Goal: Task Accomplishment & Management: Manage account settings

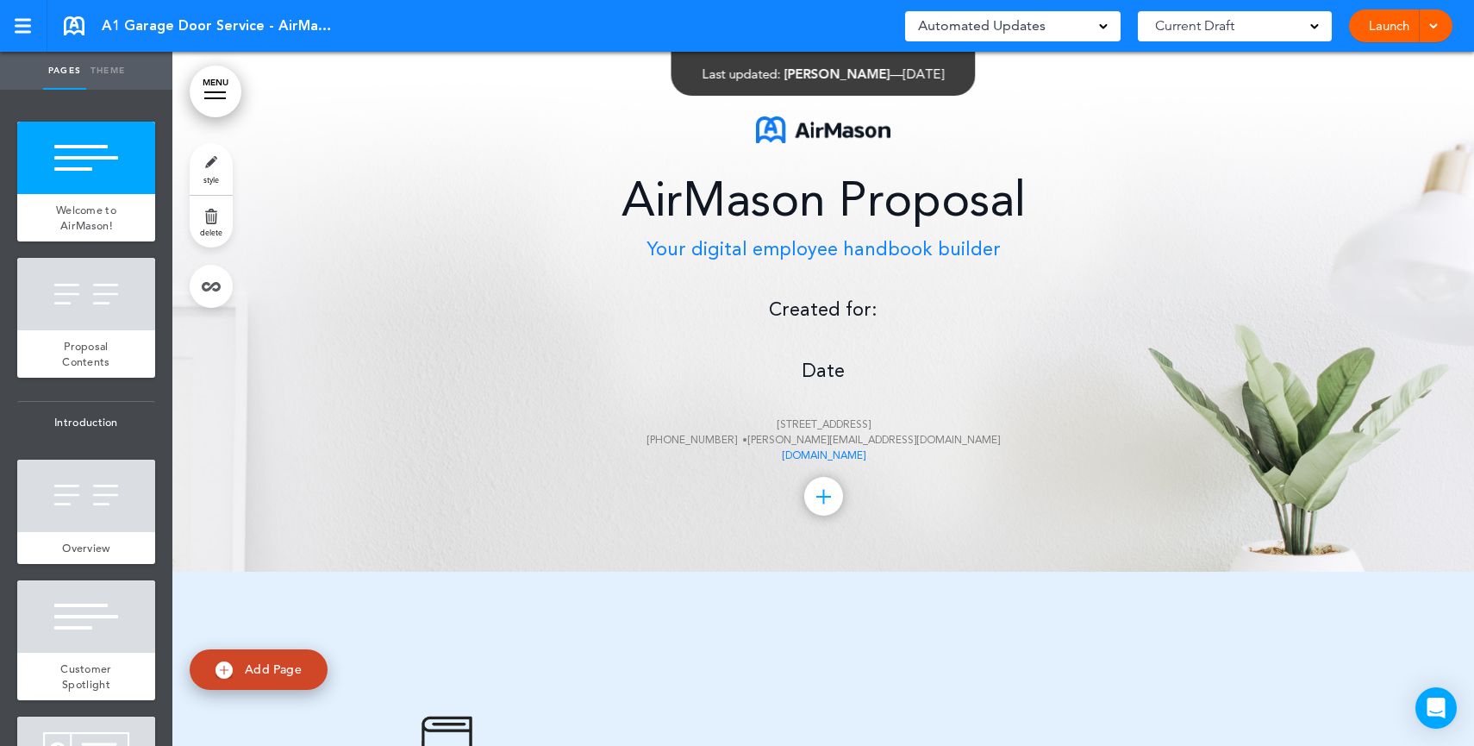
click at [848, 355] on p "Created for: Date [STREET_ADDRESS] [PHONE_NUMBER] • [PERSON_NAME][EMAIL_ADDRESS…" at bounding box center [823, 380] width 862 height 168
click at [822, 344] on p "Created for: Date [STREET_ADDRESS] [PHONE_NUMBER] • [PERSON_NAME][EMAIL_ADDRESS…" at bounding box center [823, 380] width 862 height 168
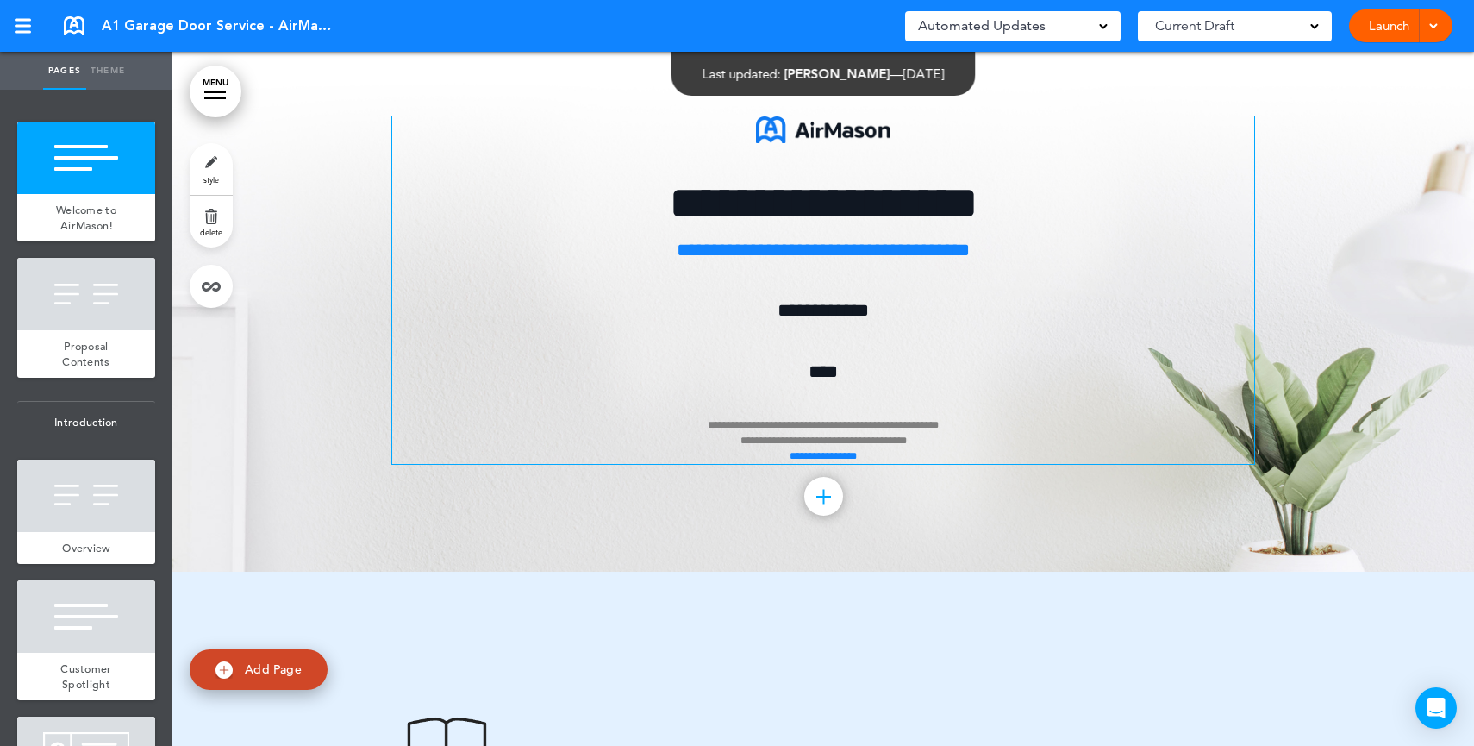
click at [816, 365] on span "****" at bounding box center [823, 371] width 29 height 19
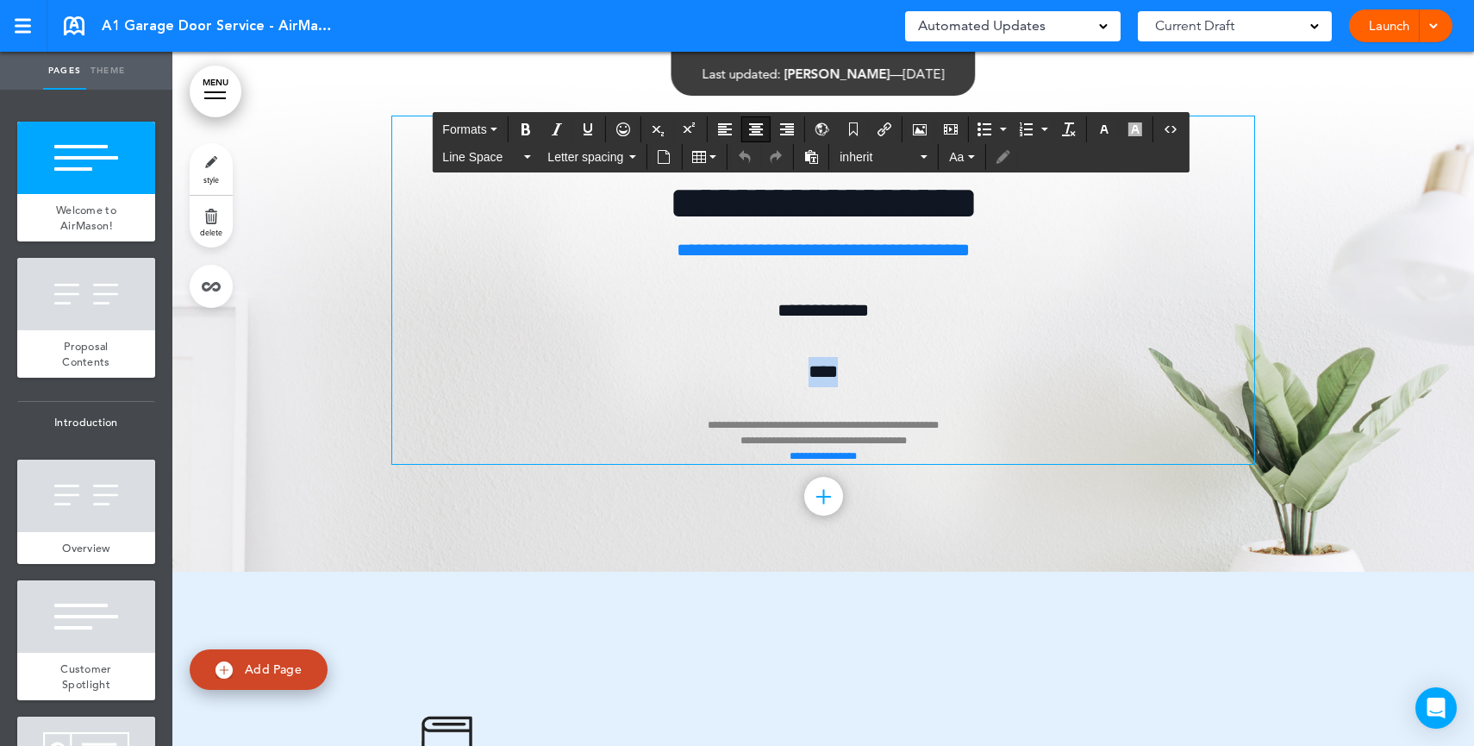
click at [816, 365] on span "****" at bounding box center [823, 371] width 29 height 19
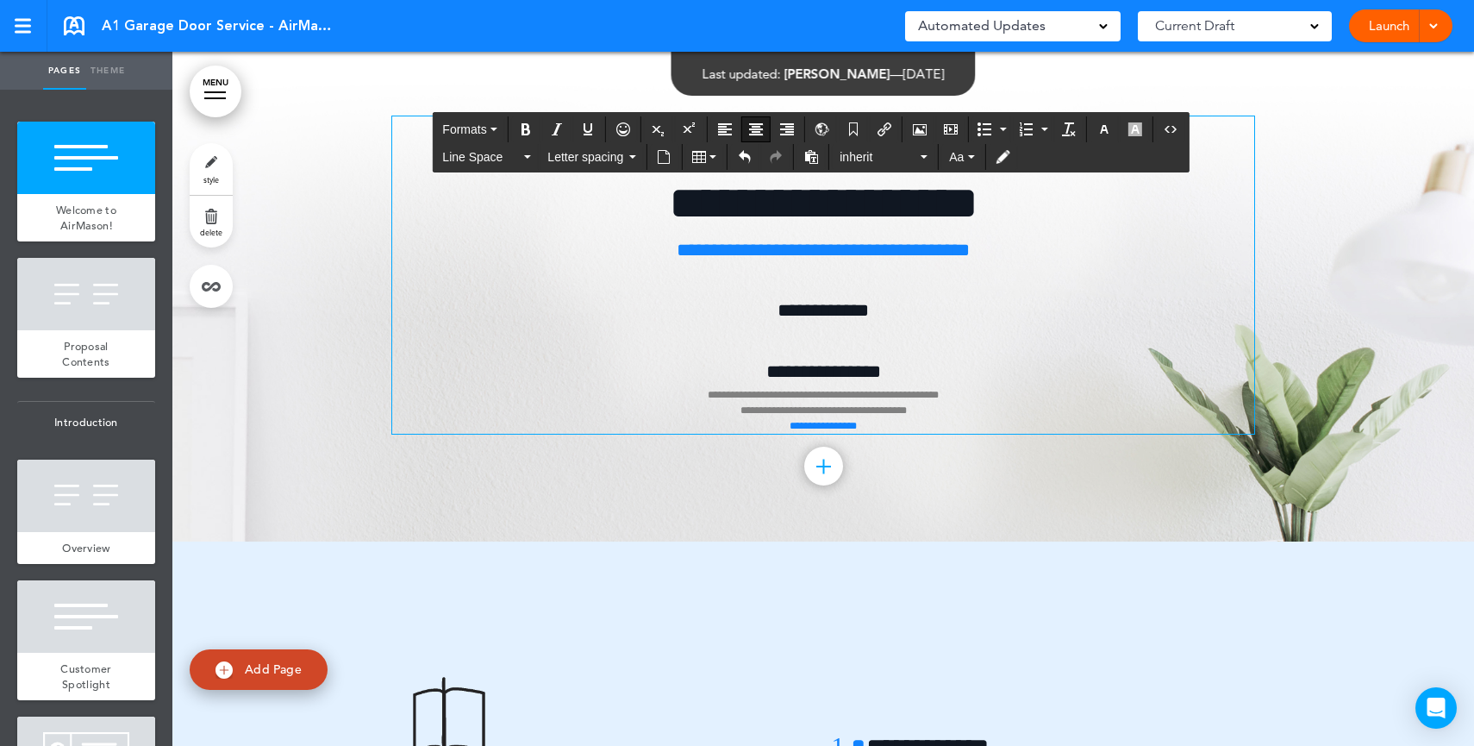
drag, startPoint x: 832, startPoint y: 316, endPoint x: 832, endPoint y: 326, distance: 9.5
click at [832, 319] on span "**********" at bounding box center [823, 310] width 91 height 19
click at [832, 341] on p "**********" at bounding box center [823, 365] width 862 height 138
click at [922, 126] on icon "Airmason image" at bounding box center [920, 129] width 14 height 14
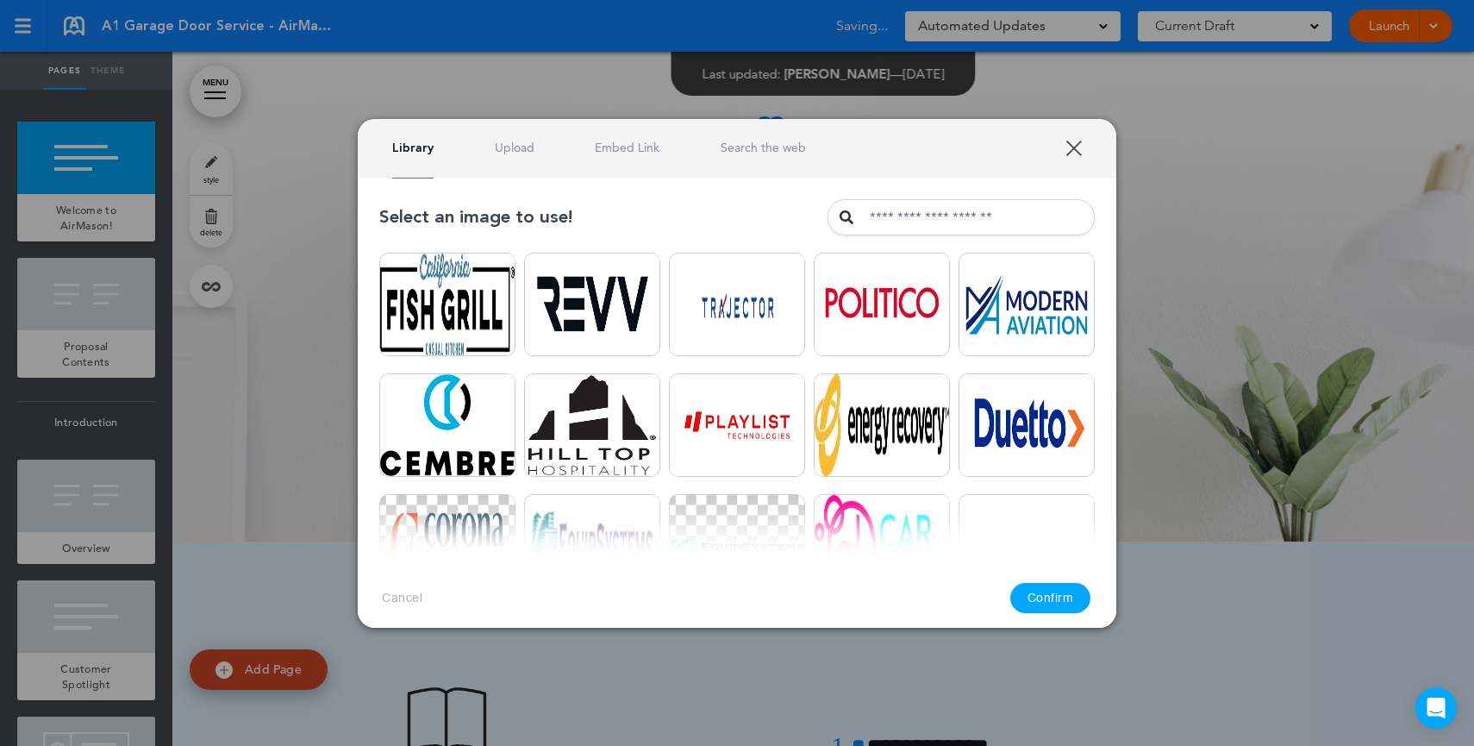
click at [505, 154] on link "Upload" at bounding box center [515, 148] width 40 height 16
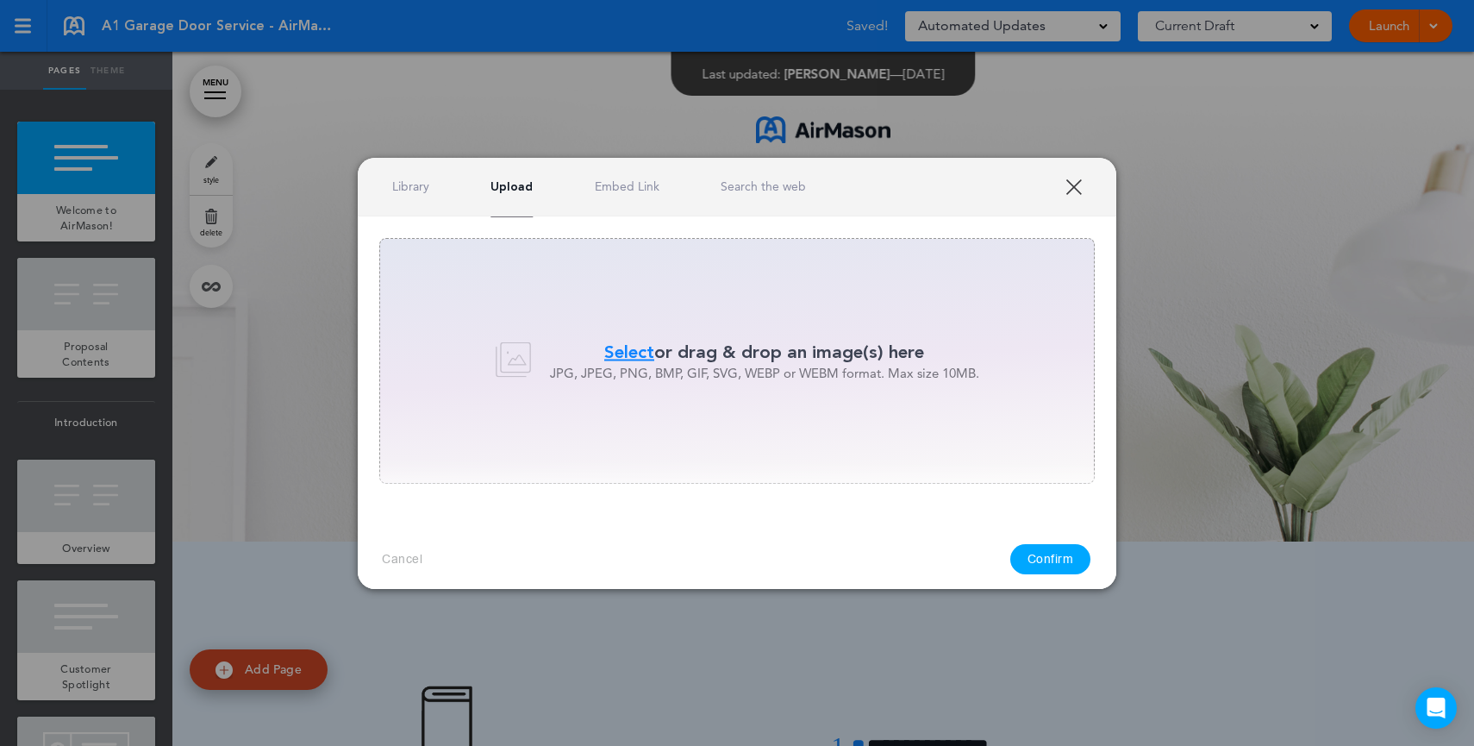
click at [686, 321] on div "Select or drag & drop an image(s) here JPG, JPEG, PNG, BMP, GIF, SVG, WEBP or W…" at bounding box center [737, 361] width 716 height 246
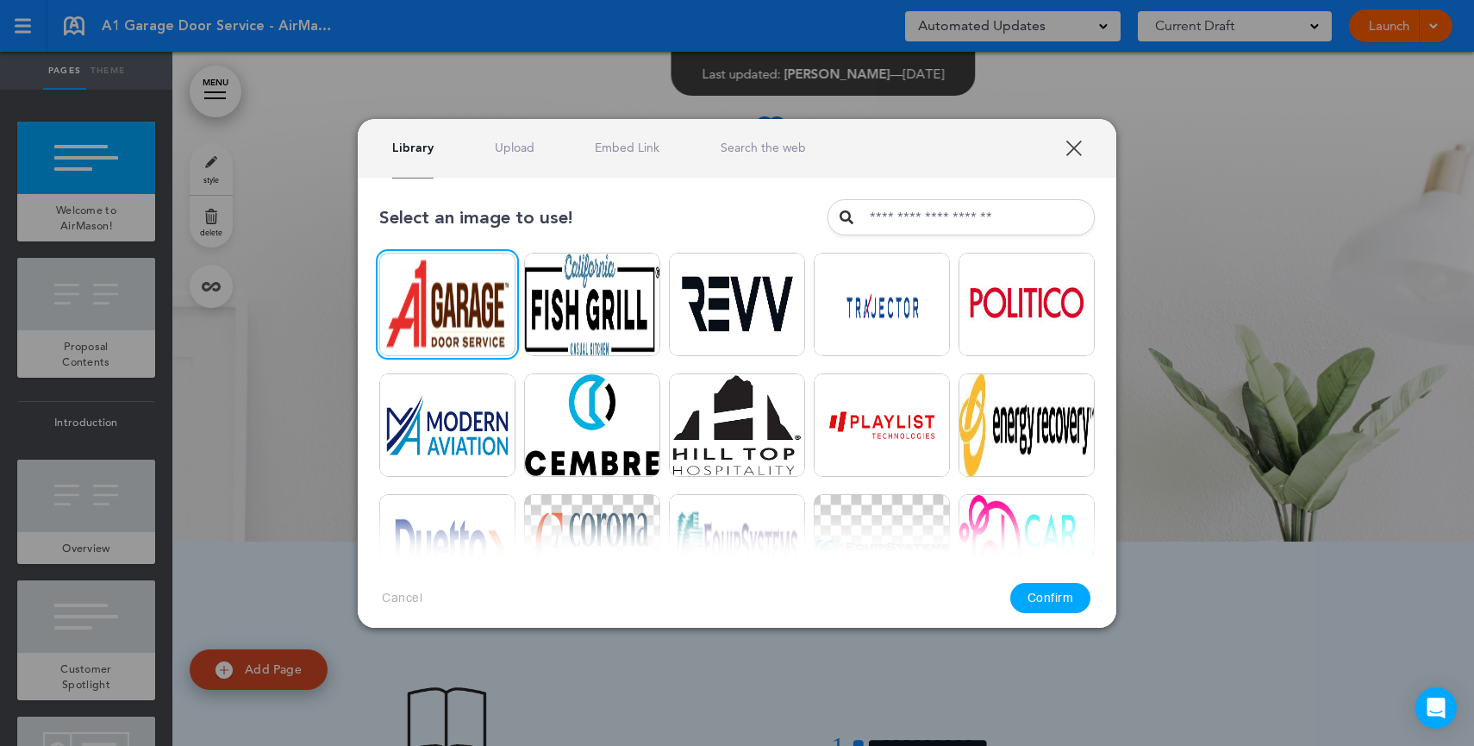
click at [1046, 601] on button "Confirm" at bounding box center [1050, 598] width 81 height 30
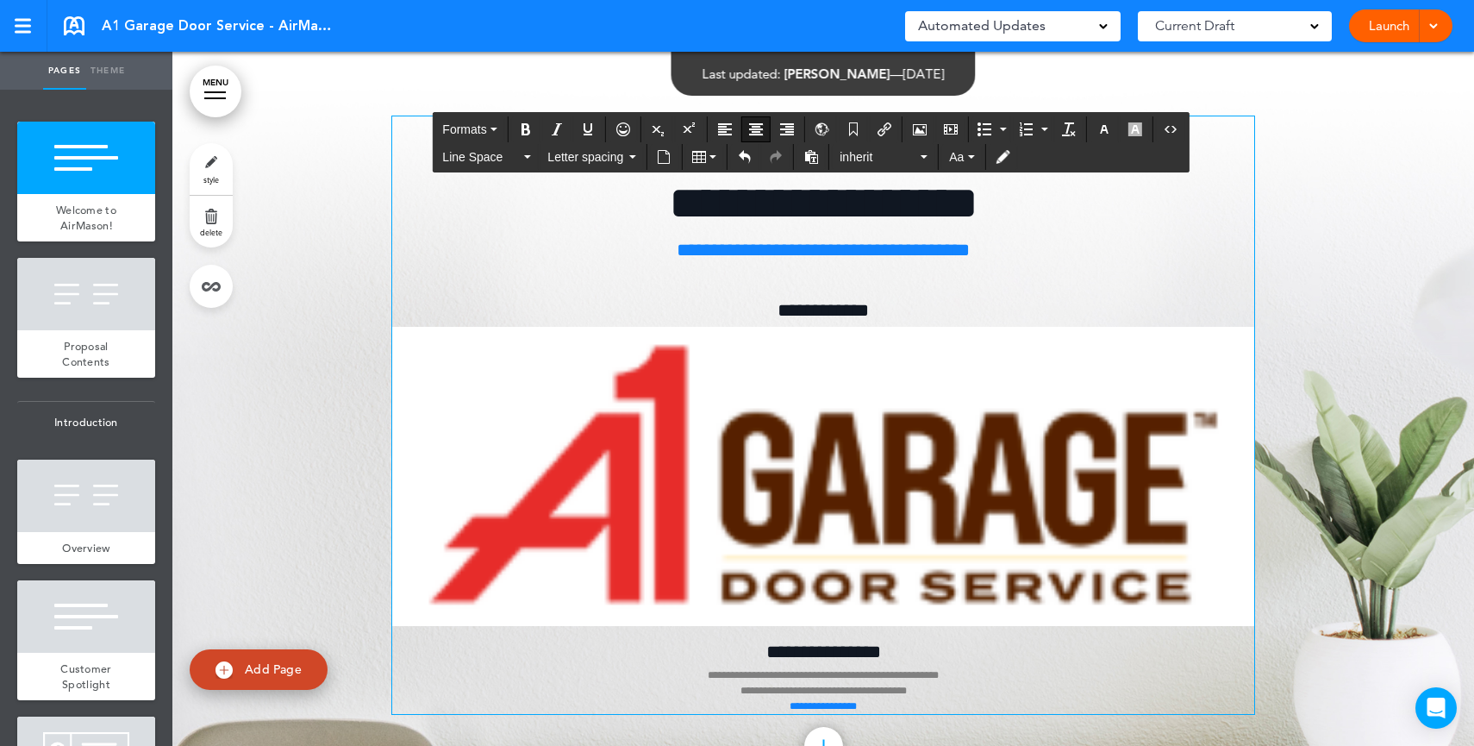
click at [935, 413] on img at bounding box center [823, 477] width 862 height 300
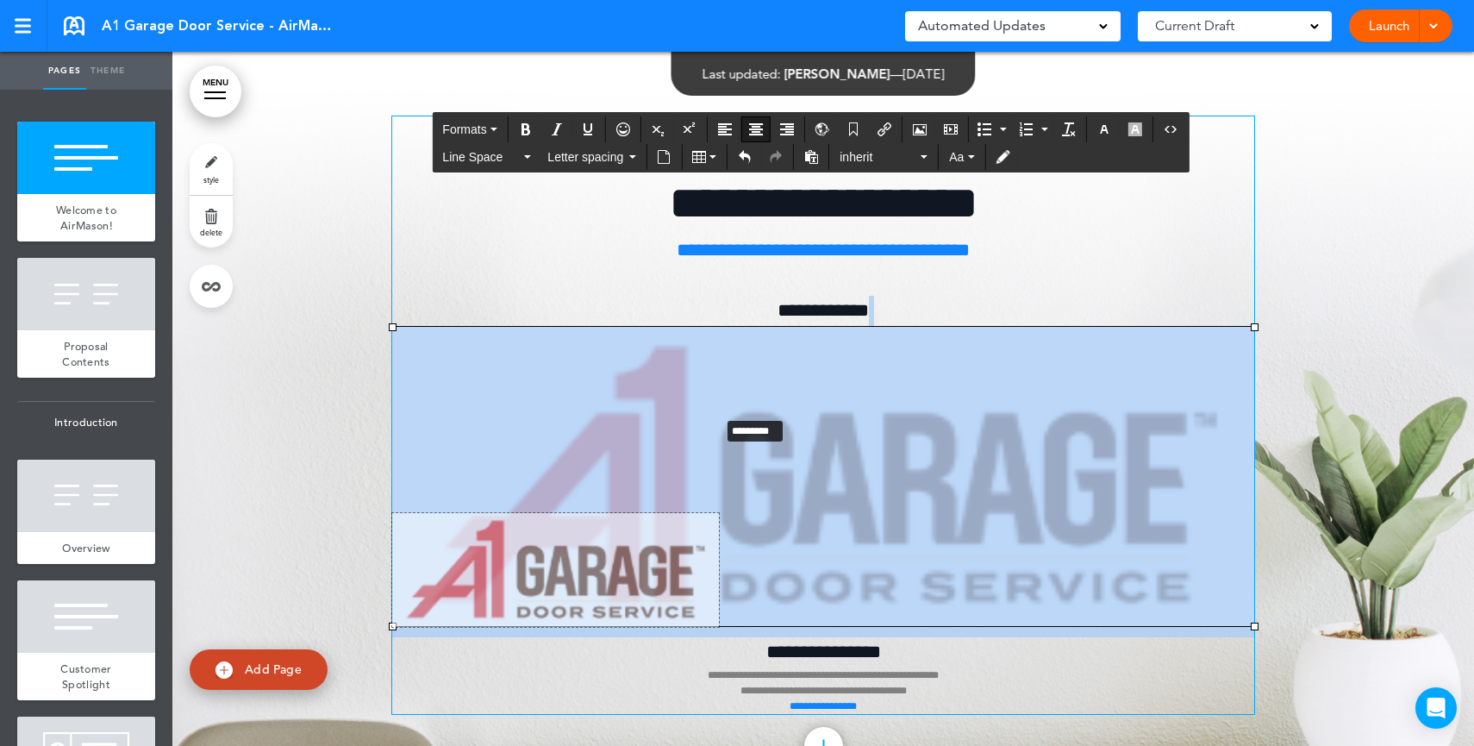
drag, startPoint x: 1246, startPoint y: 328, endPoint x: 659, endPoint y: 433, distance: 596.3
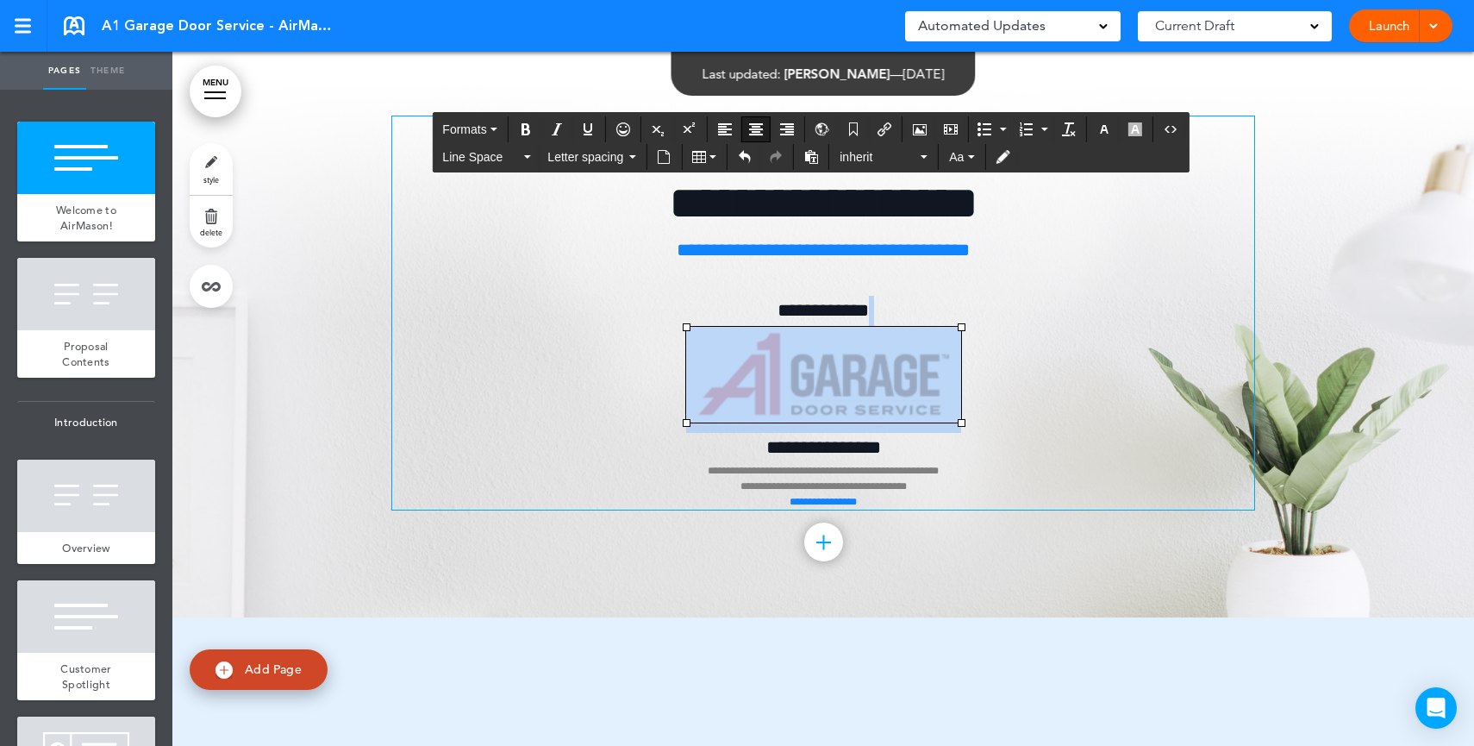
click at [852, 360] on img at bounding box center [823, 375] width 275 height 96
click at [1017, 349] on p "**********" at bounding box center [823, 403] width 862 height 214
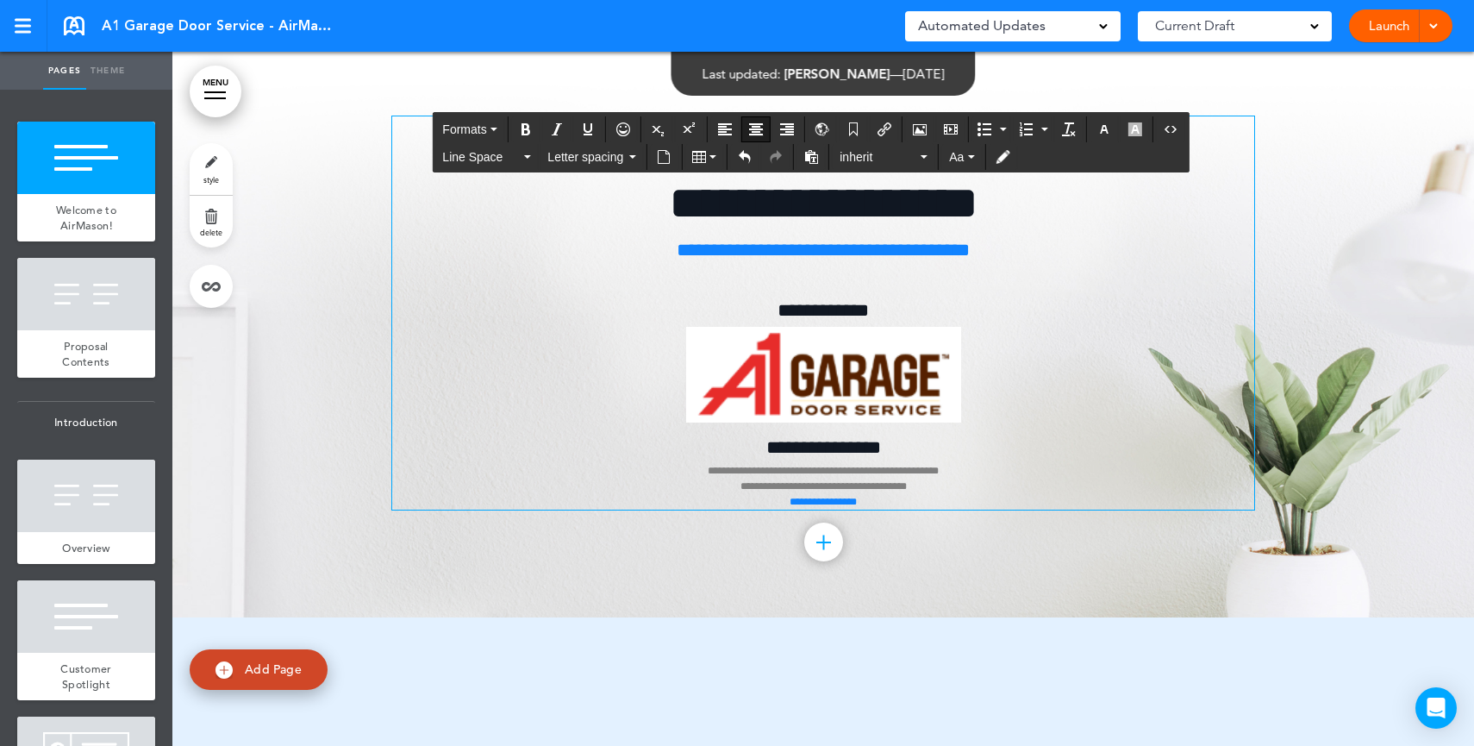
drag, startPoint x: 882, startPoint y: 353, endPoint x: 929, endPoint y: 348, distance: 46.8
click at [882, 353] on img at bounding box center [823, 375] width 275 height 96
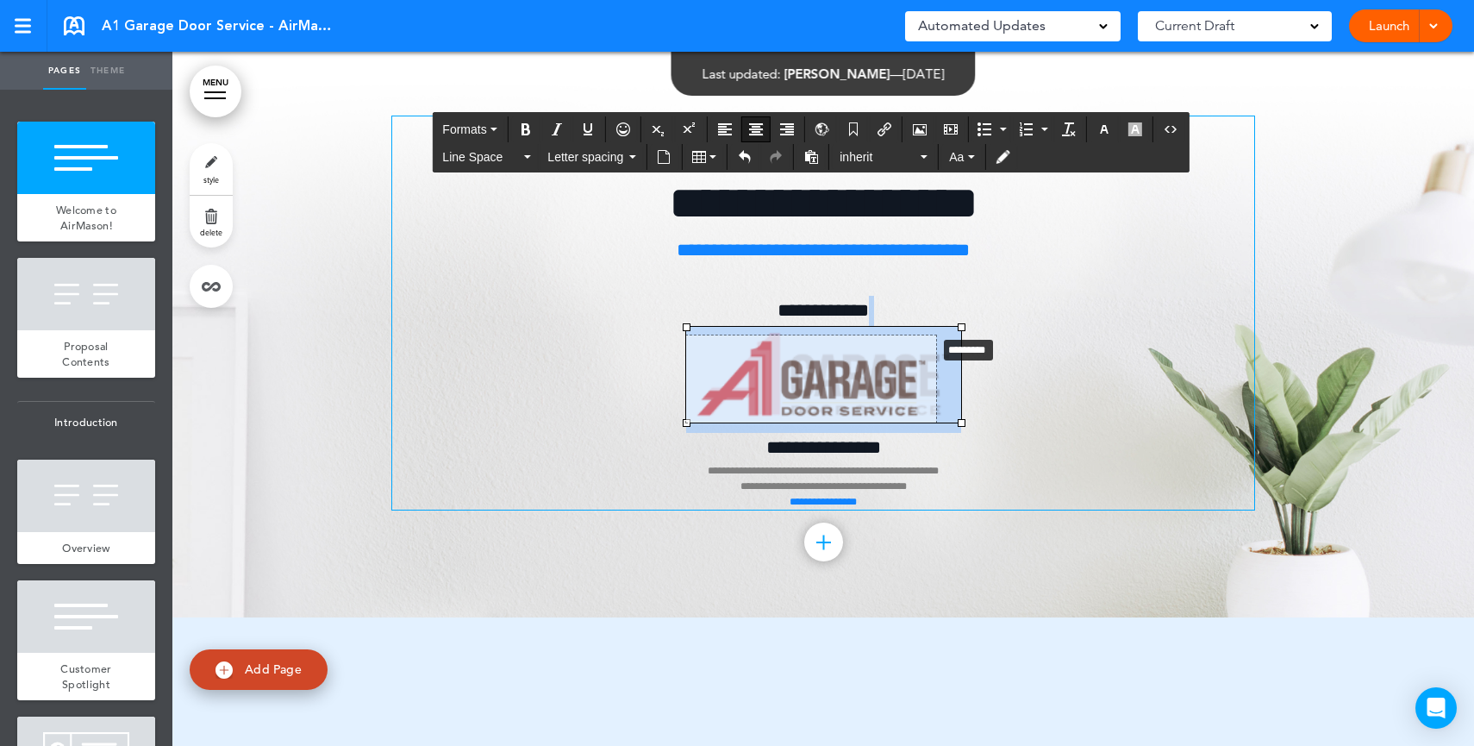
drag, startPoint x: 951, startPoint y: 328, endPoint x: 971, endPoint y: 345, distance: 25.7
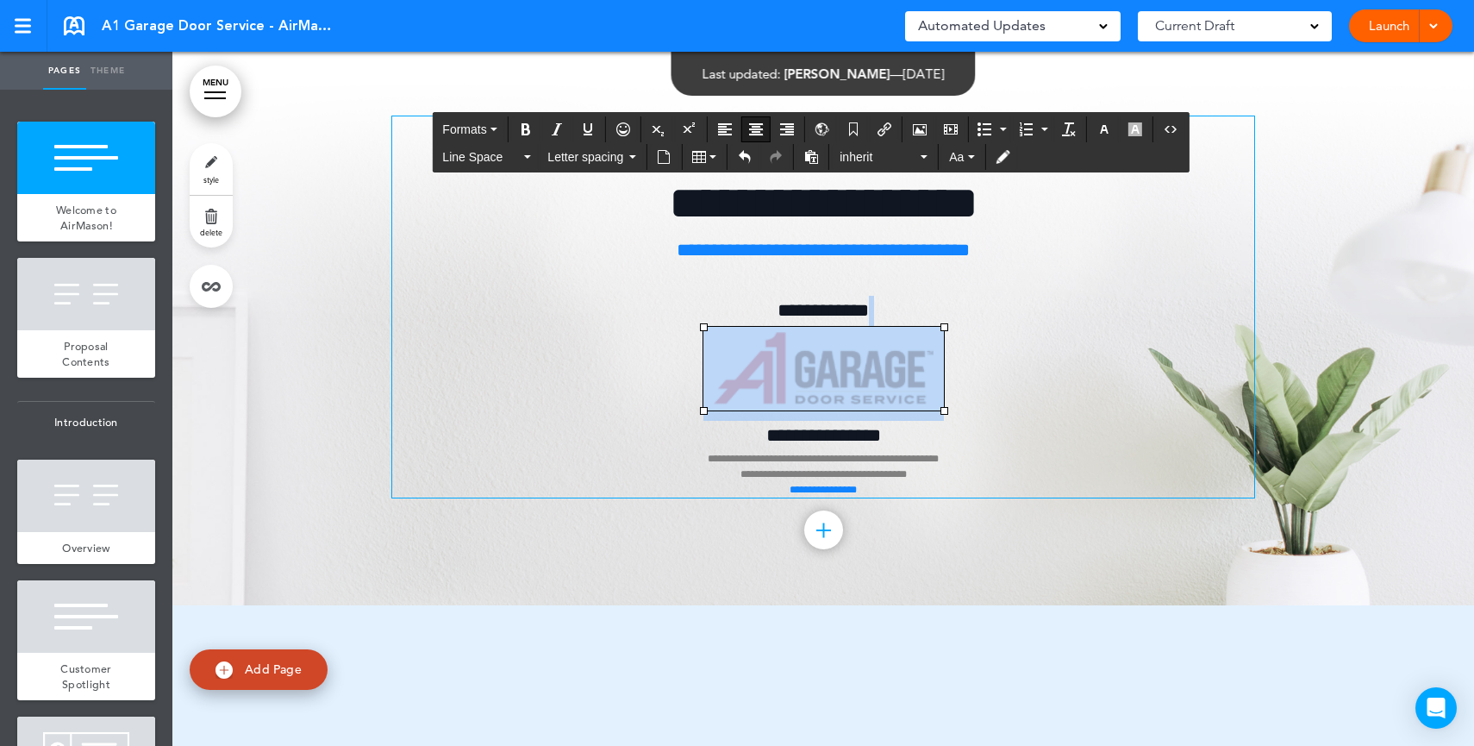
click at [1080, 349] on p "**********" at bounding box center [823, 397] width 862 height 202
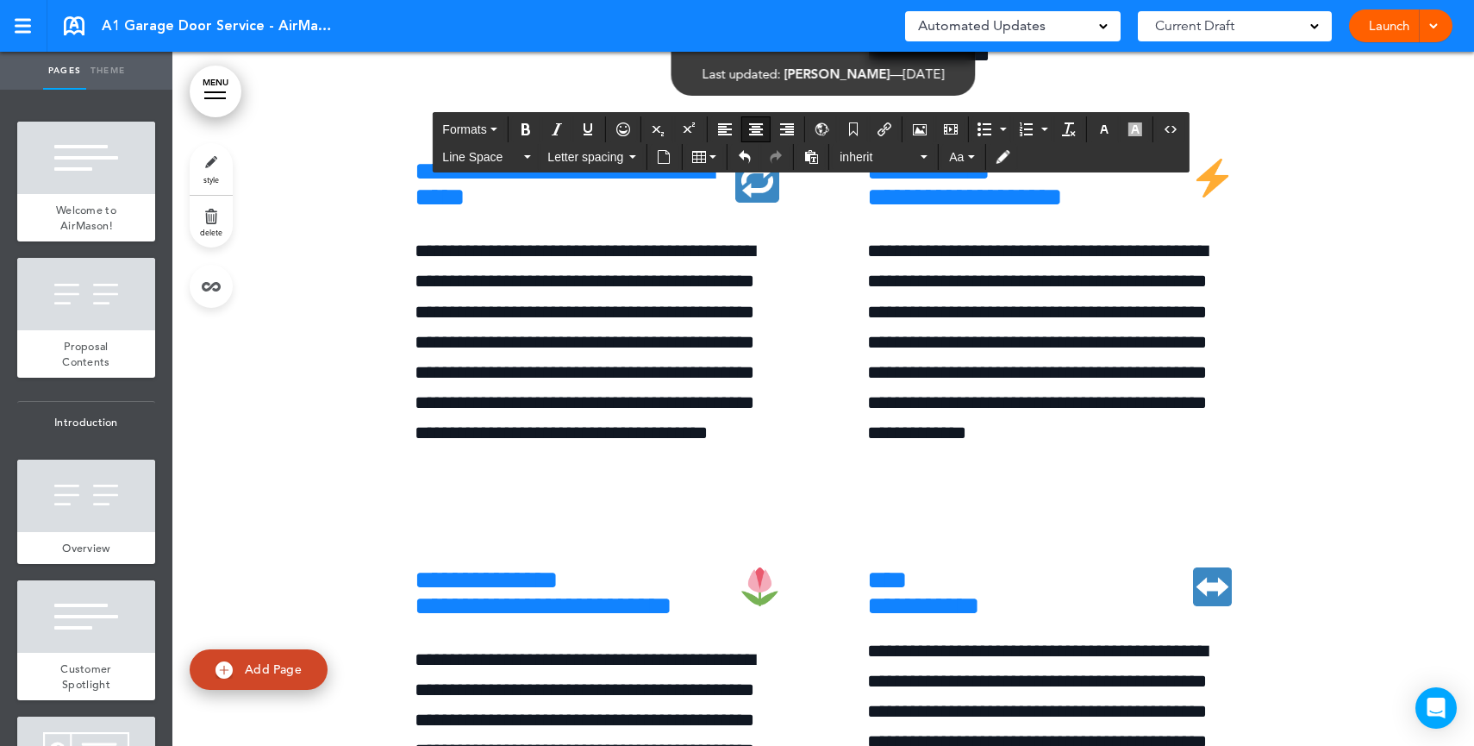
scroll to position [5833, 0]
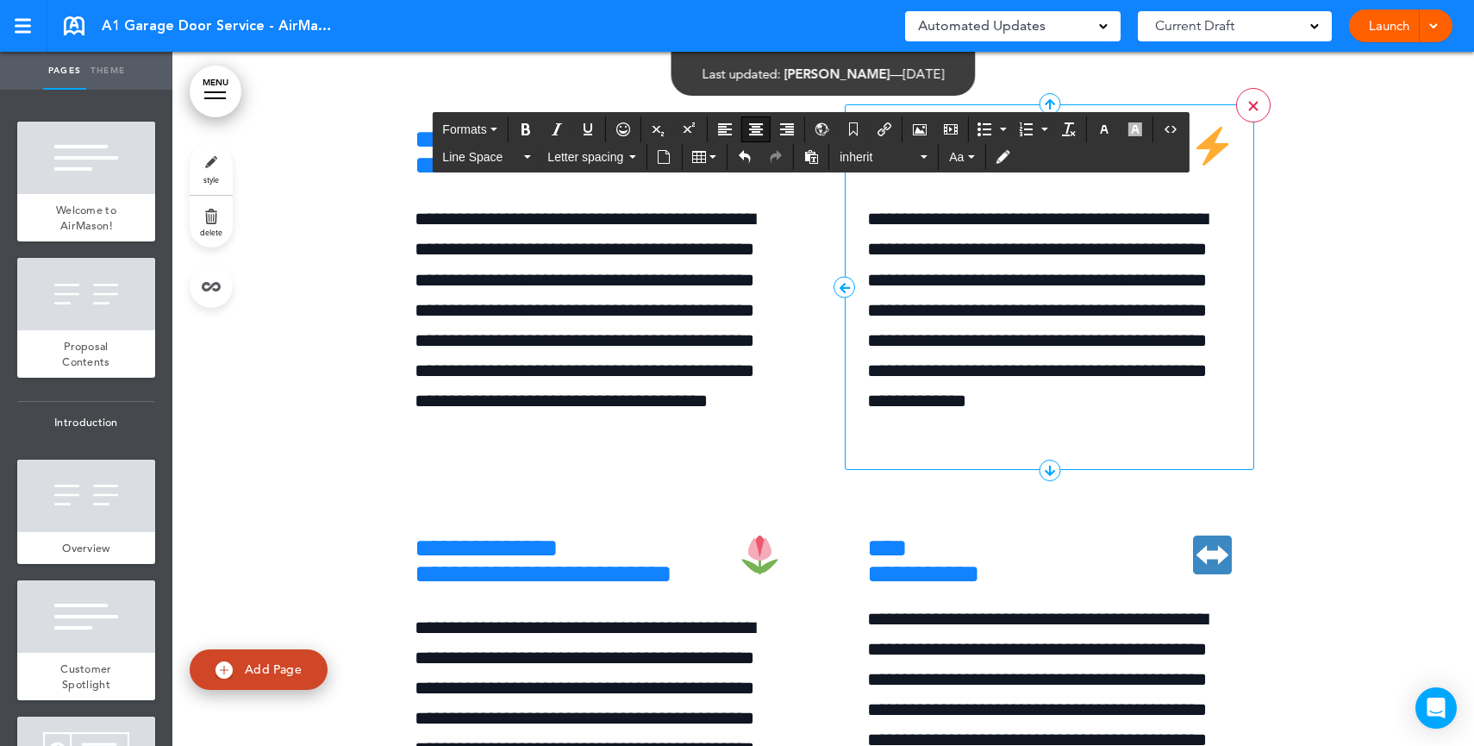
click at [1241, 122] on link ">" at bounding box center [1253, 105] width 34 height 34
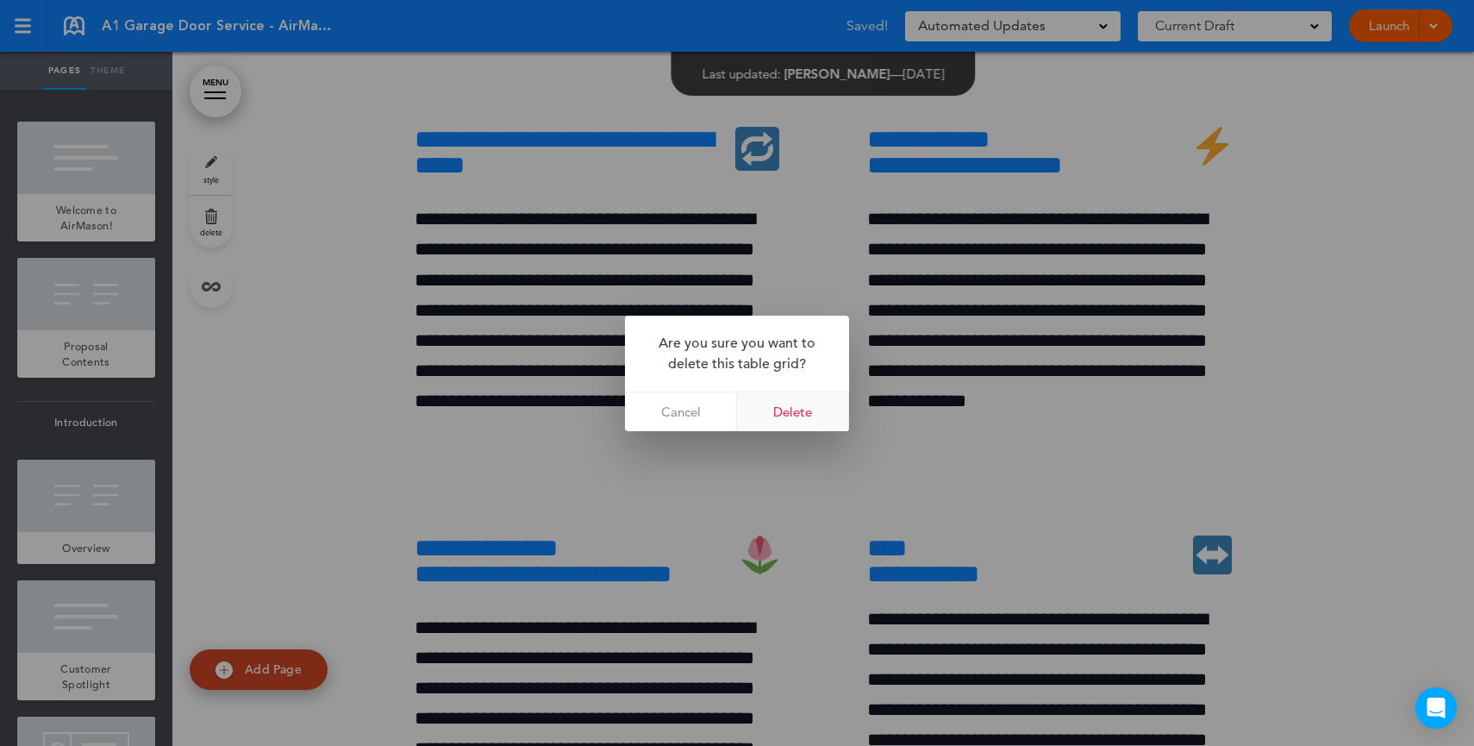
click at [797, 411] on link "Delete" at bounding box center [793, 411] width 112 height 39
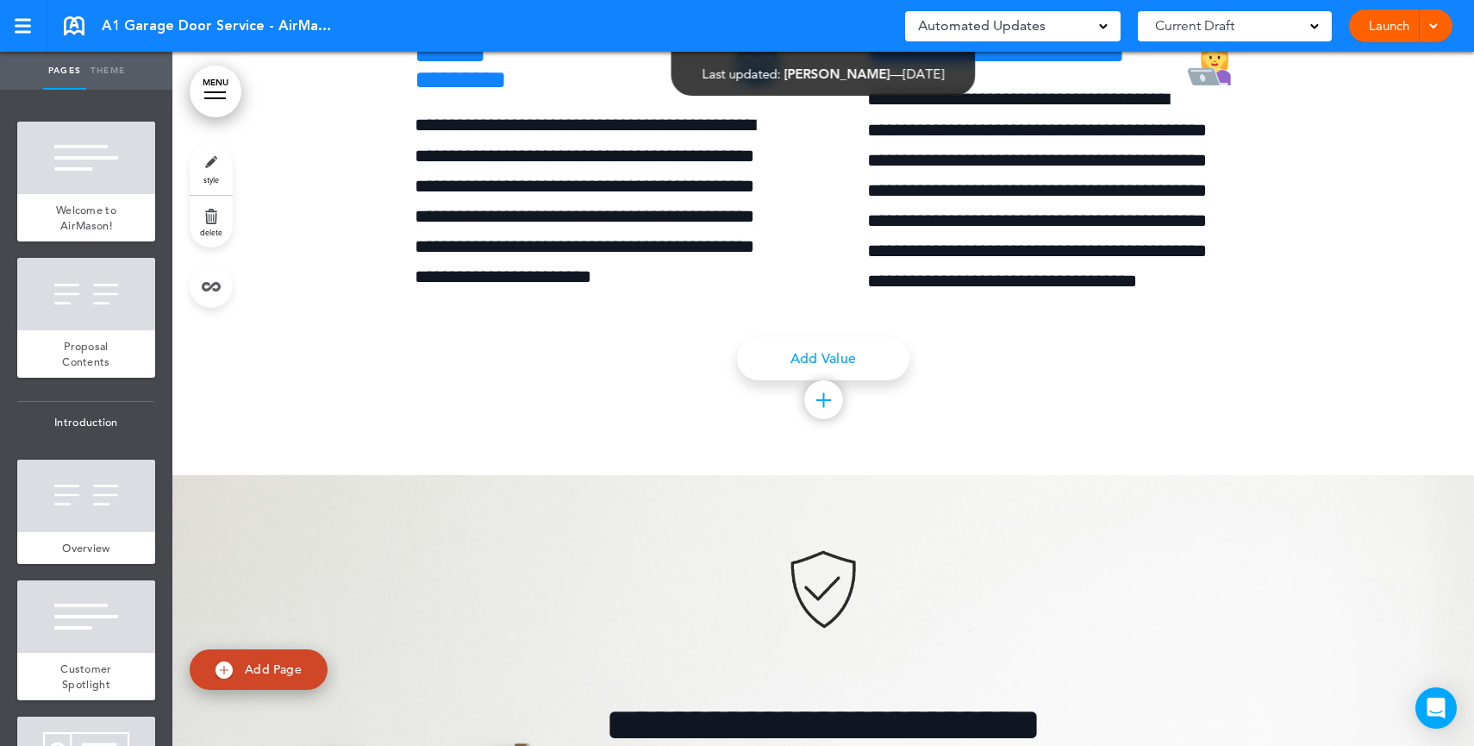
scroll to position [7746, 0]
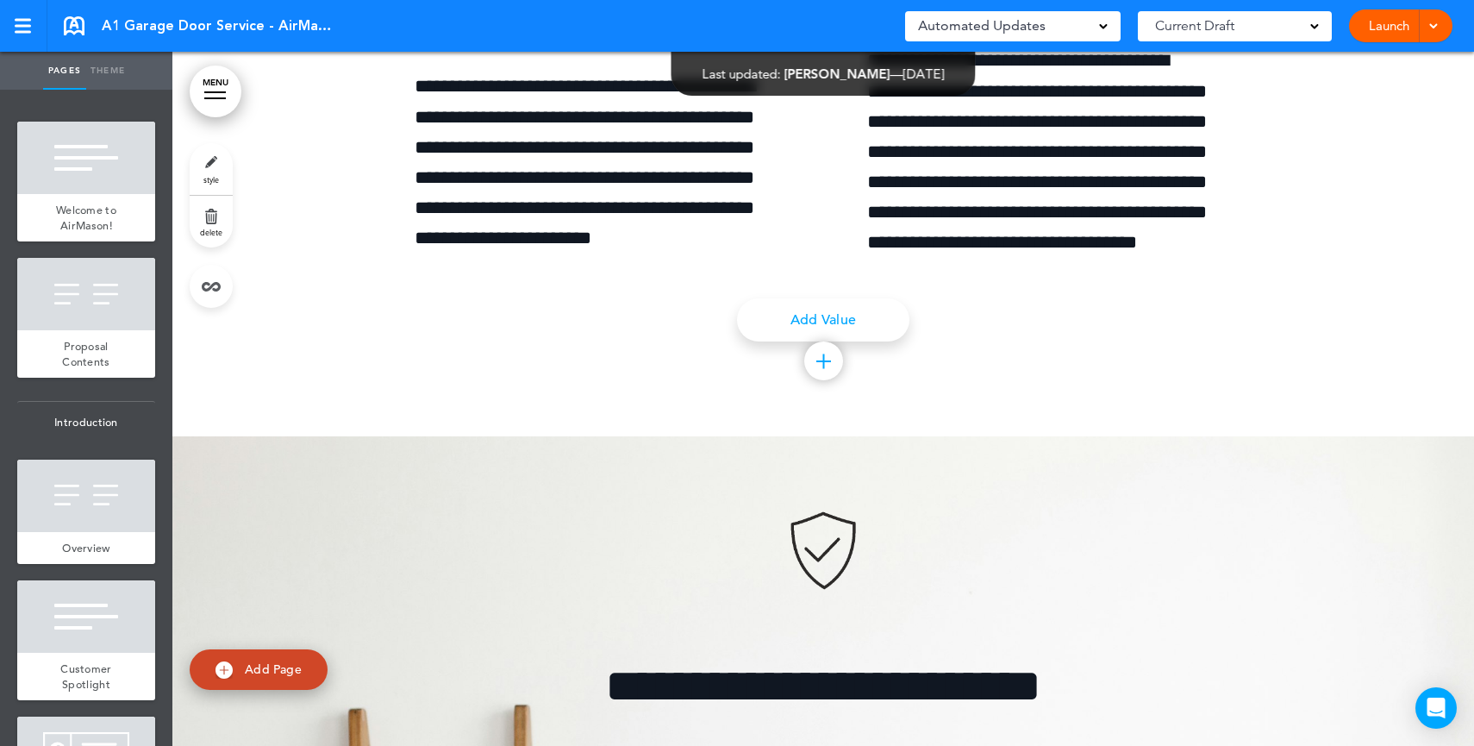
click at [0, 0] on link ">" at bounding box center [0, 0] width 0 height 0
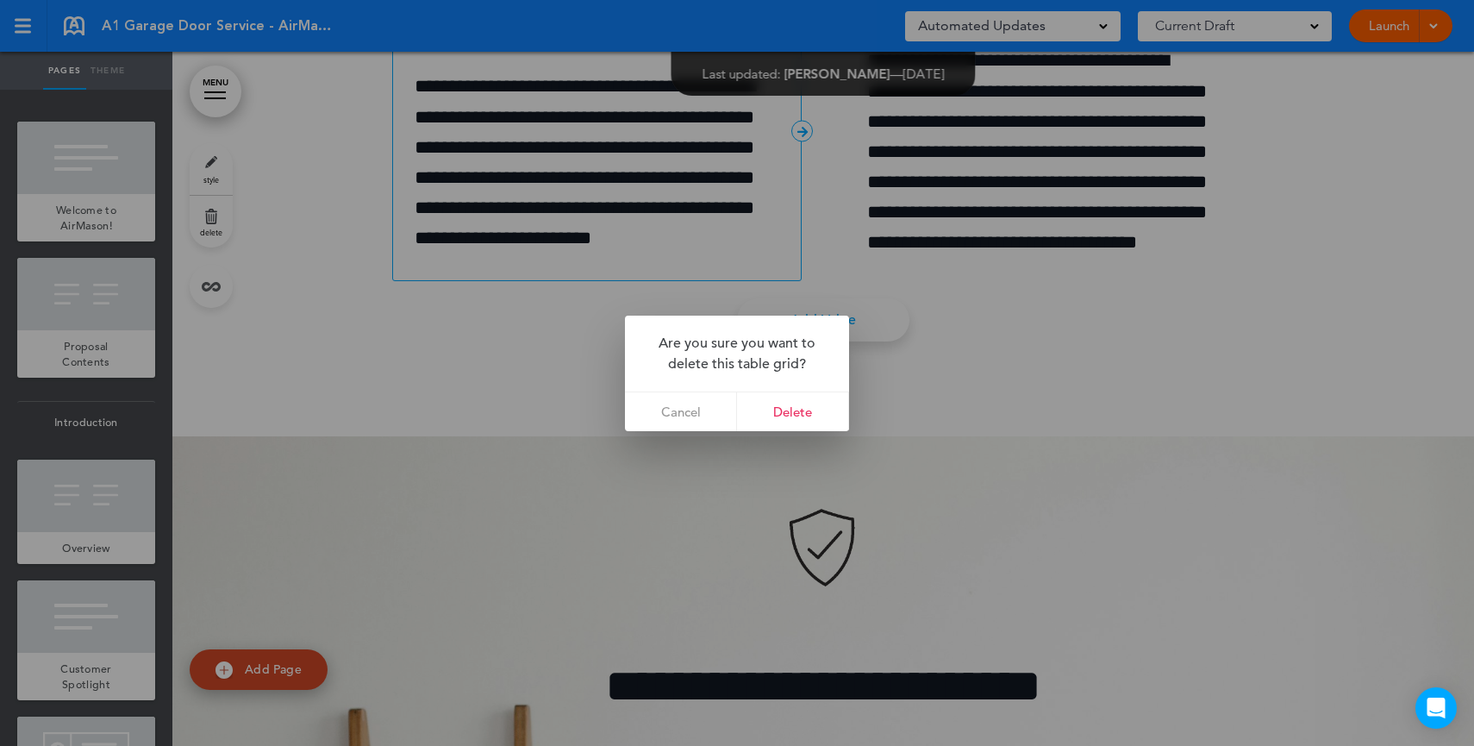
drag, startPoint x: 775, startPoint y: 403, endPoint x: 794, endPoint y: 372, distance: 36.4
click at [775, 403] on link "Delete" at bounding box center [793, 411] width 112 height 39
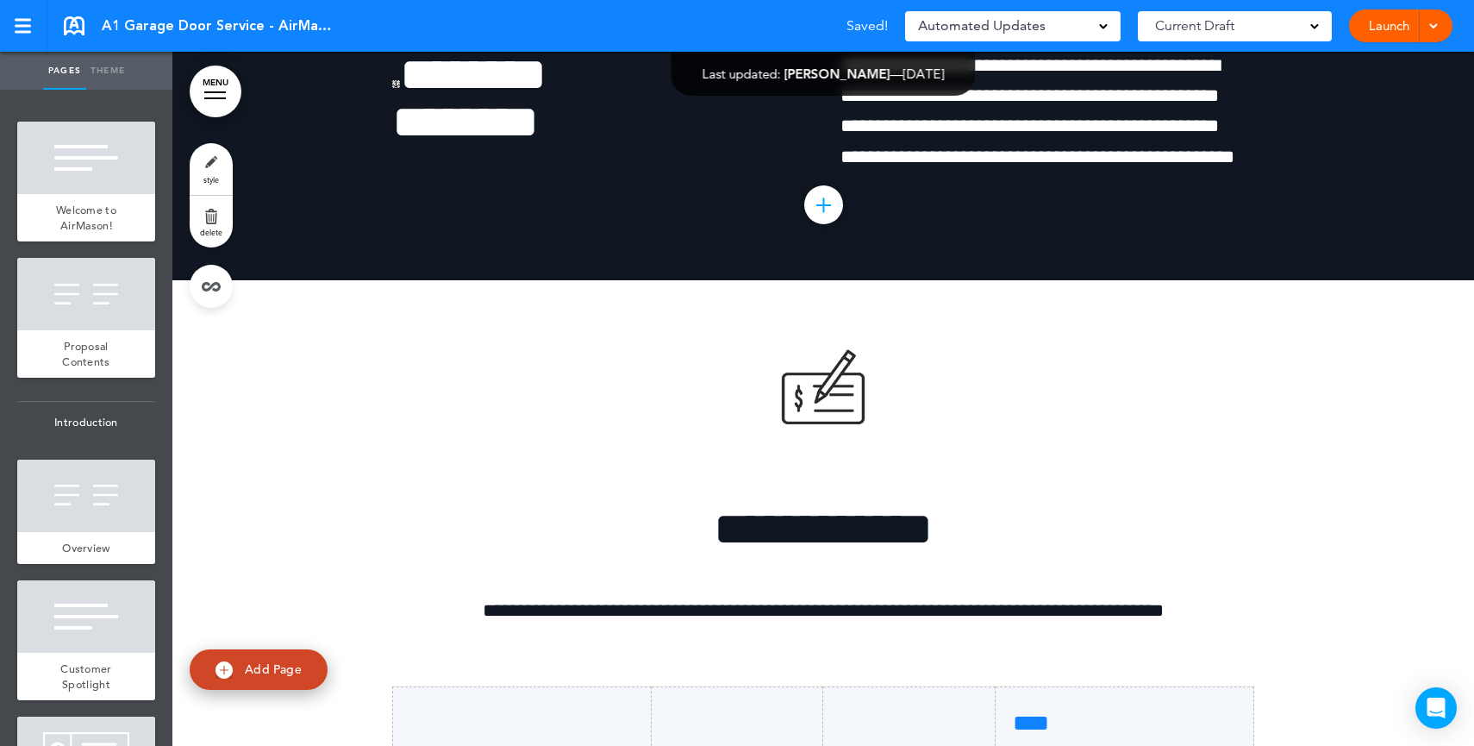
scroll to position [9467, 0]
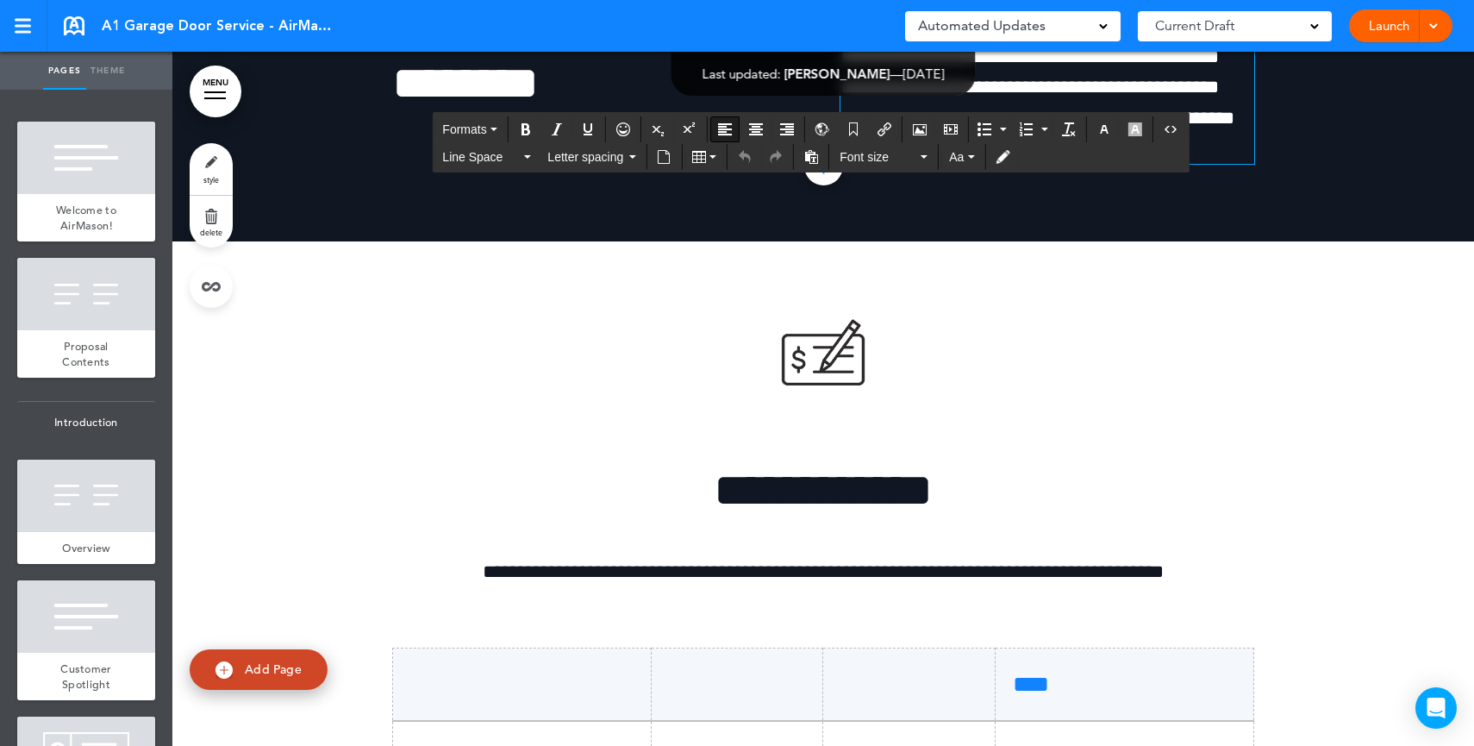
drag, startPoint x: 1224, startPoint y: 269, endPoint x: 1180, endPoint y: 272, distance: 44.1
click at [1180, 134] on p "**********" at bounding box center [1048, 73] width 414 height 122
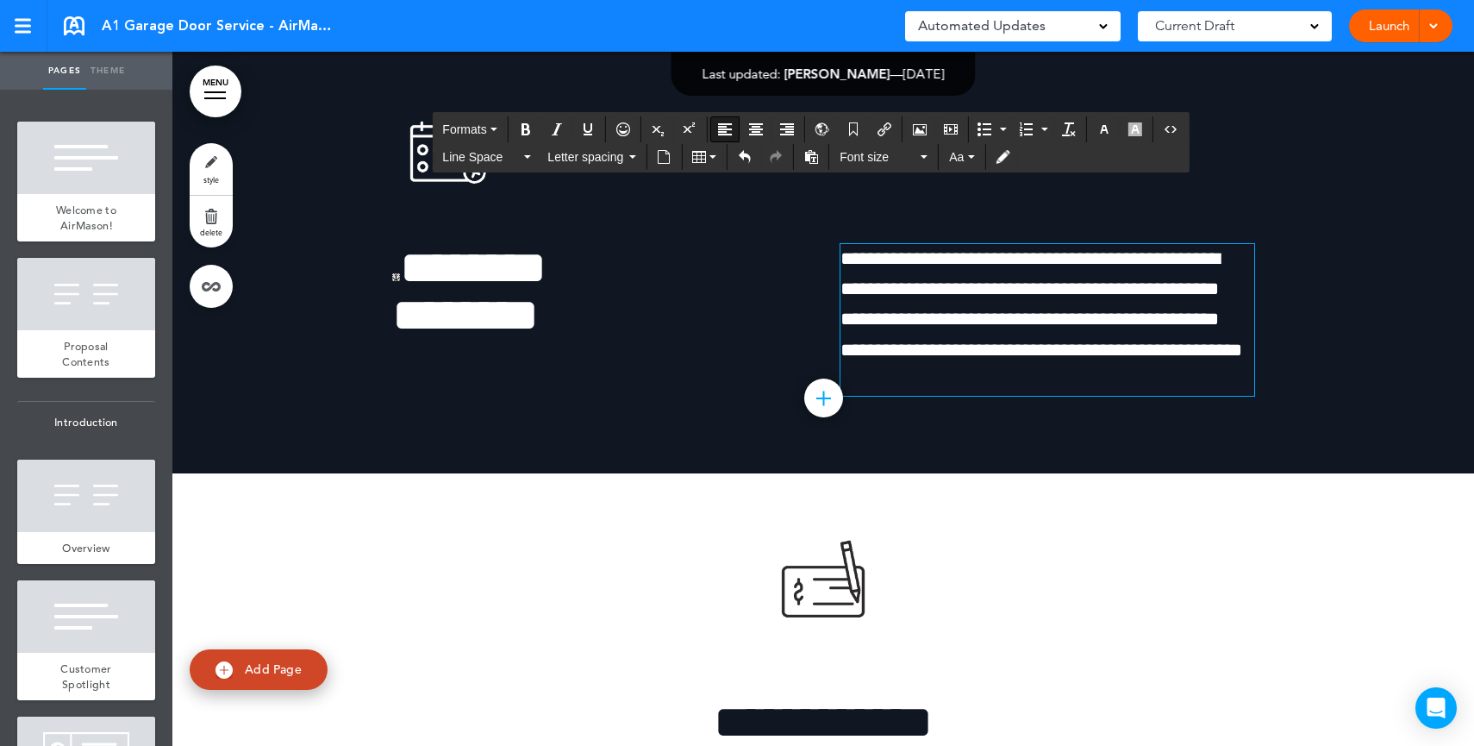
scroll to position [9232, 0]
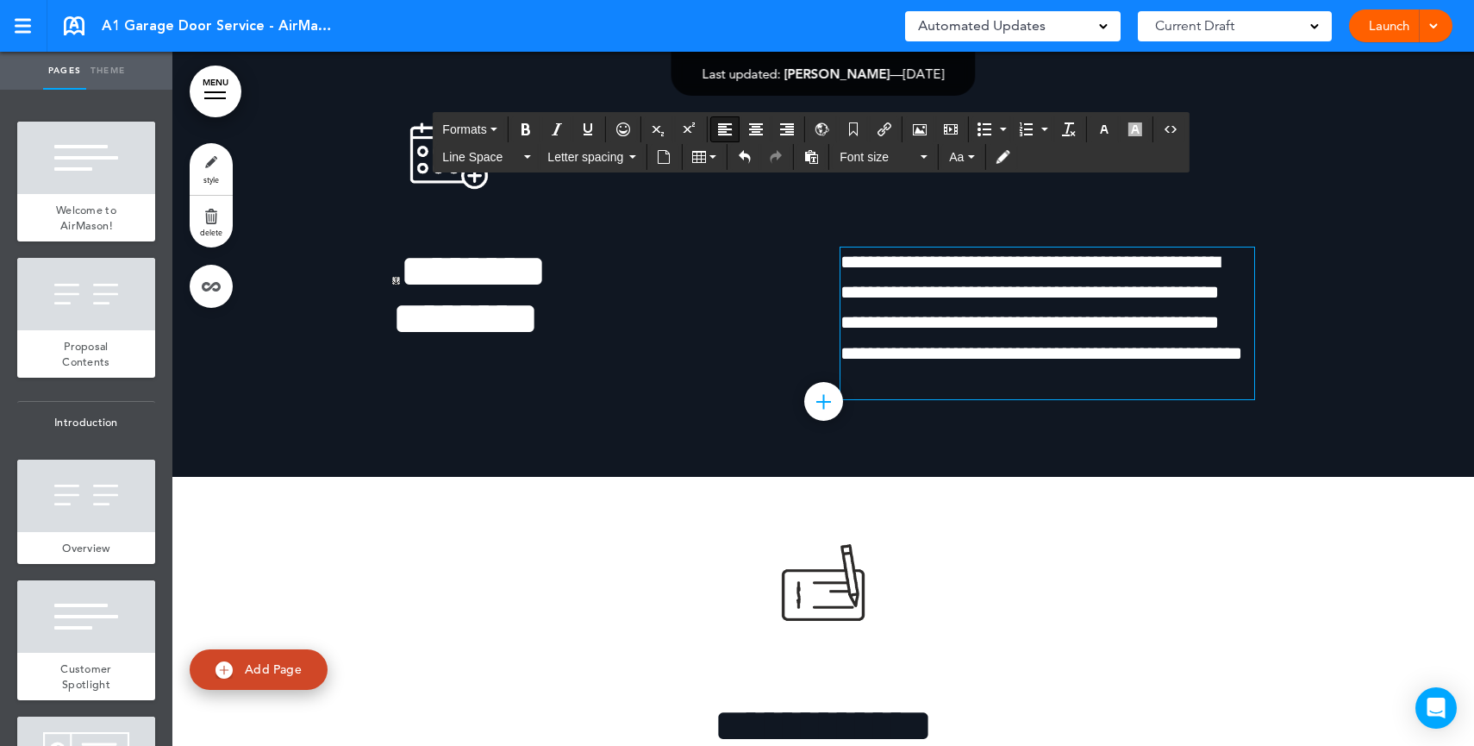
click at [1210, 363] on span "**********" at bounding box center [1042, 308] width 402 height 110
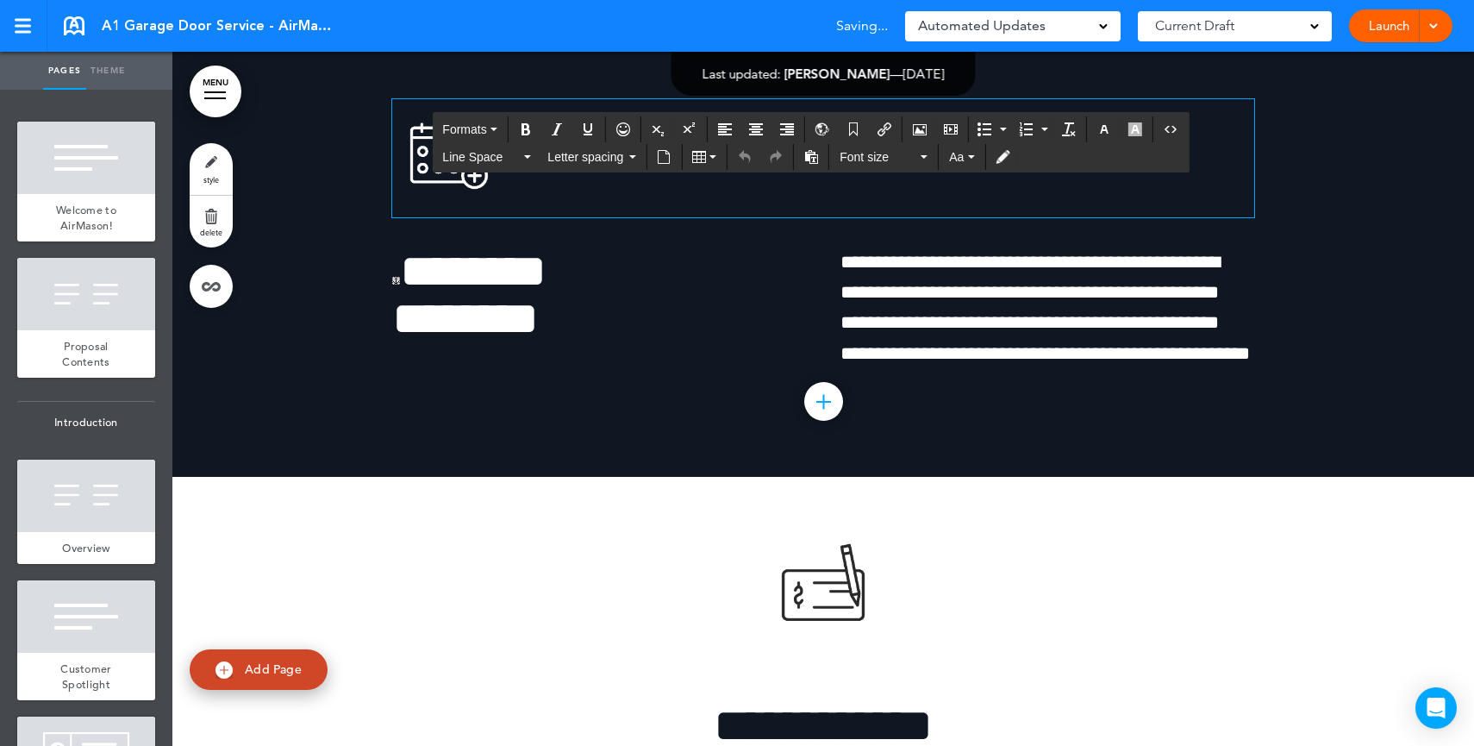
click at [1197, 217] on p at bounding box center [823, 158] width 862 height 118
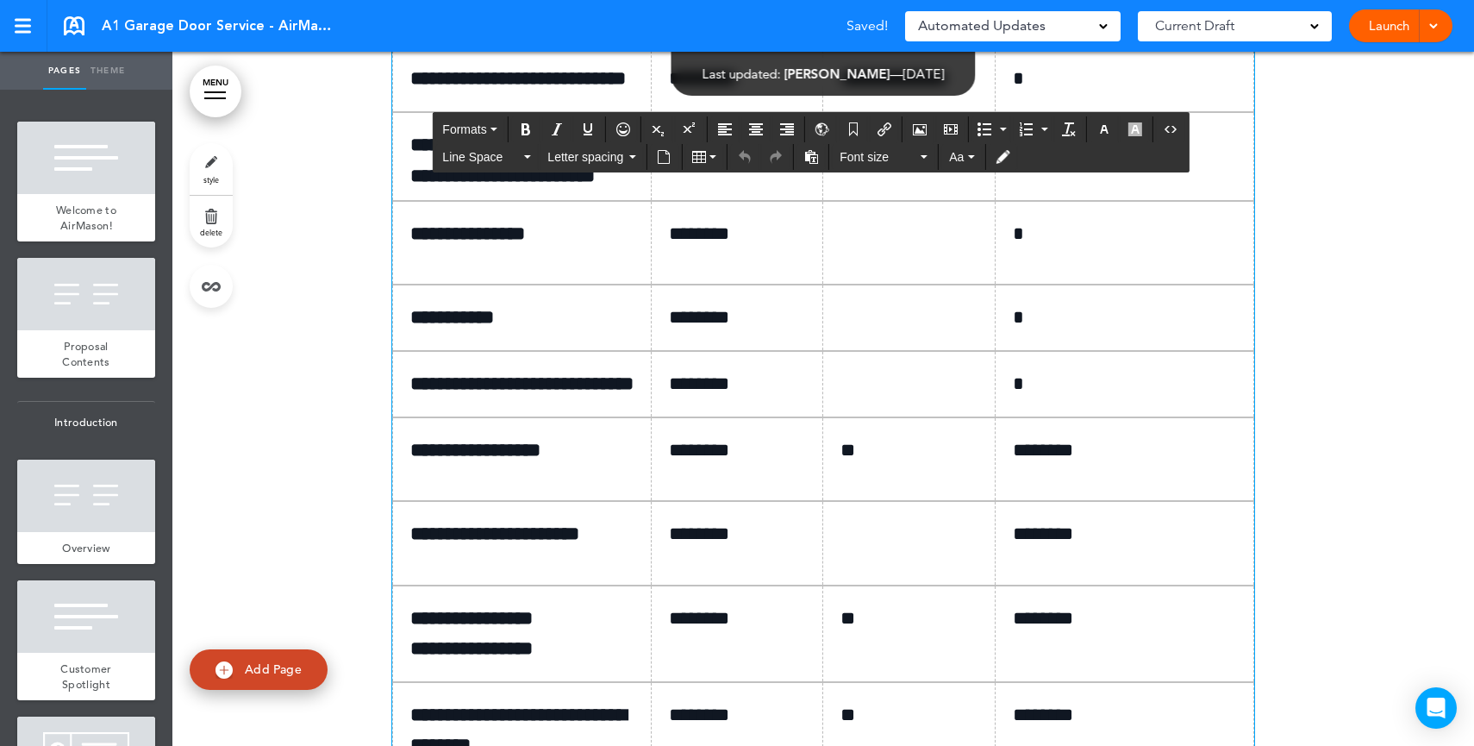
scroll to position [10144, 0]
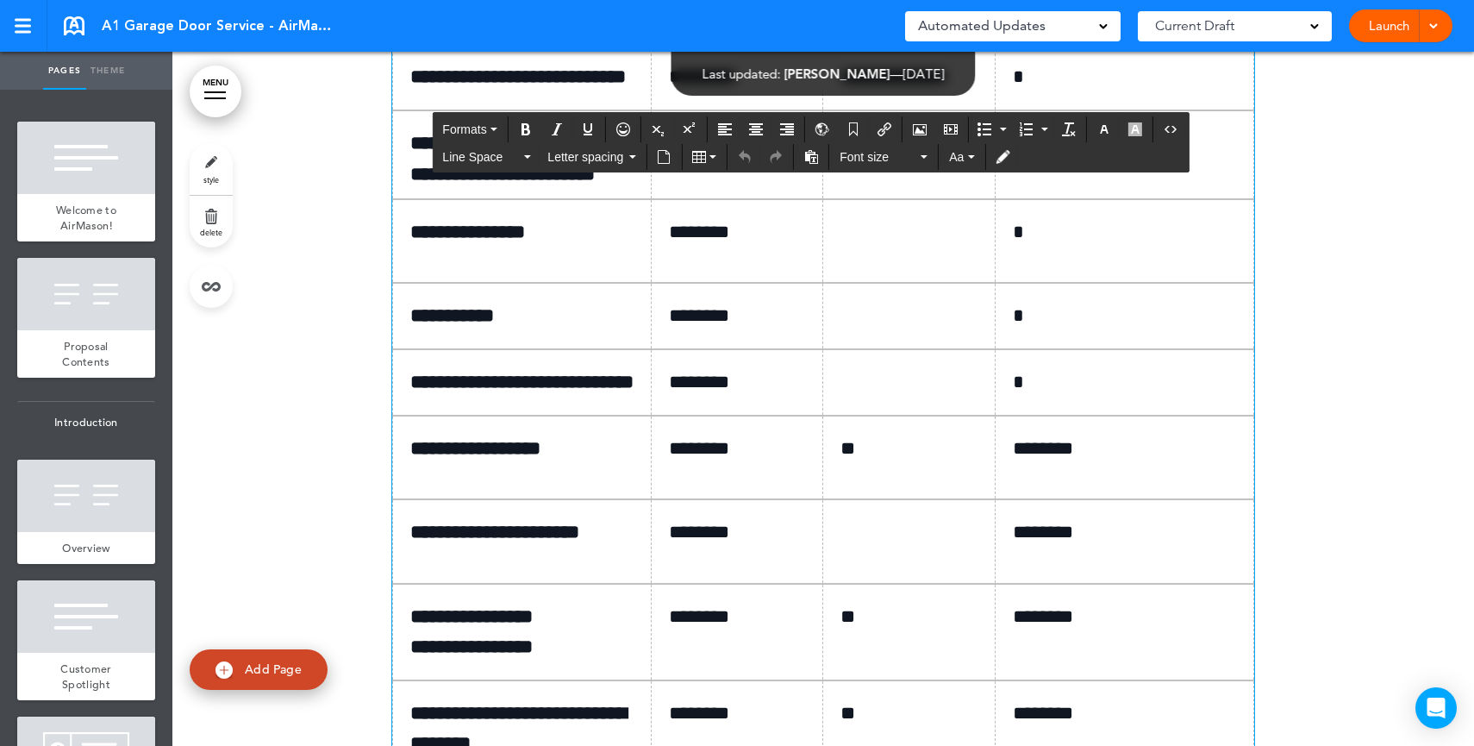
click at [651, 110] on td "*********" at bounding box center [737, 77] width 172 height 66
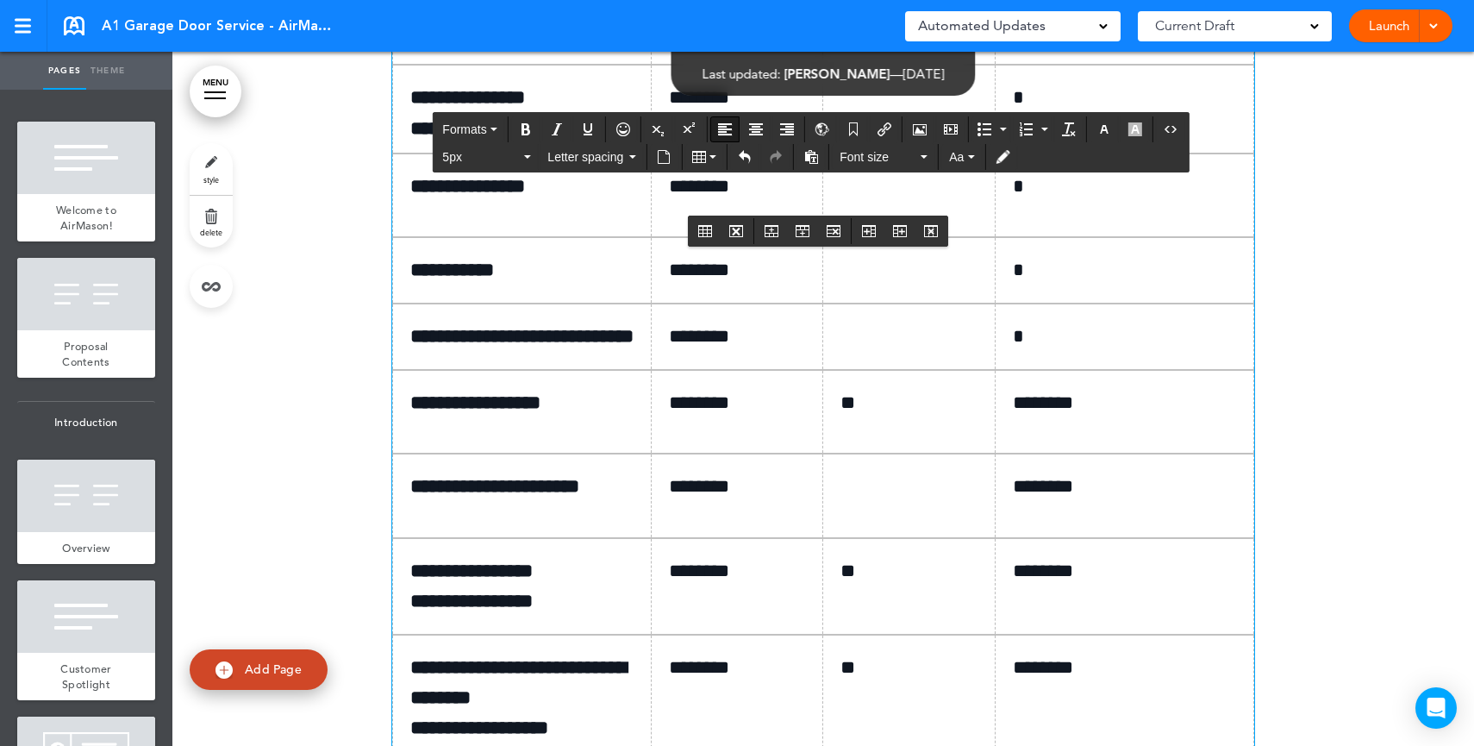
scroll to position [10205, 0]
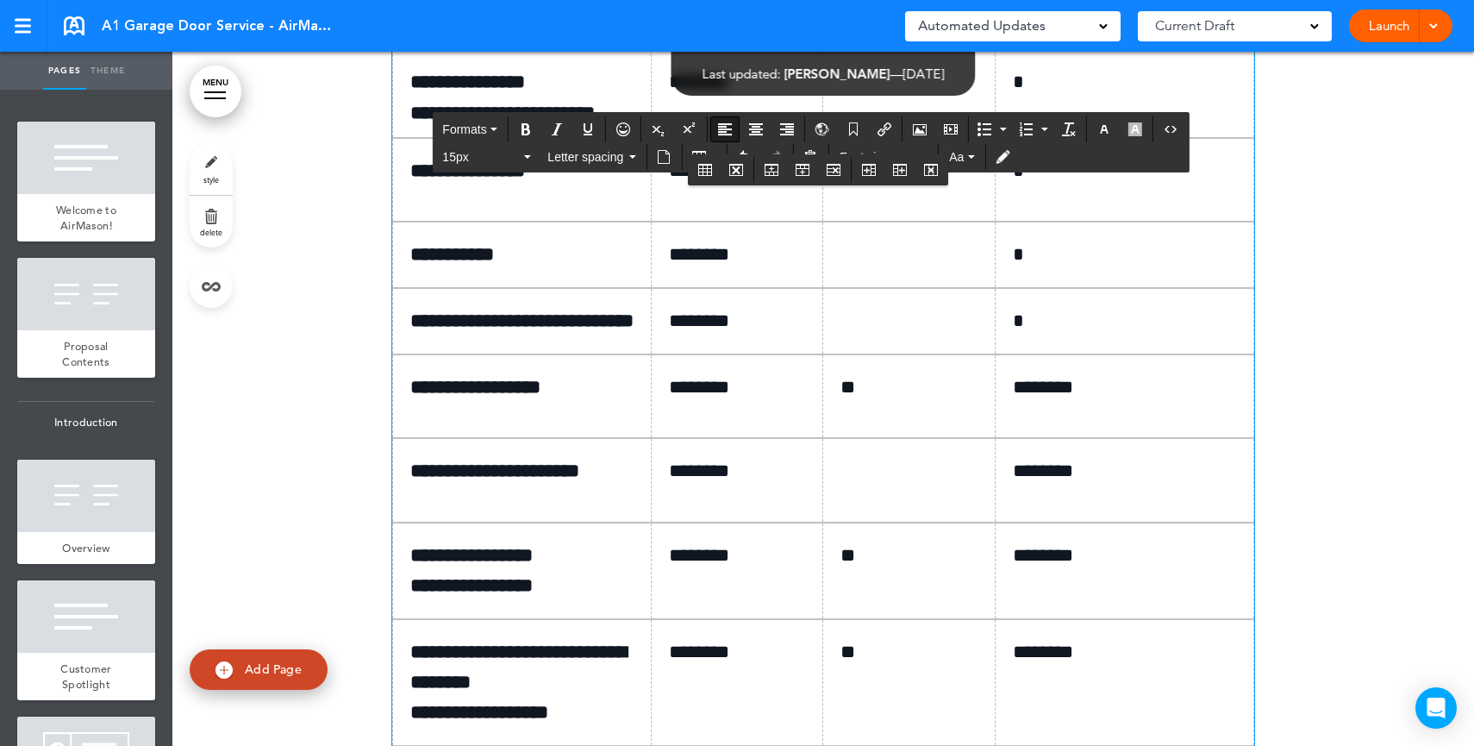
drag, startPoint x: 841, startPoint y: 290, endPoint x: 889, endPoint y: 297, distance: 48.0
click at [841, 31] on p "**********" at bounding box center [916, 16] width 150 height 30
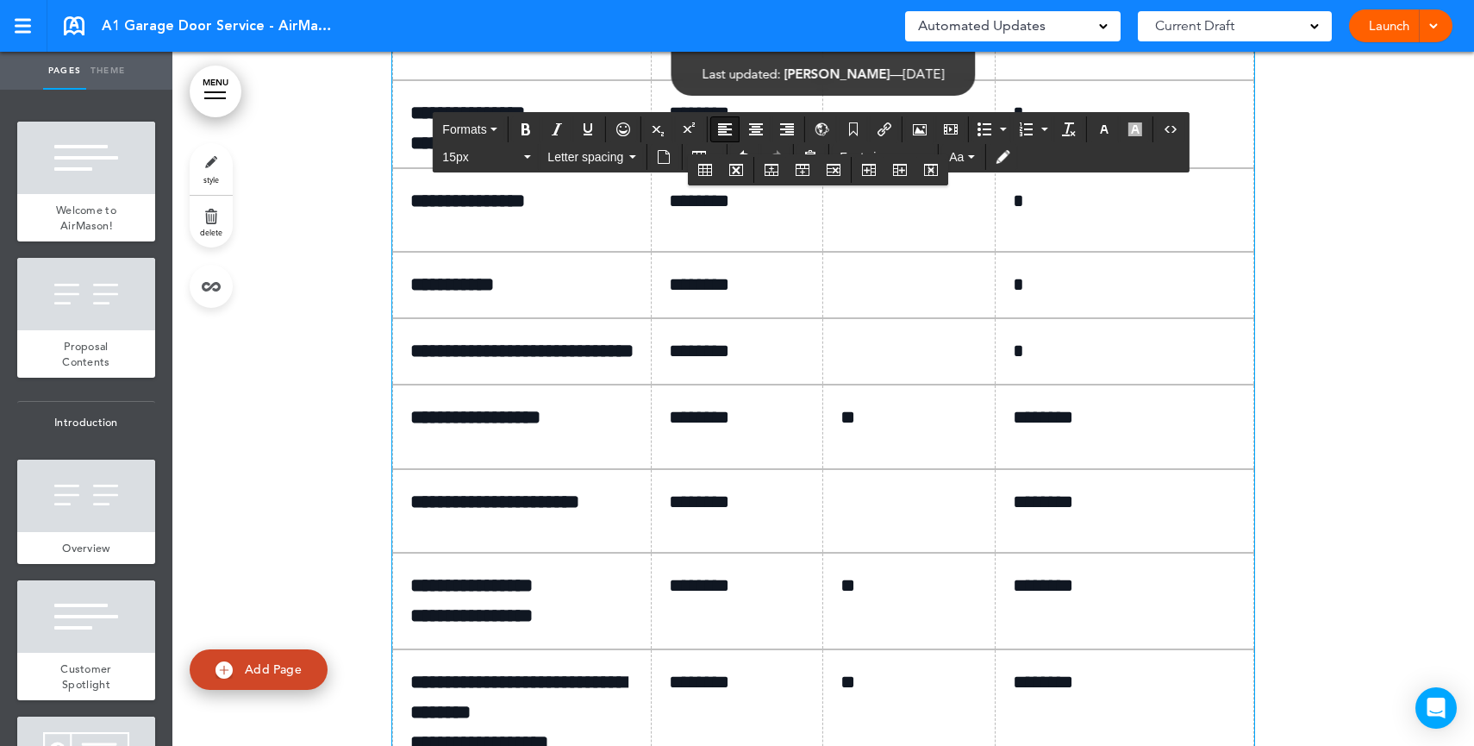
click at [1185, 79] on td "*" at bounding box center [1125, 31] width 259 height 97
click at [938, 168] on td at bounding box center [909, 124] width 172 height 88
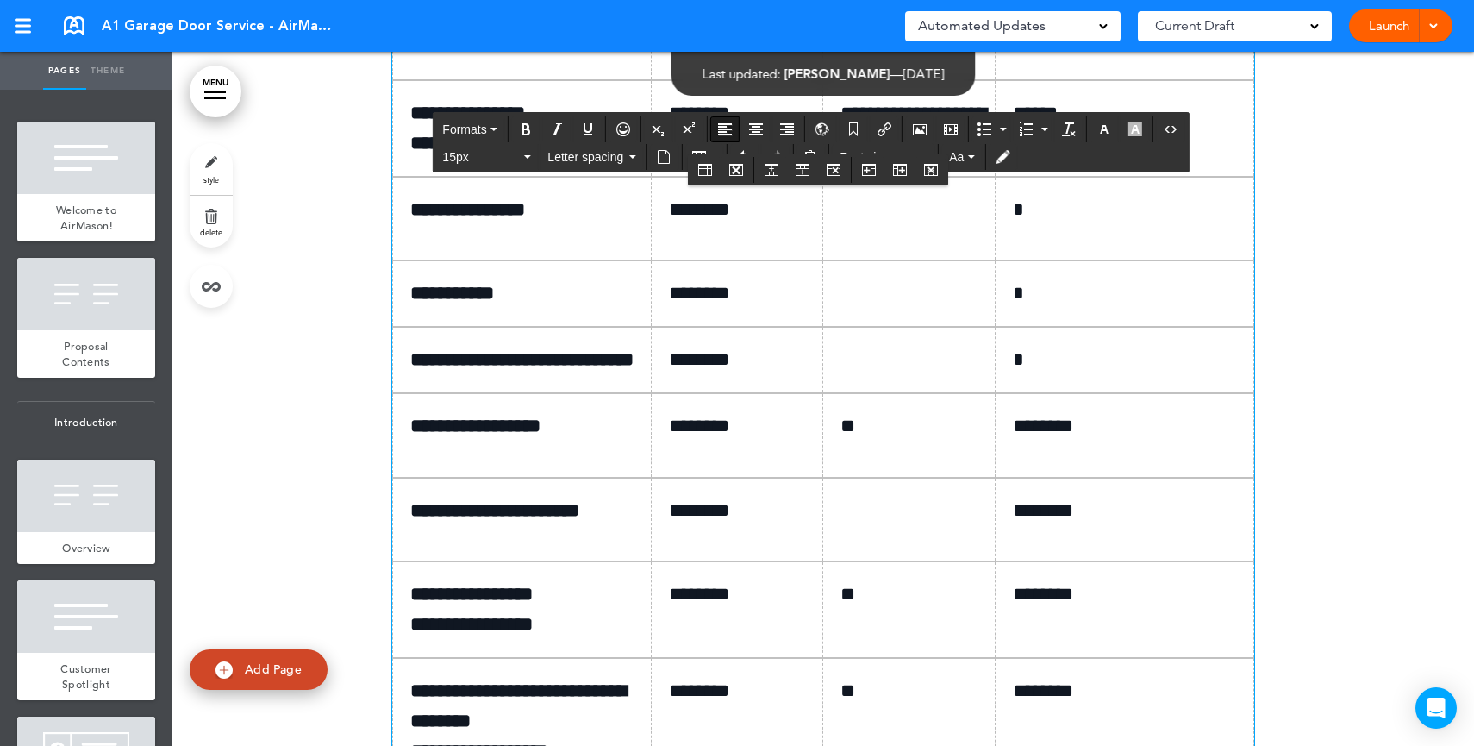
click at [888, 222] on p at bounding box center [916, 210] width 150 height 24
click at [877, 327] on td at bounding box center [909, 293] width 172 height 66
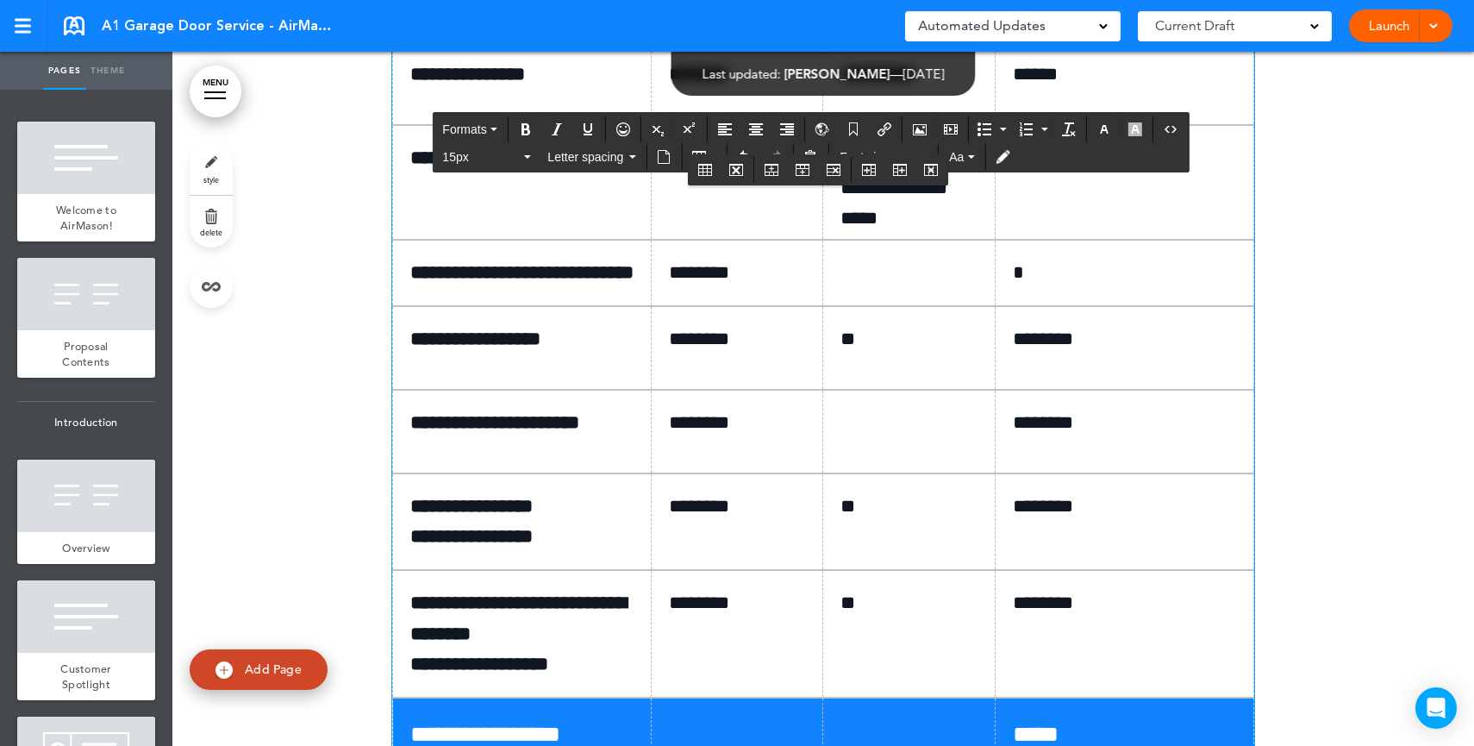
scroll to position [10353, 0]
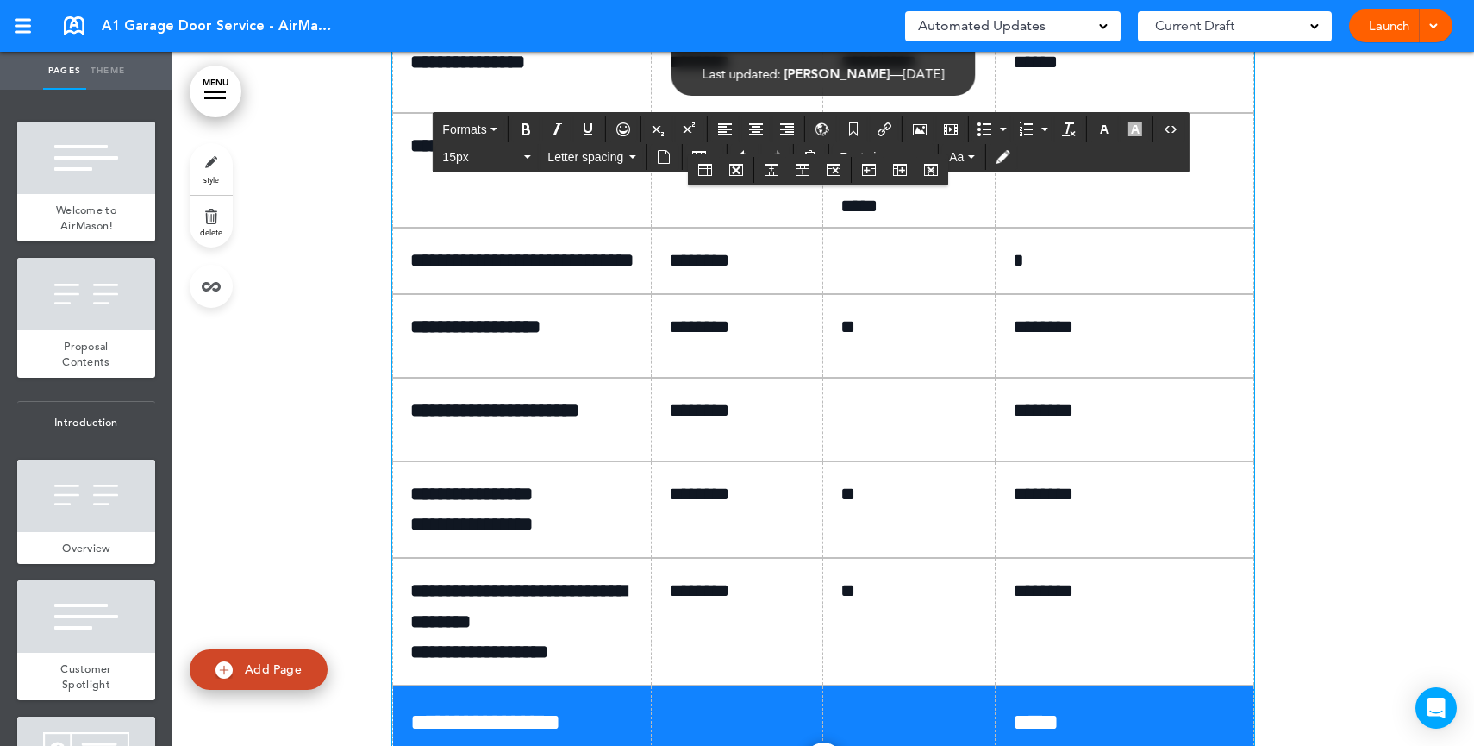
click at [839, 294] on td at bounding box center [909, 261] width 172 height 66
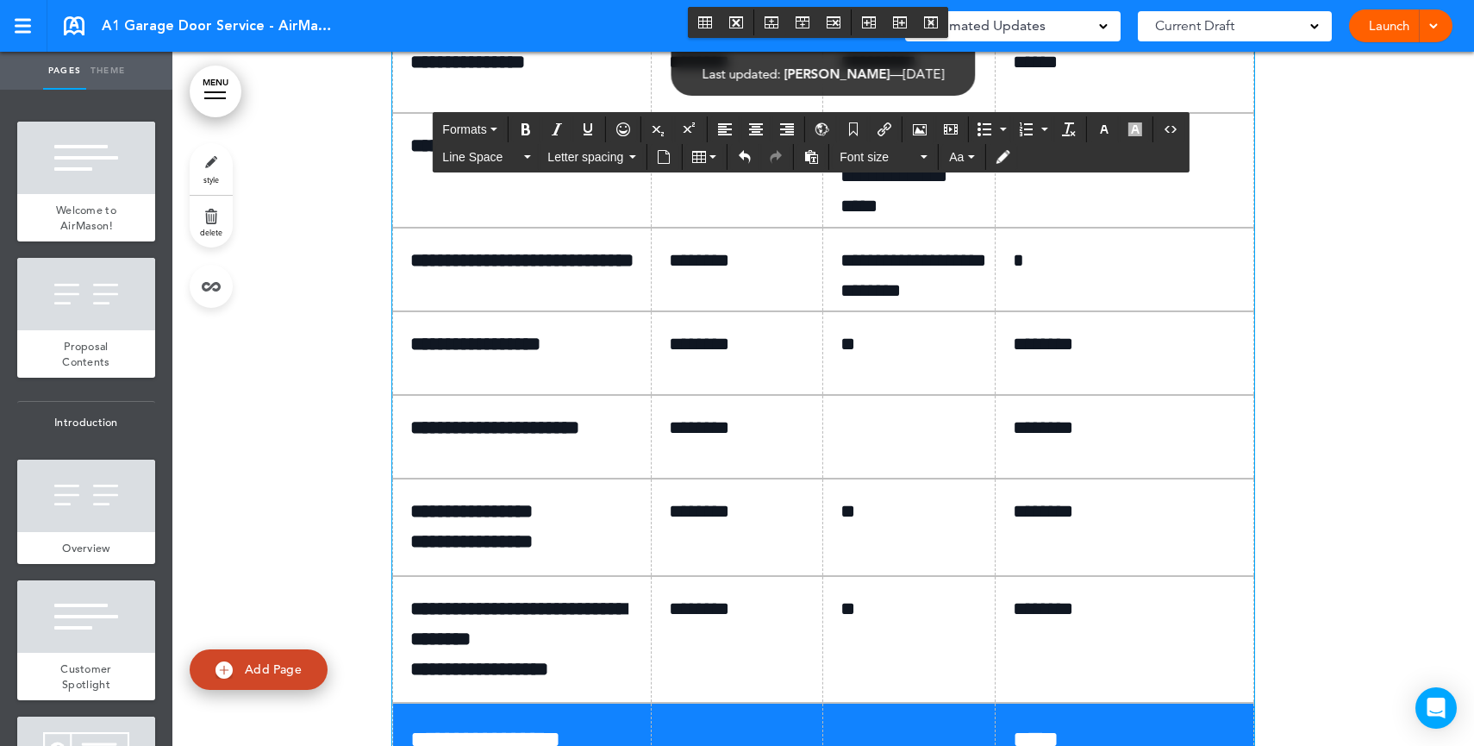
click at [932, 311] on td "**********" at bounding box center [909, 270] width 172 height 84
click at [1123, 311] on td "*" at bounding box center [1125, 270] width 259 height 84
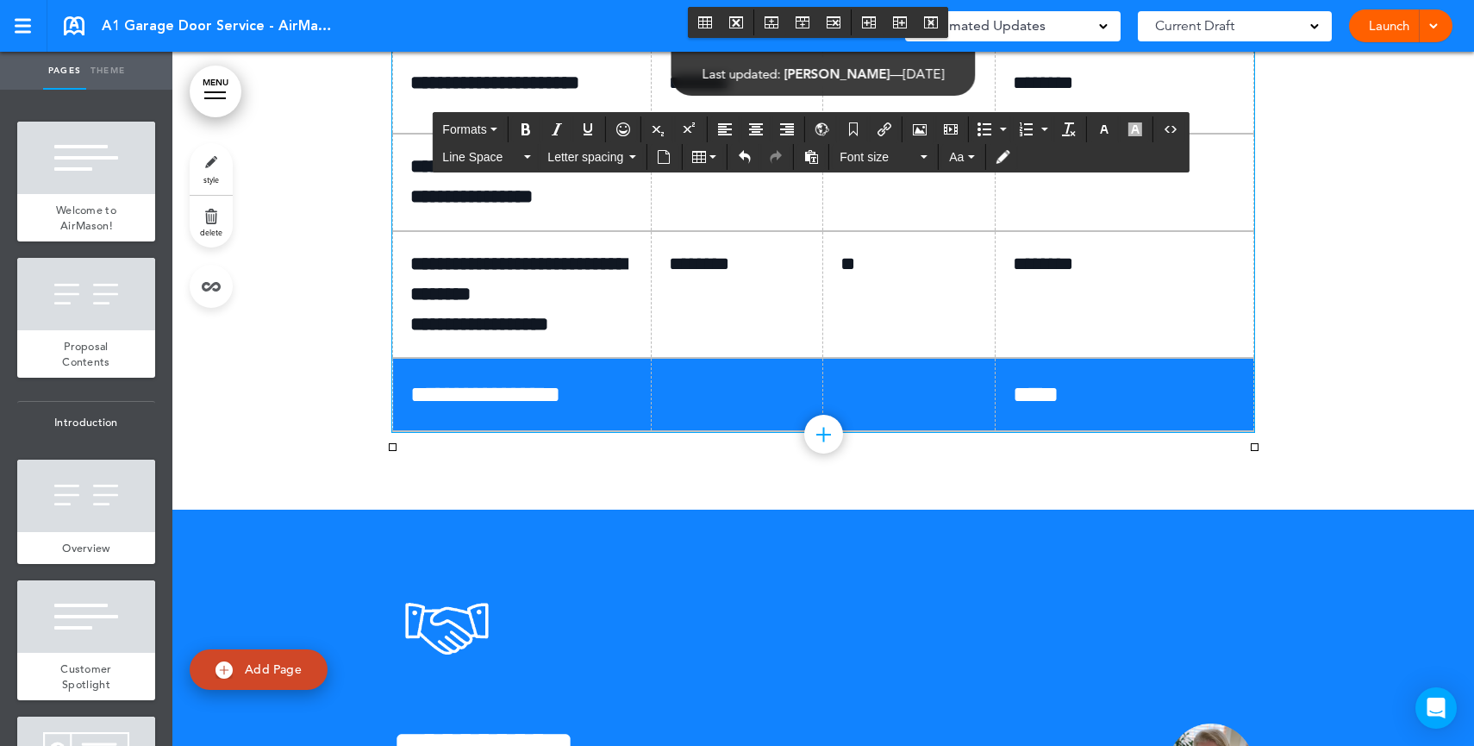
scroll to position [10746, 0]
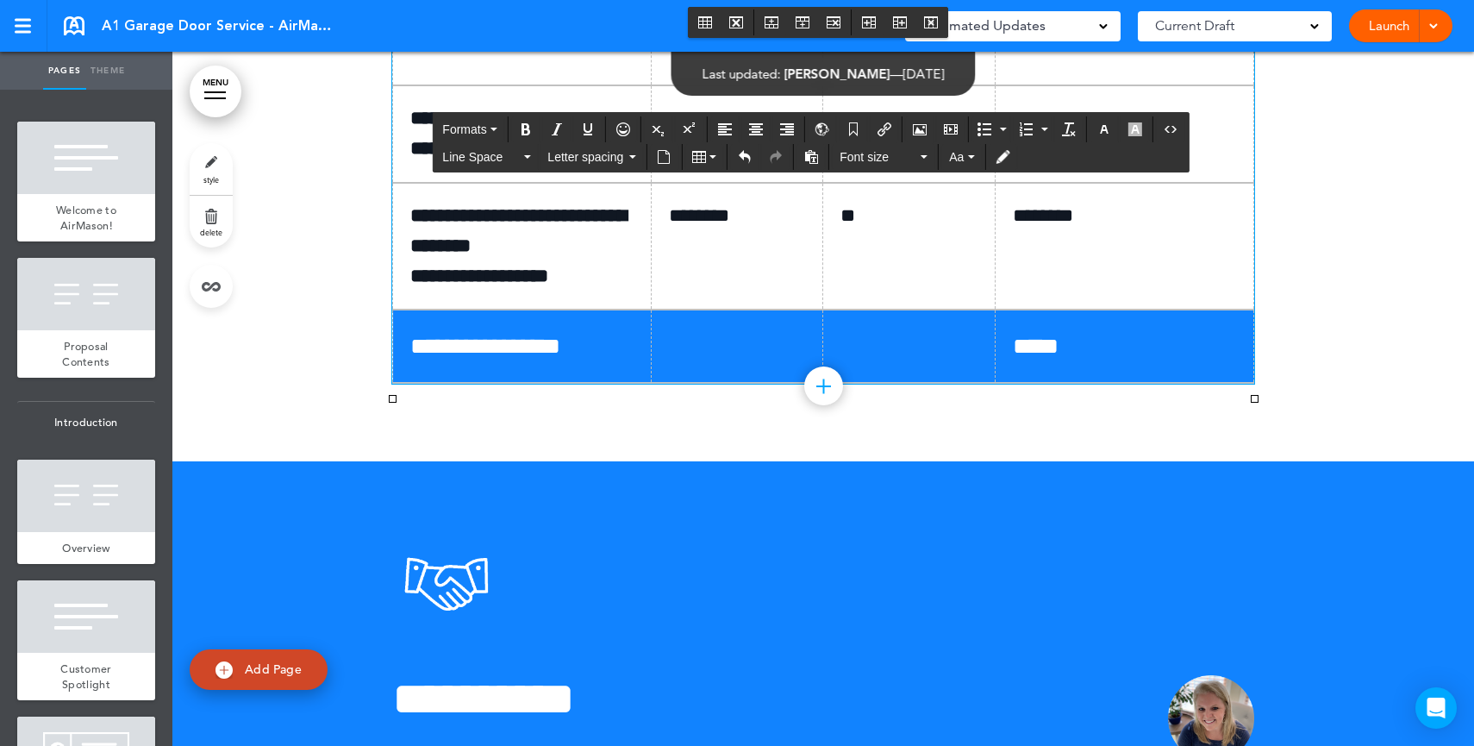
click at [1016, 365] on p "*****" at bounding box center [1131, 346] width 236 height 37
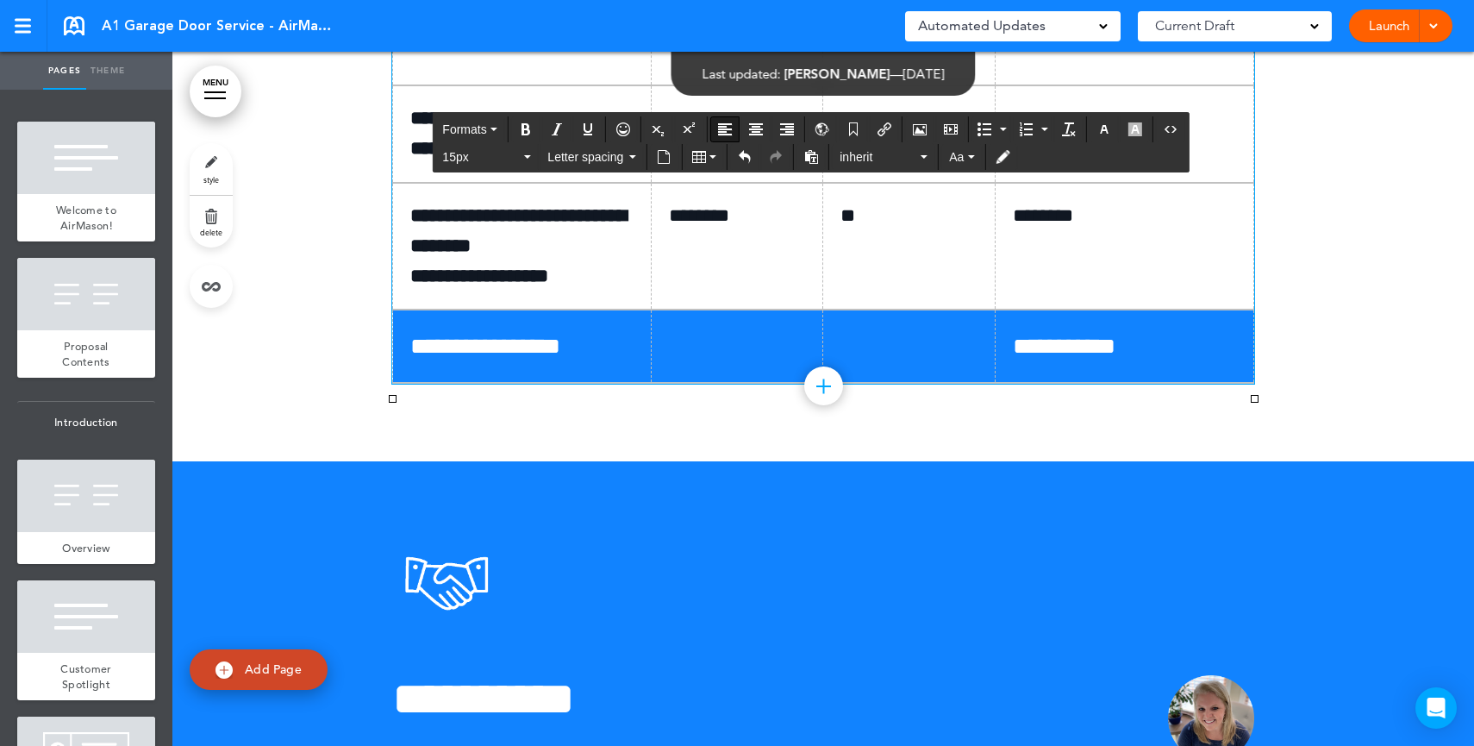
click at [925, 310] on td "**" at bounding box center [909, 247] width 172 height 128
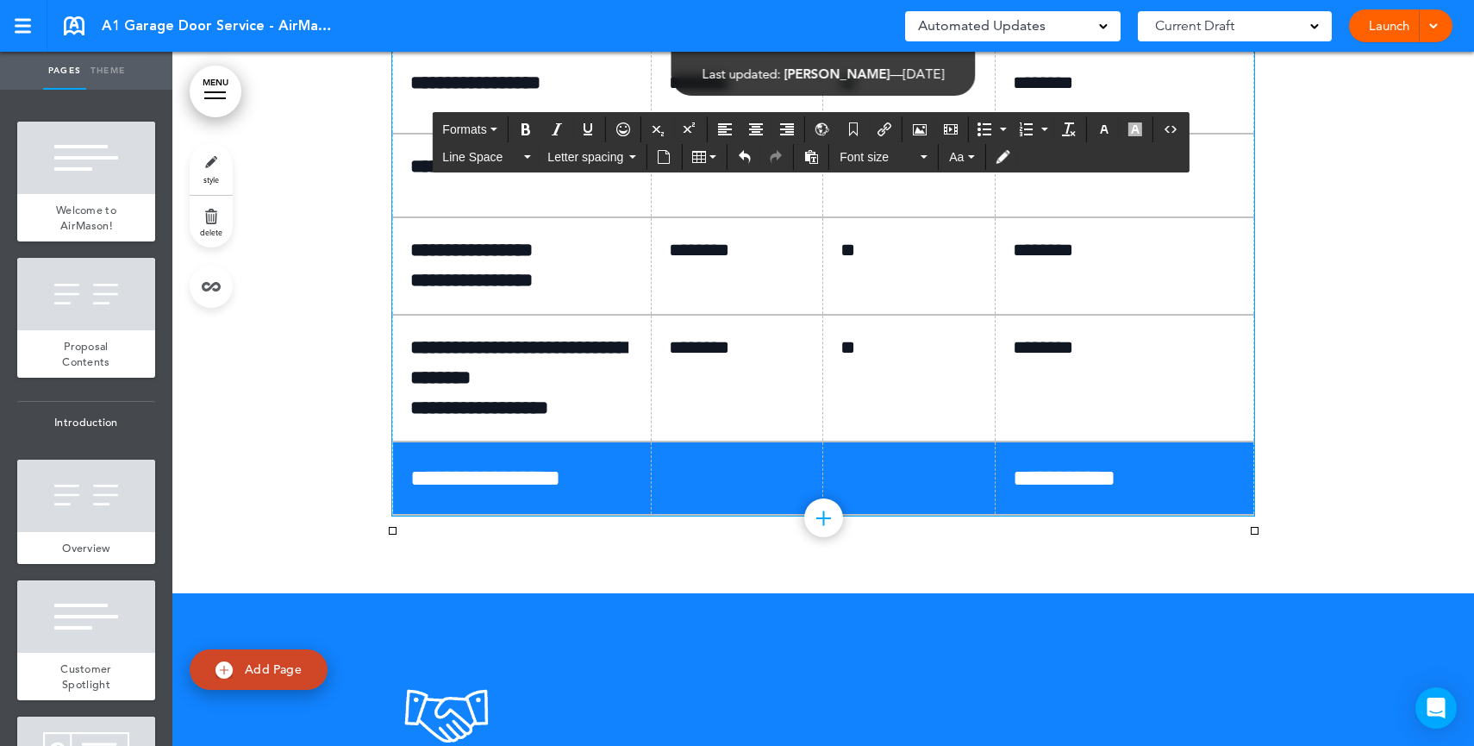
scroll to position [10591, 0]
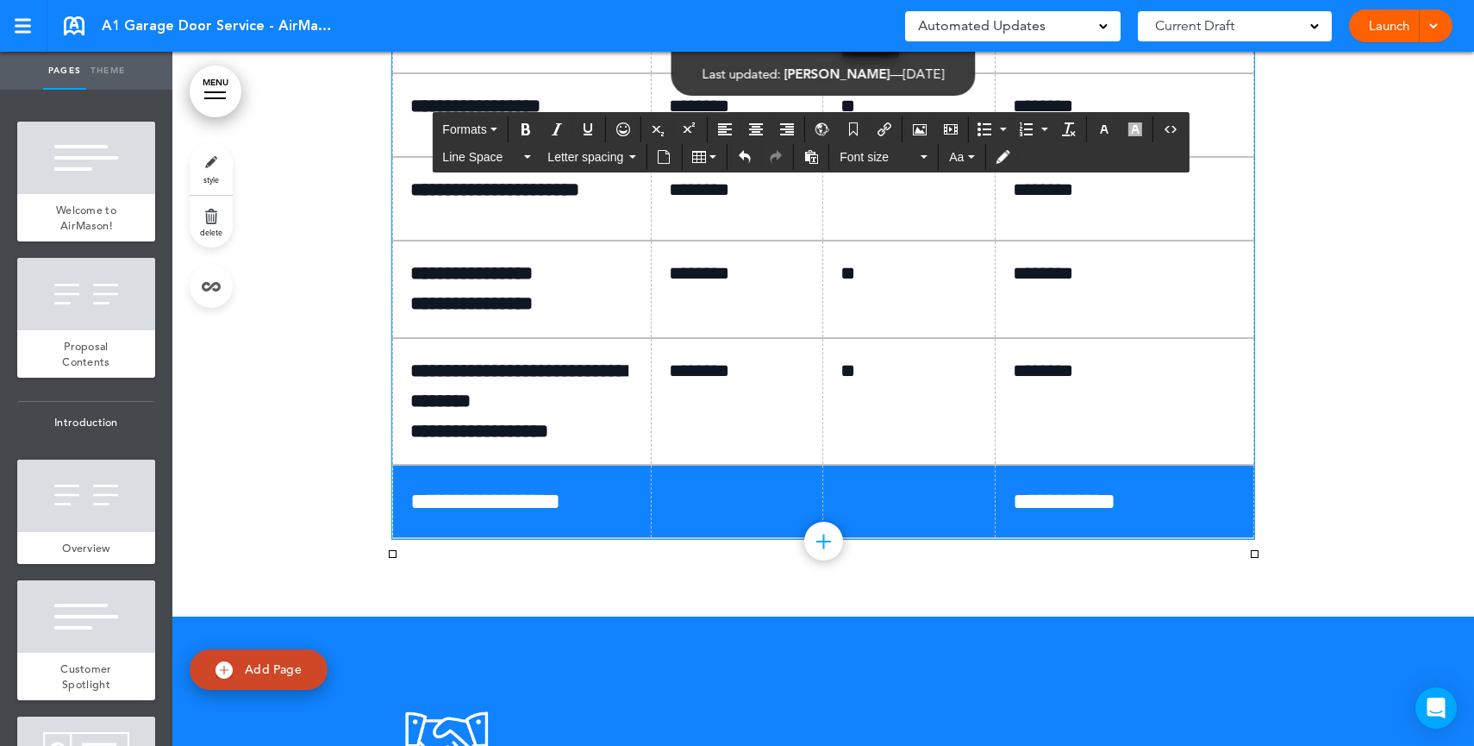
click at [913, 205] on p at bounding box center [916, 190] width 150 height 30
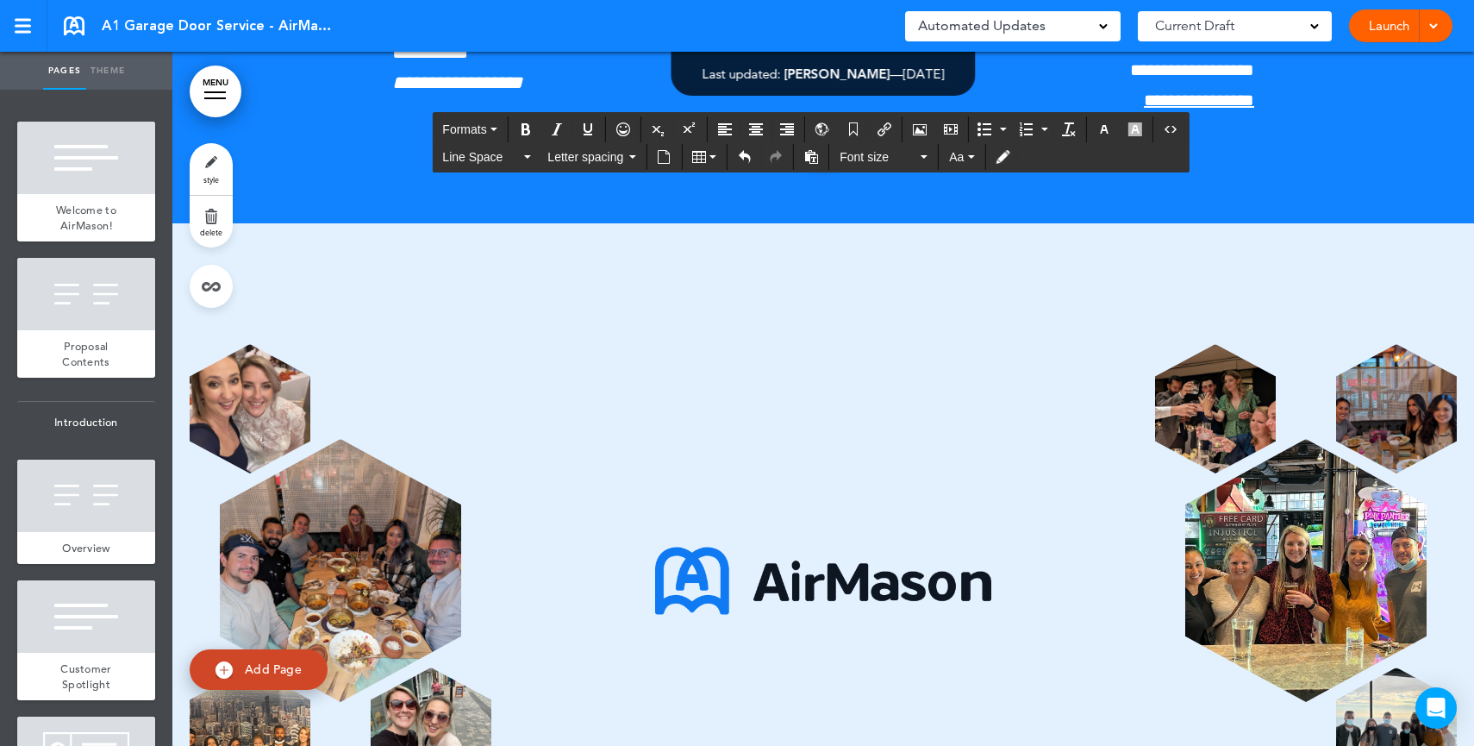
scroll to position [12097, 0]
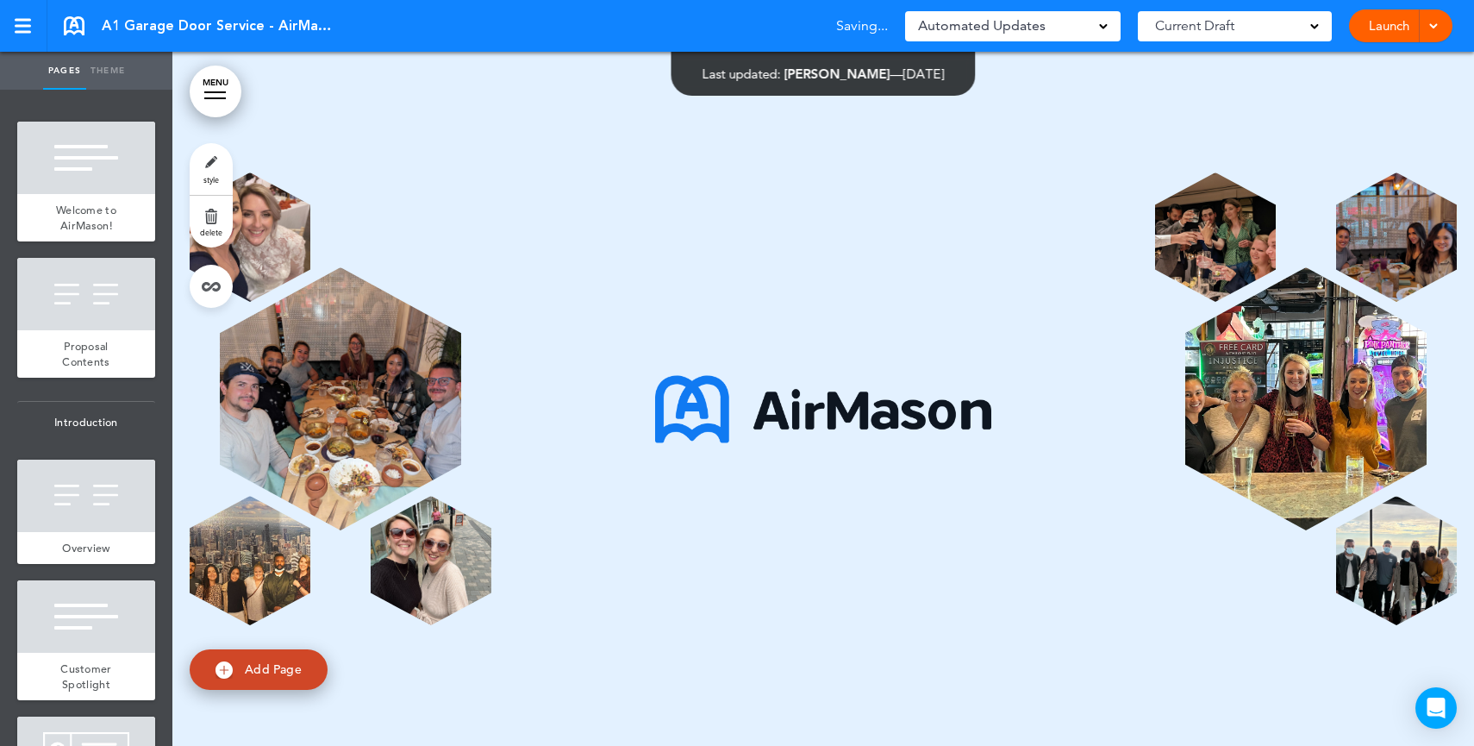
click at [1385, 22] on link "Launch" at bounding box center [1389, 25] width 54 height 33
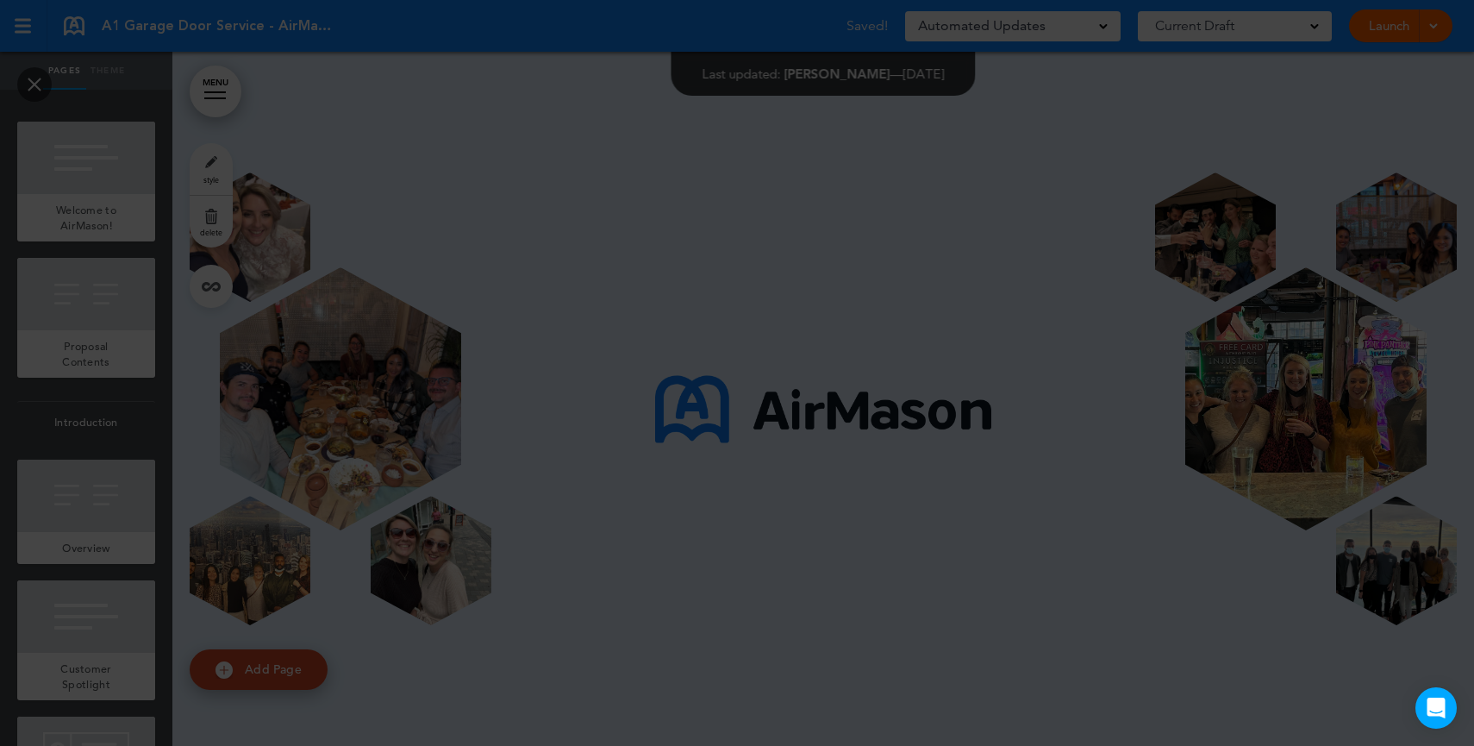
scroll to position [0, 0]
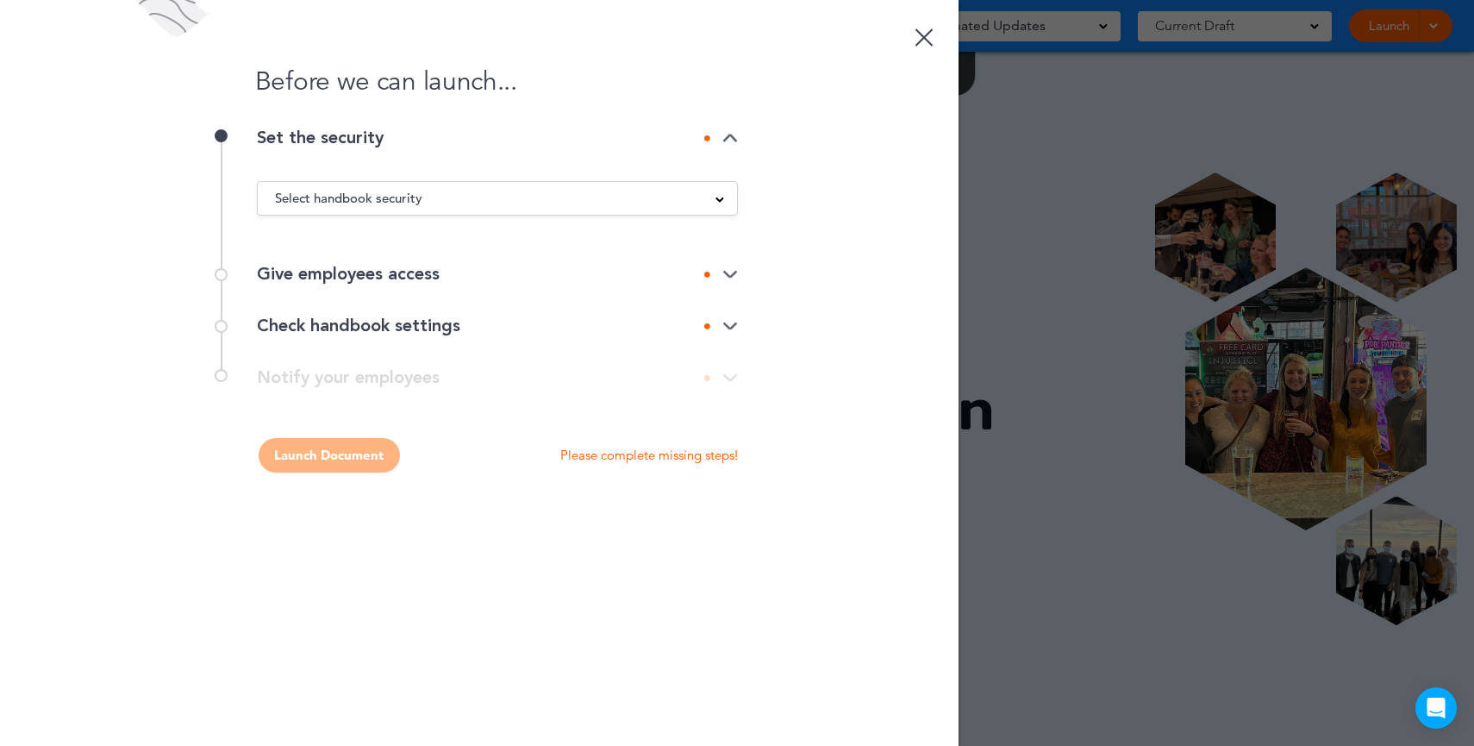
click at [473, 203] on div "Select handbook security" at bounding box center [497, 198] width 479 height 19
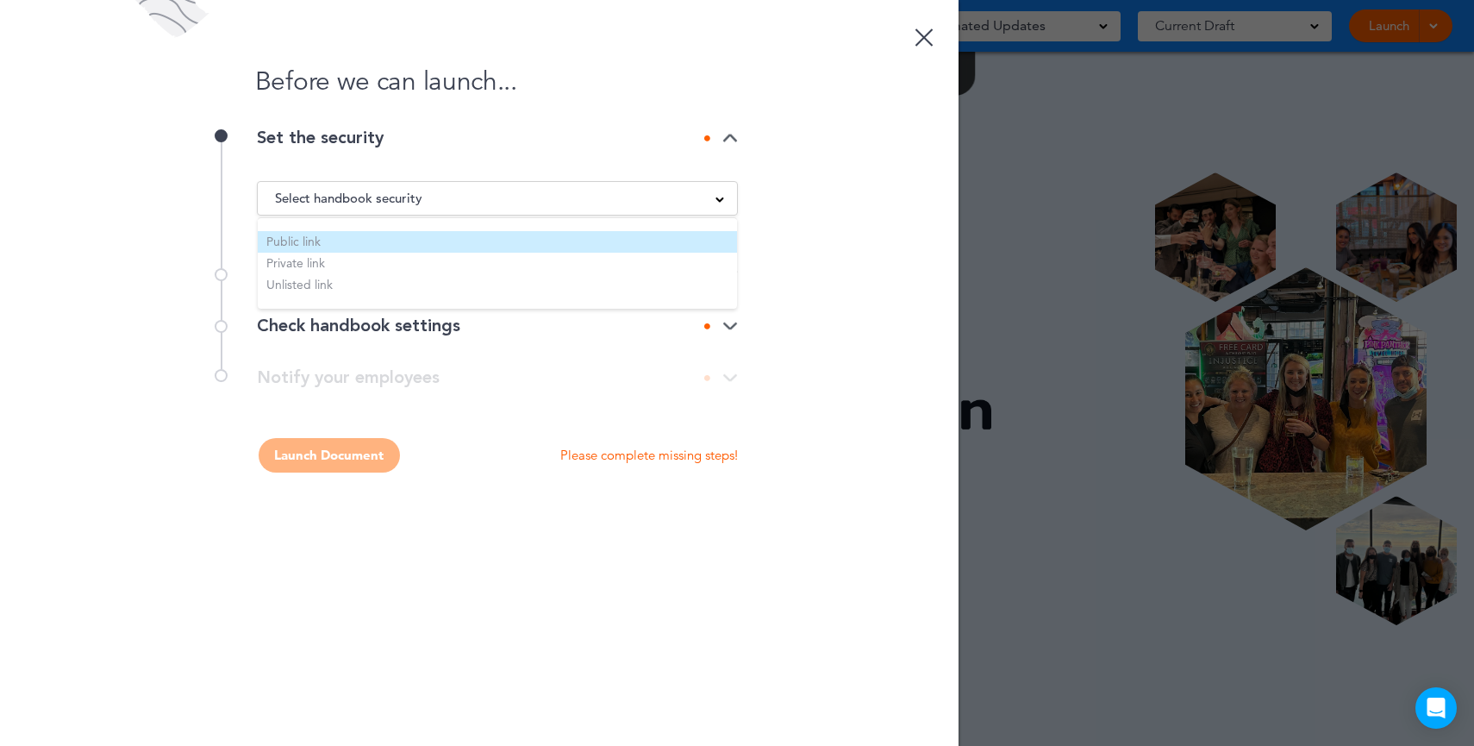
click at [320, 242] on li "Public link" at bounding box center [497, 242] width 479 height 22
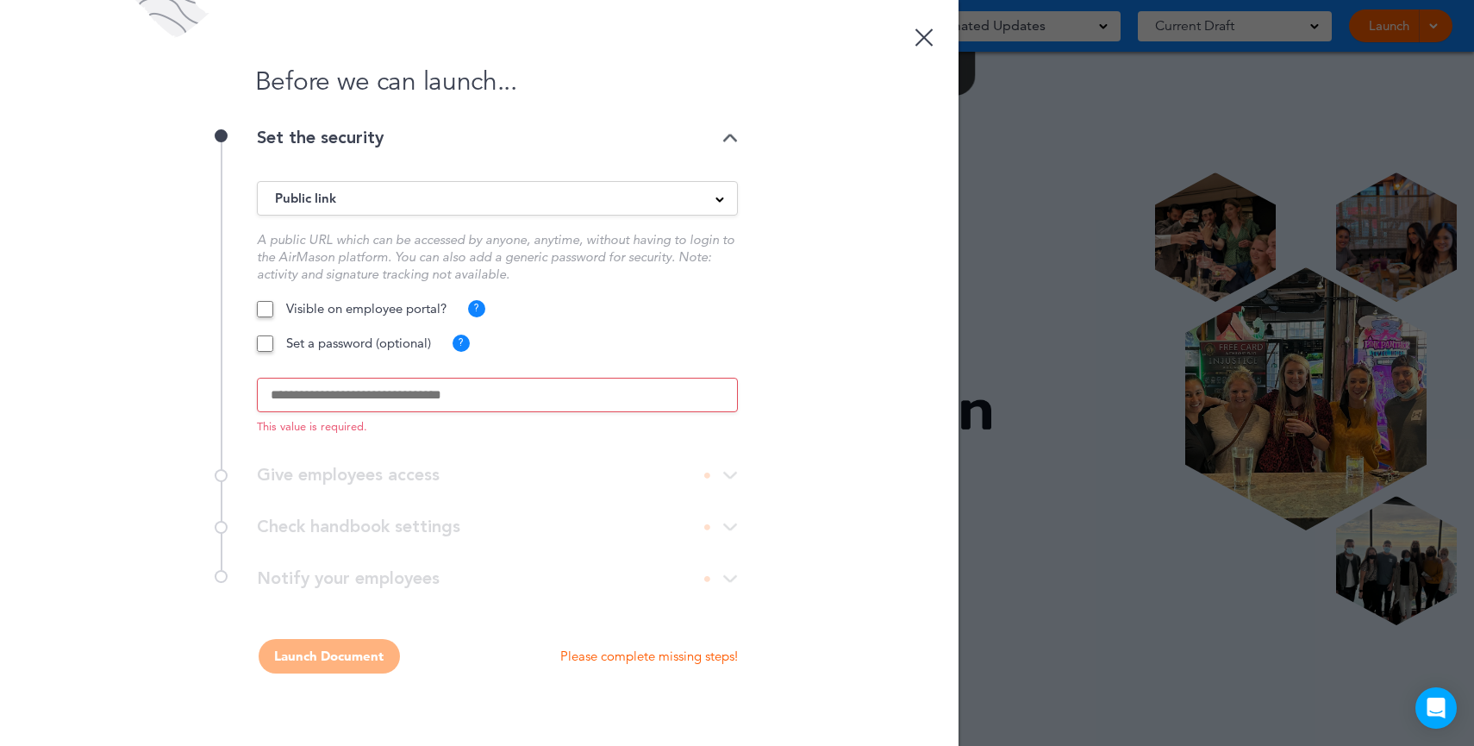
click at [329, 403] on input "text" at bounding box center [497, 395] width 481 height 34
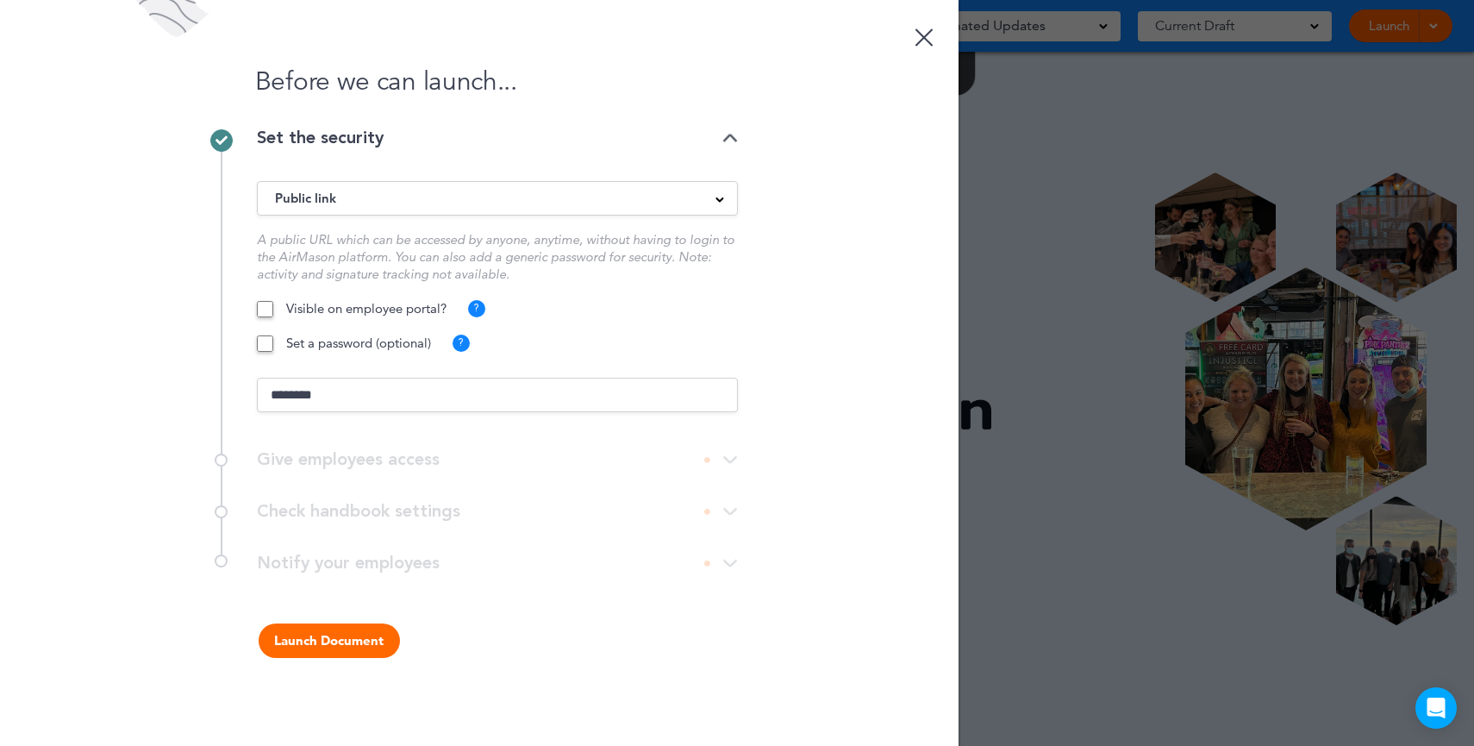
type input "********"
click at [378, 651] on button "Launch Document" at bounding box center [329, 640] width 141 height 34
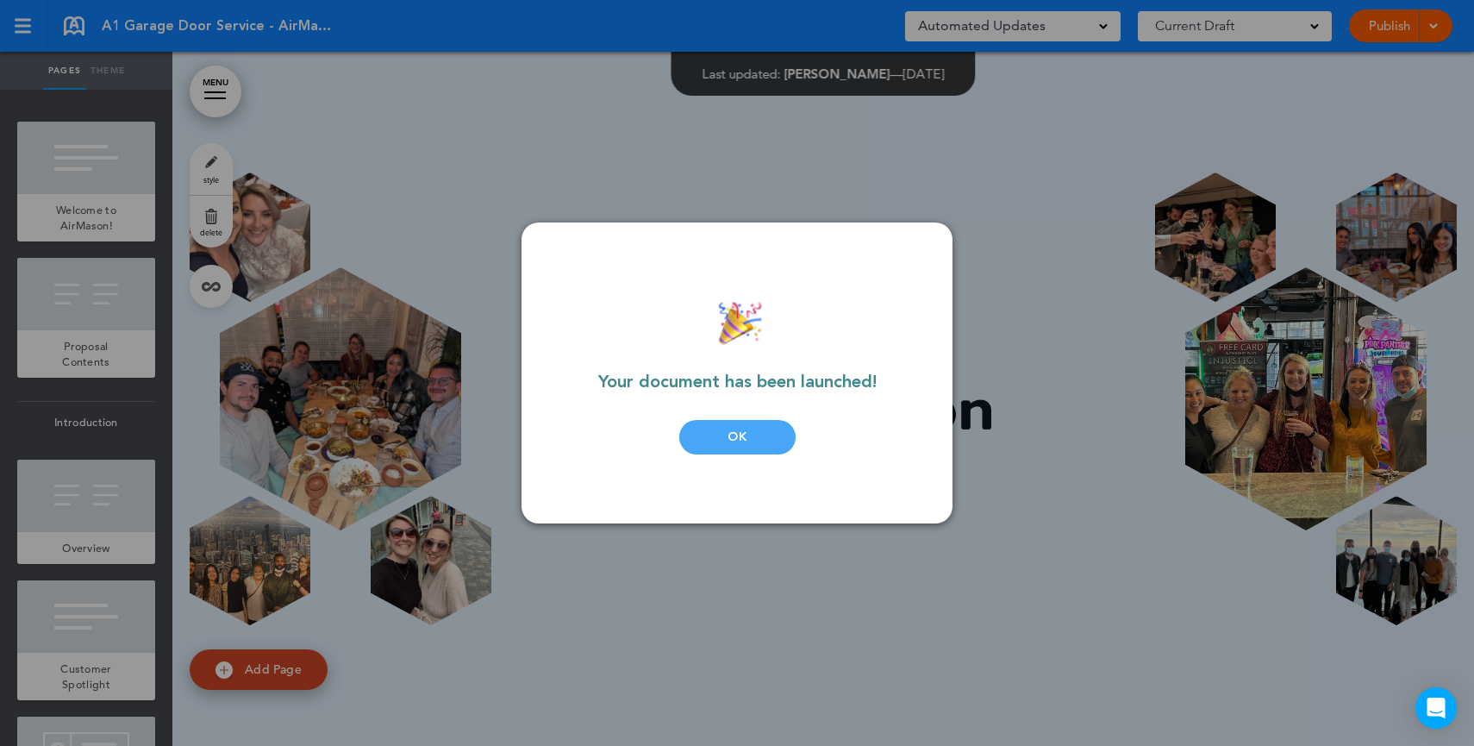
drag, startPoint x: 1101, startPoint y: 242, endPoint x: 1109, endPoint y: 251, distance: 11.6
click at [1104, 247] on div at bounding box center [737, 373] width 1474 height 746
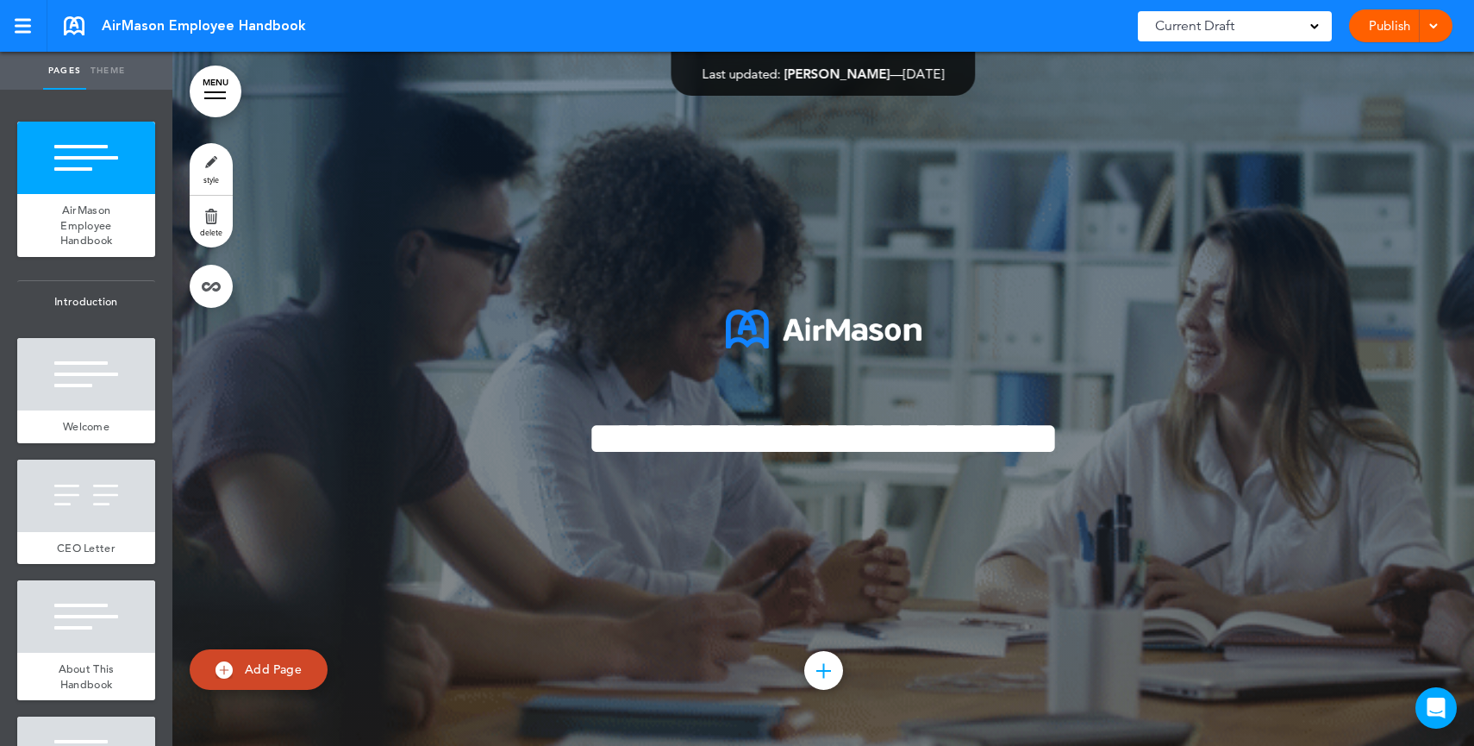
click at [769, 476] on div "Add collapsible section ? In order to add a collapsible section, only solid bac…" at bounding box center [823, 481] width 862 height 13
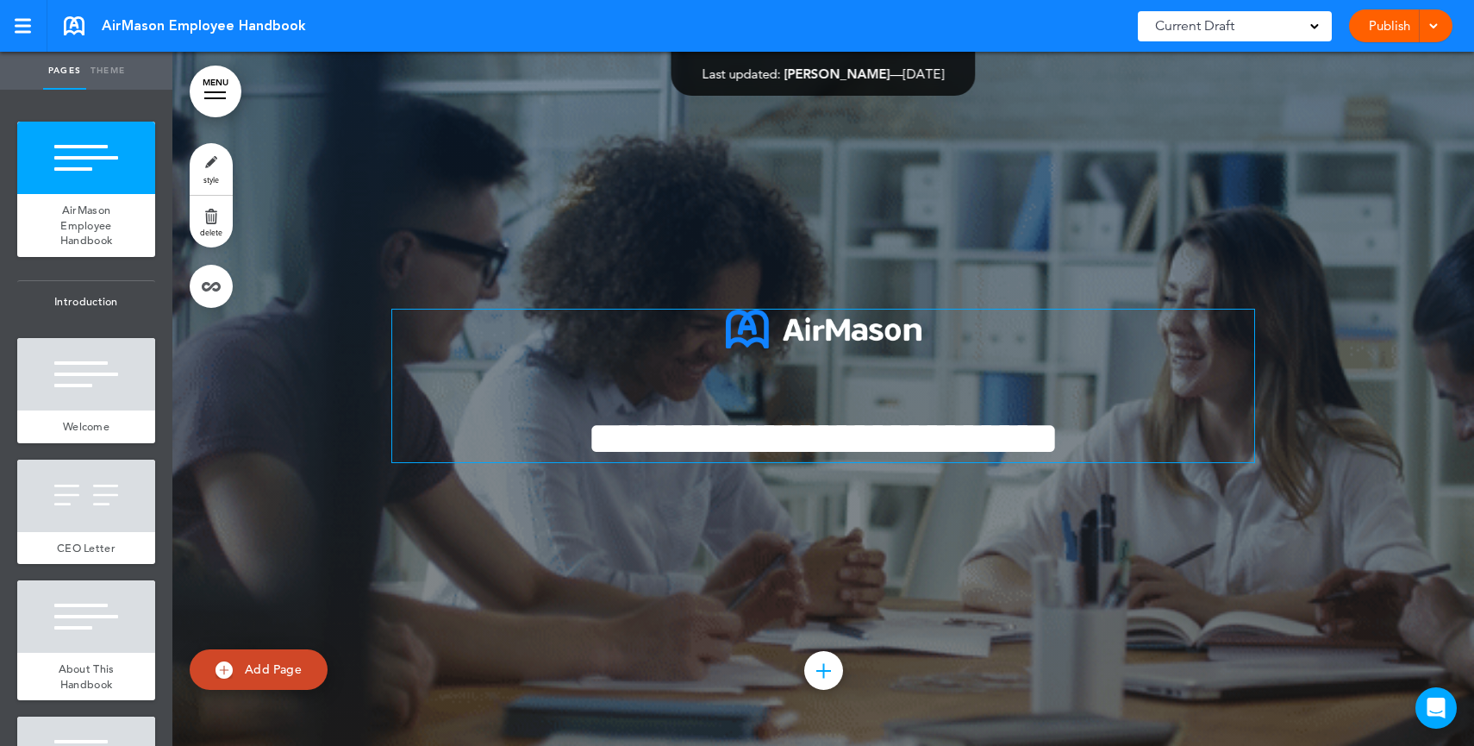
click at [959, 452] on span "**********" at bounding box center [823, 438] width 472 height 47
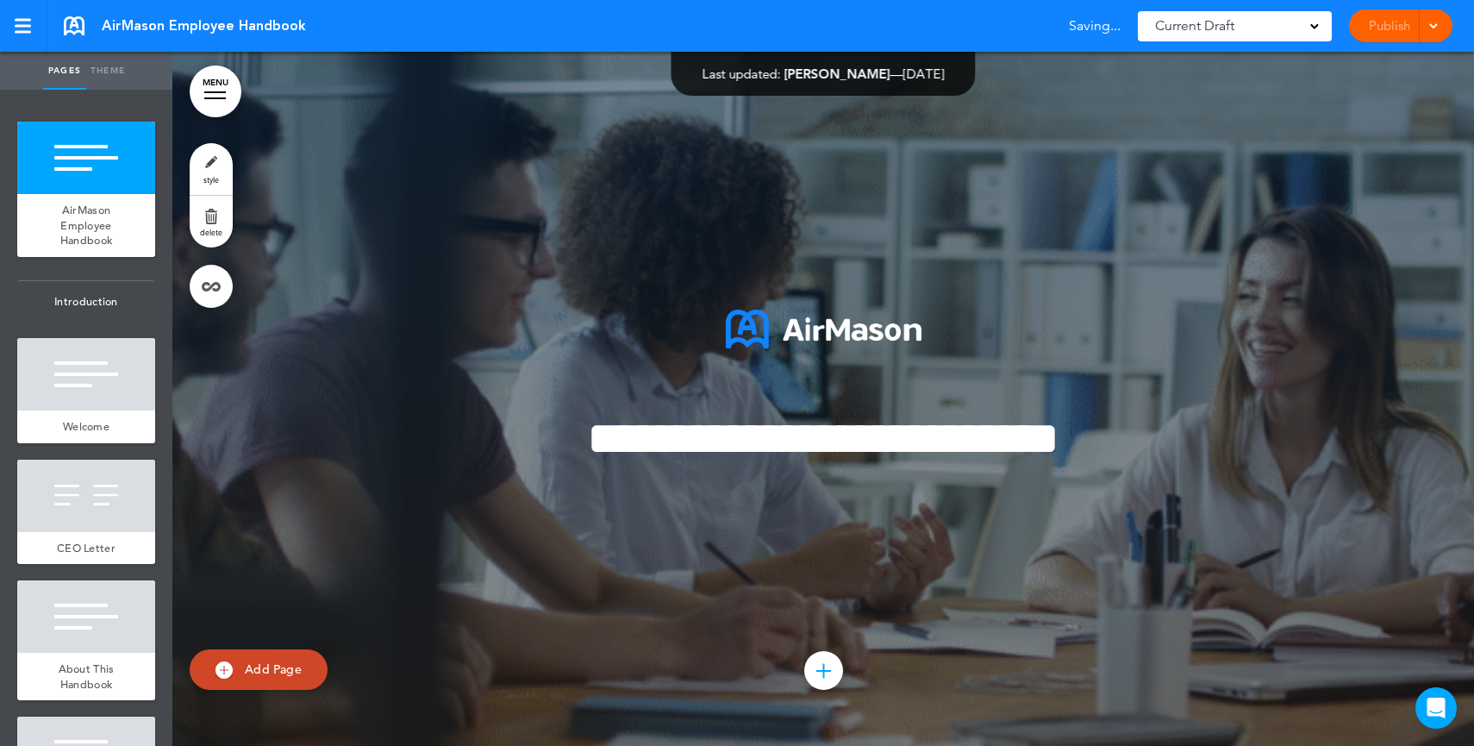
click at [1276, 23] on div "Current Draft" at bounding box center [1235, 26] width 194 height 30
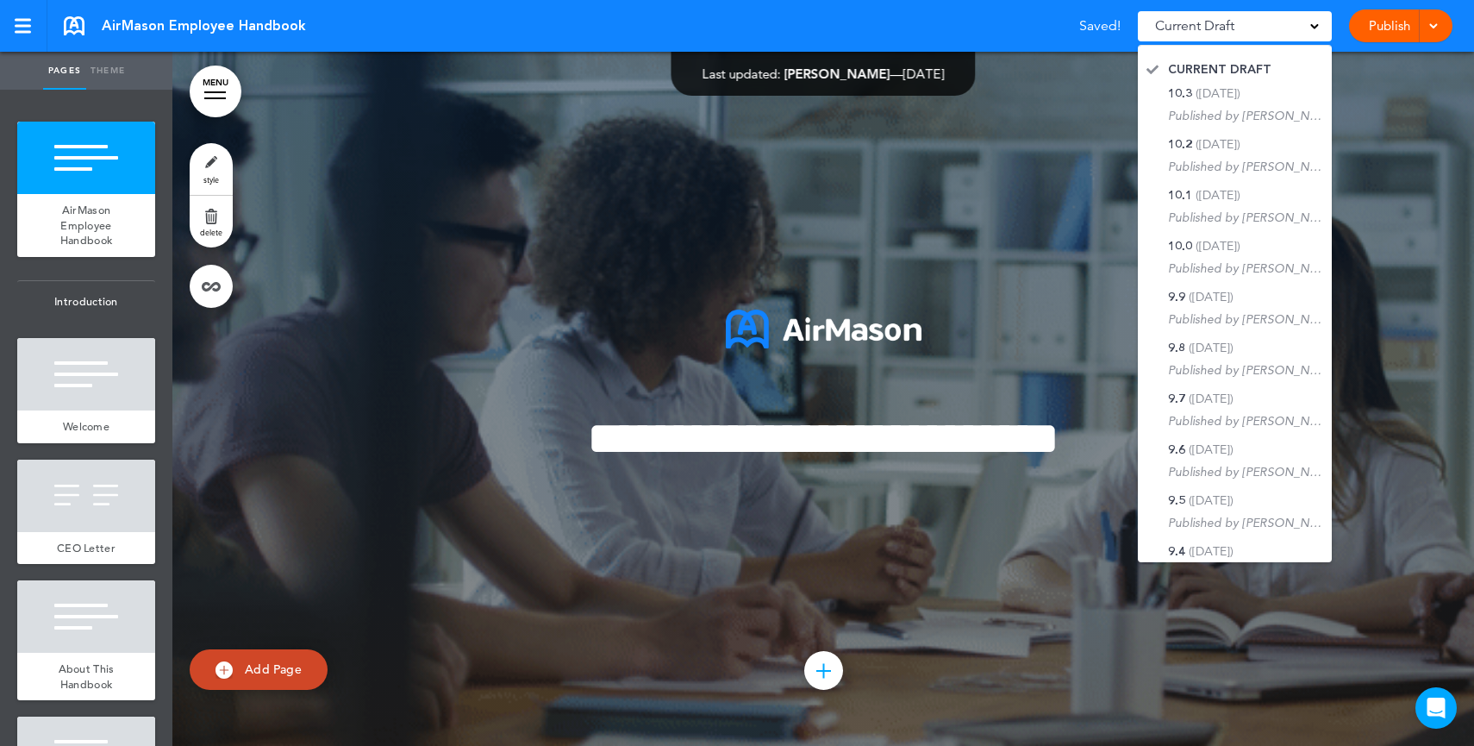
click at [1414, 28] on link "Publish" at bounding box center [1389, 25] width 54 height 33
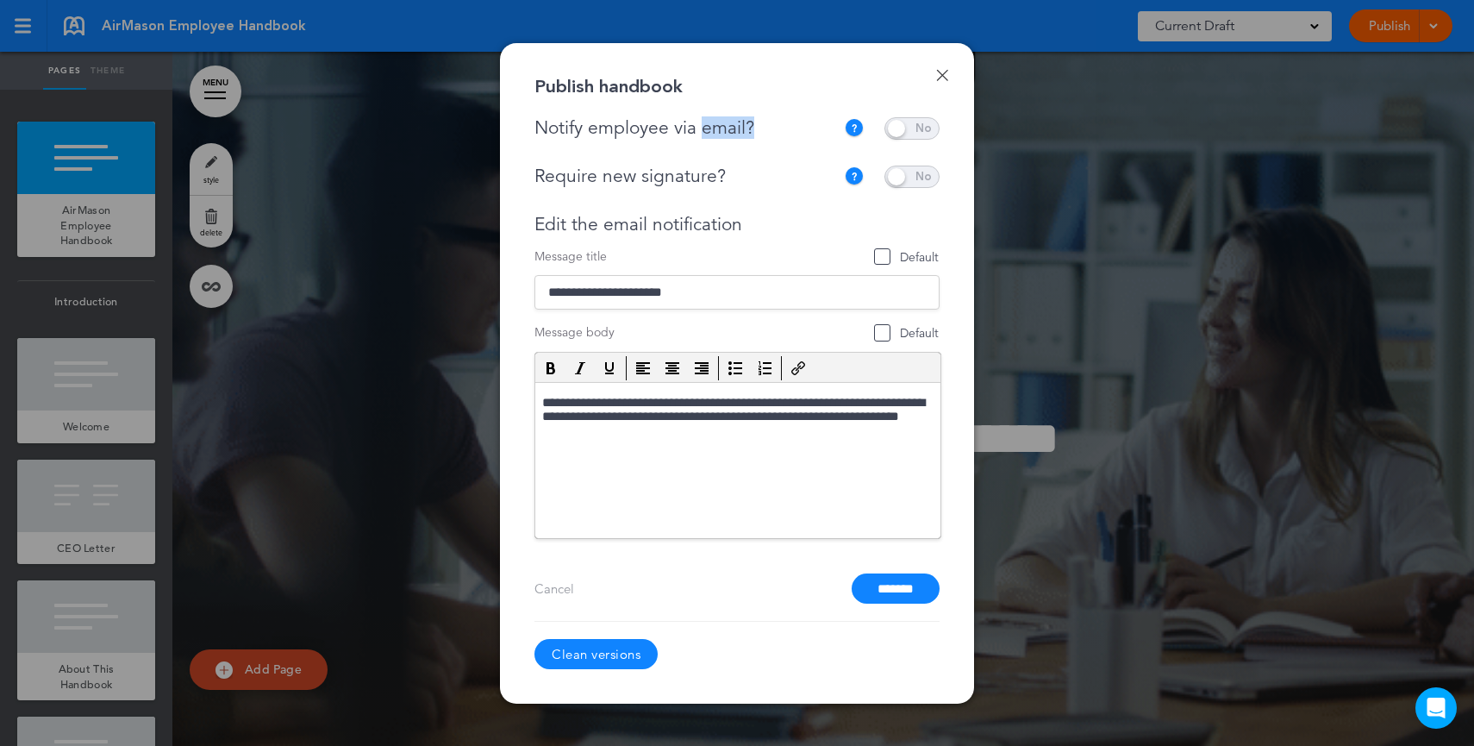
drag, startPoint x: 772, startPoint y: 134, endPoint x: 704, endPoint y: 134, distance: 69.0
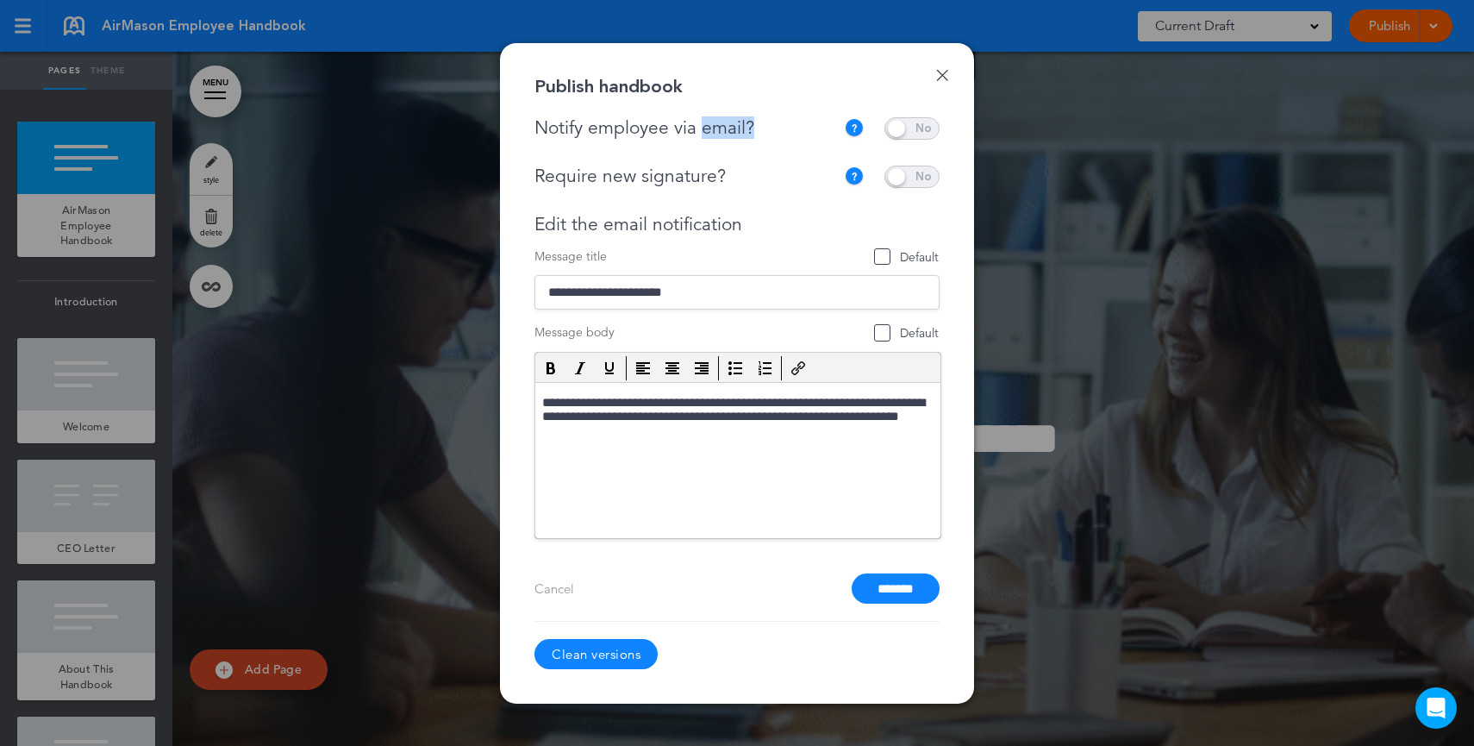
click at [704, 134] on div "Notify employee via email?" at bounding box center [690, 128] width 310 height 22
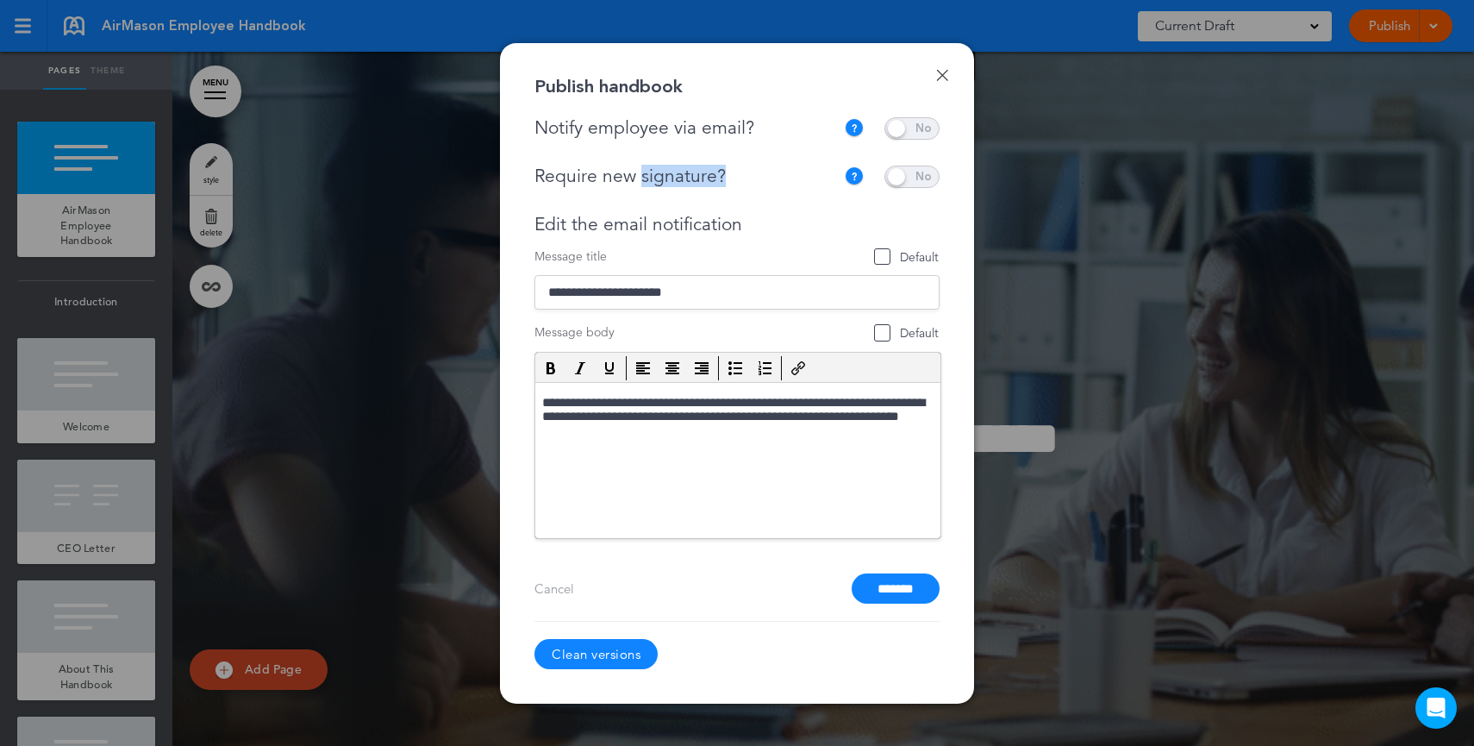
drag, startPoint x: 752, startPoint y: 181, endPoint x: 638, endPoint y: 180, distance: 113.8
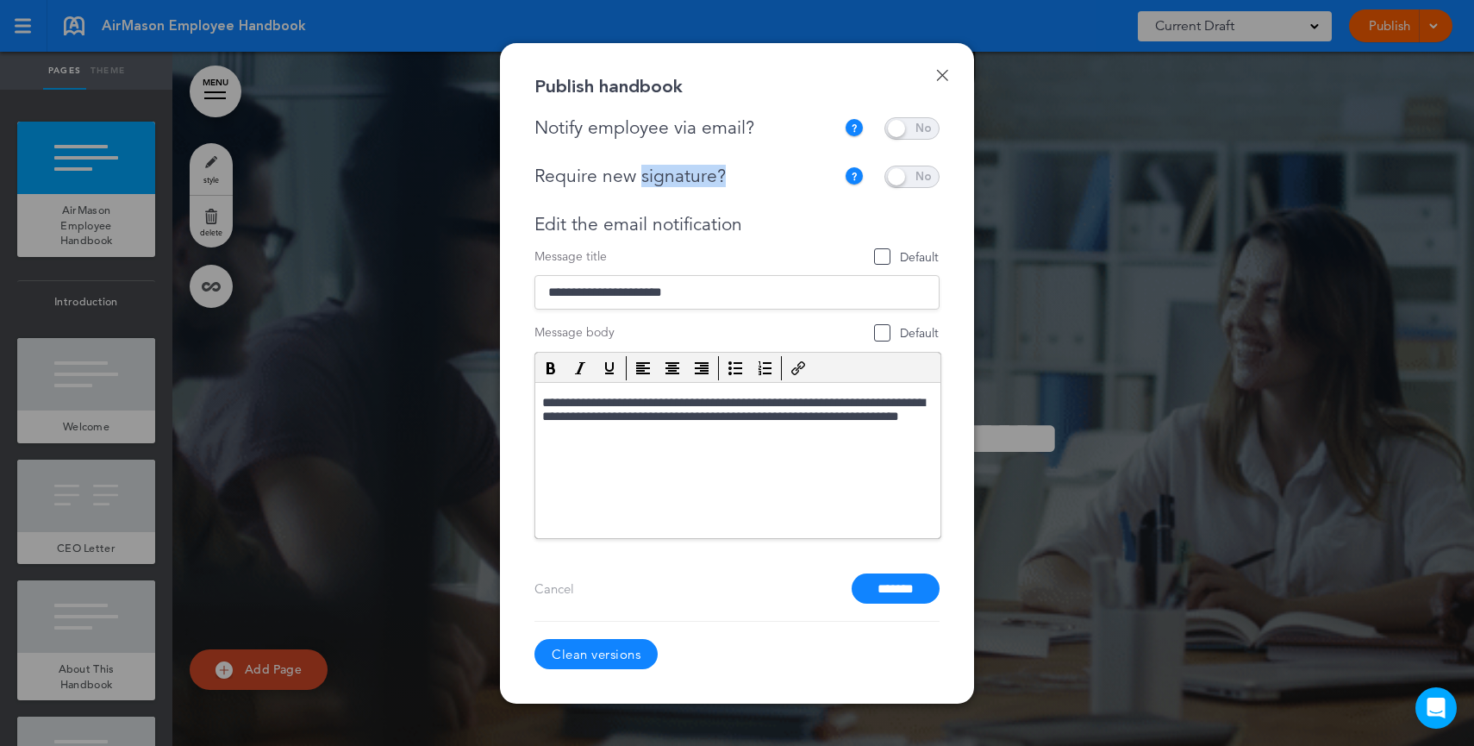
click at [638, 180] on div "Require new signature?" at bounding box center [685, 177] width 301 height 22
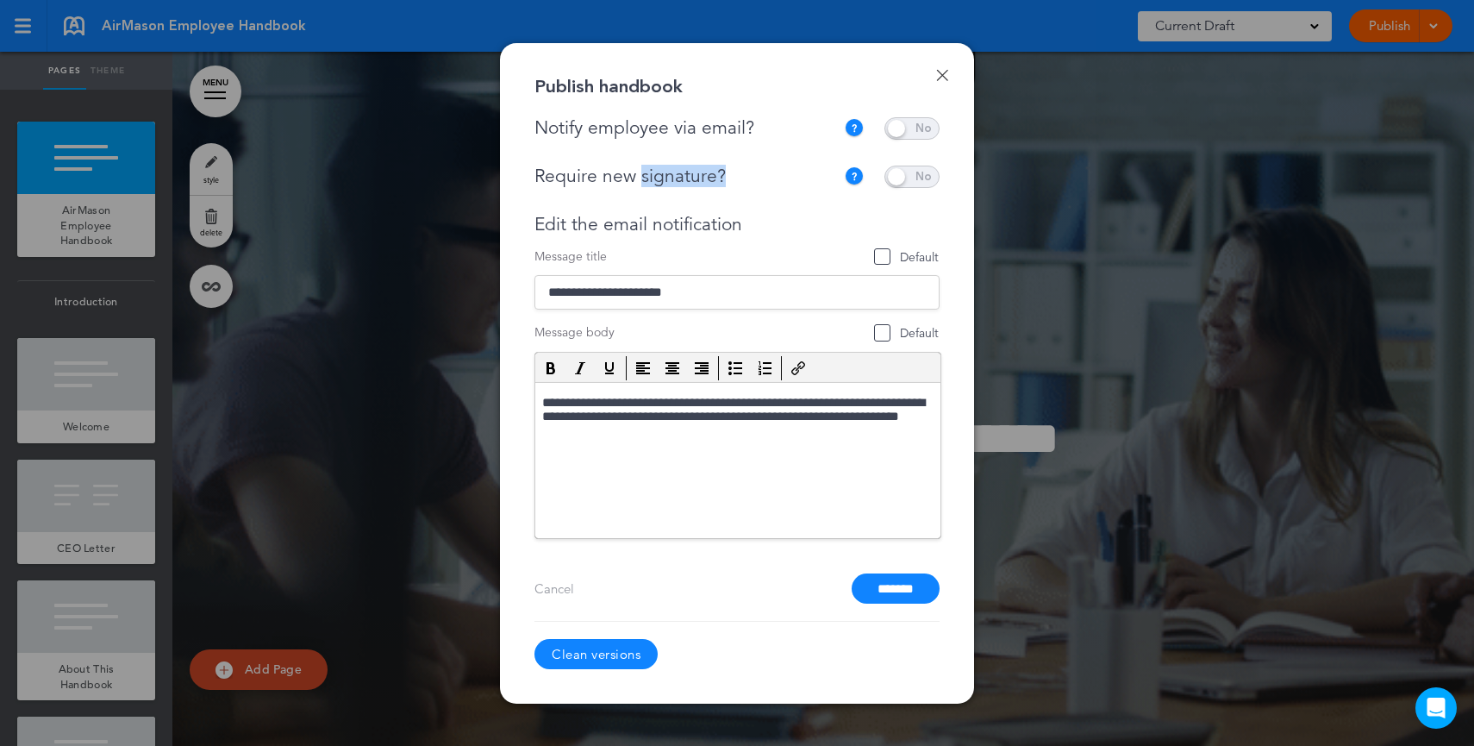
click at [946, 72] on link "Done" at bounding box center [942, 75] width 12 height 12
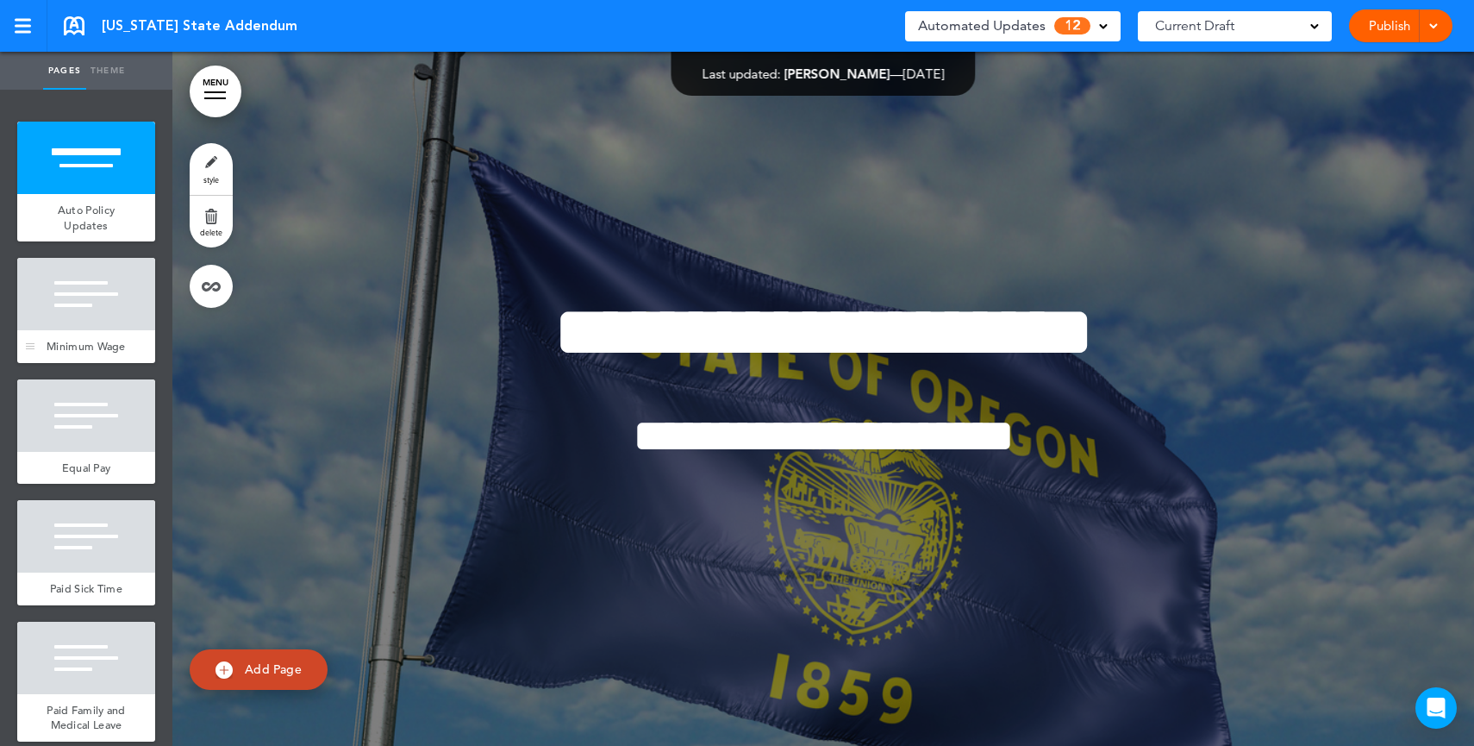
click at [78, 330] on div "Minimum Wage" at bounding box center [86, 346] width 138 height 33
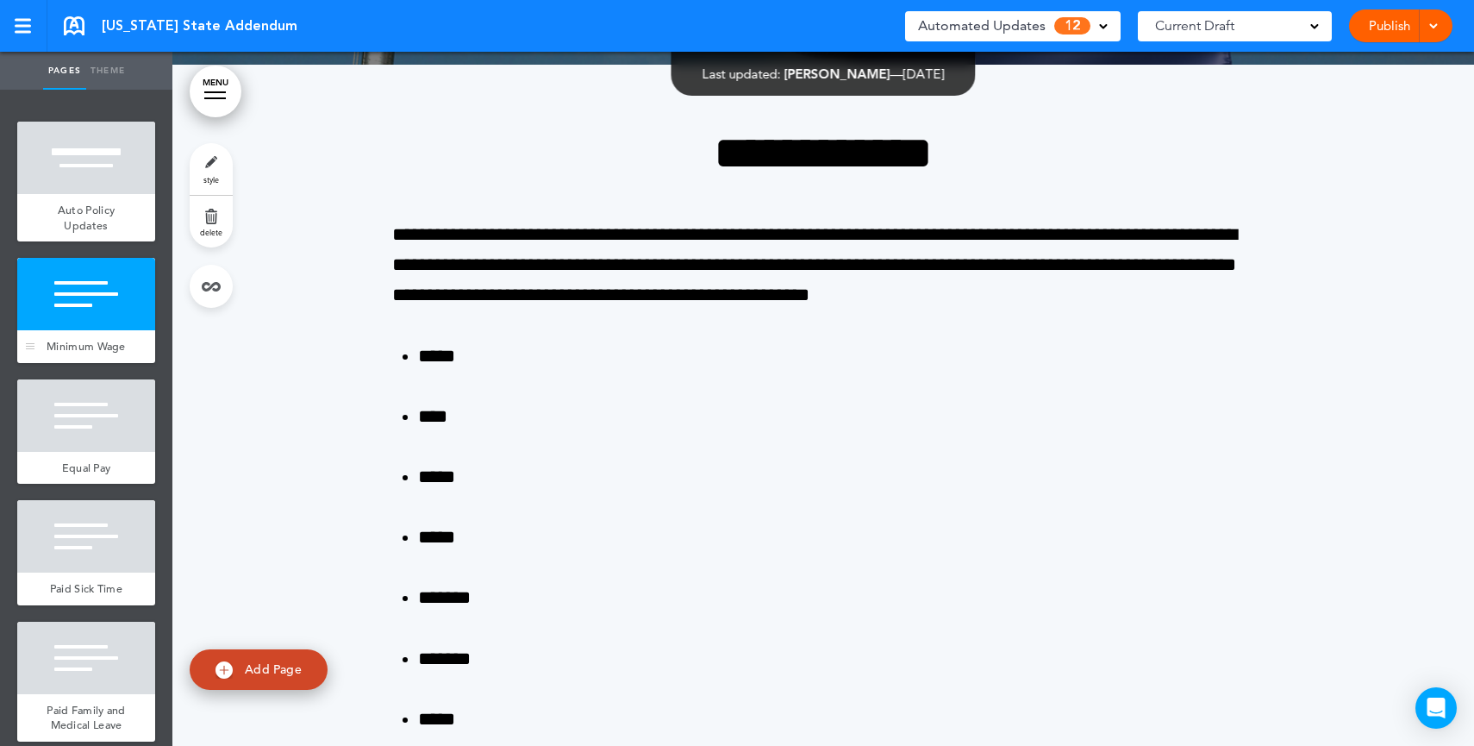
scroll to position [694, 0]
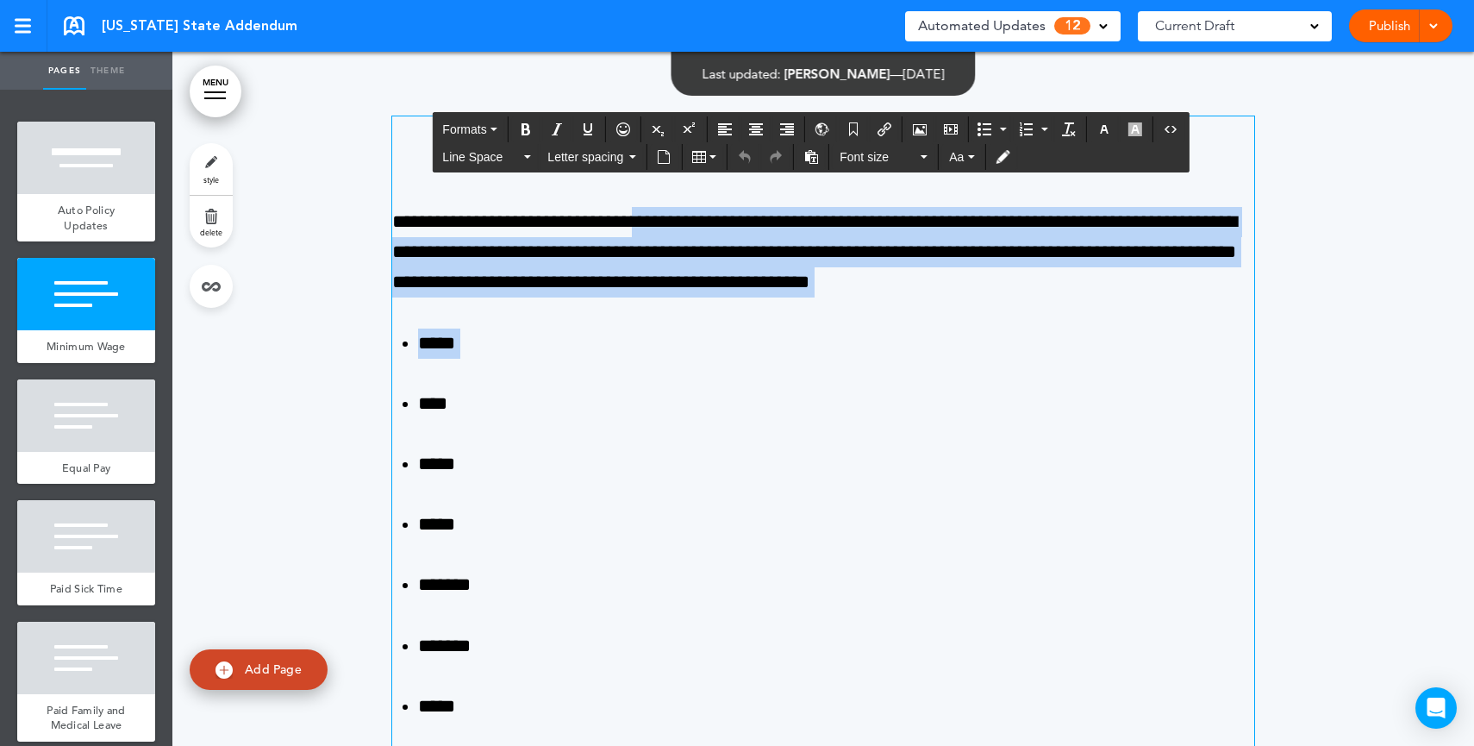
drag, startPoint x: 690, startPoint y: 212, endPoint x: 765, endPoint y: 385, distance: 188.8
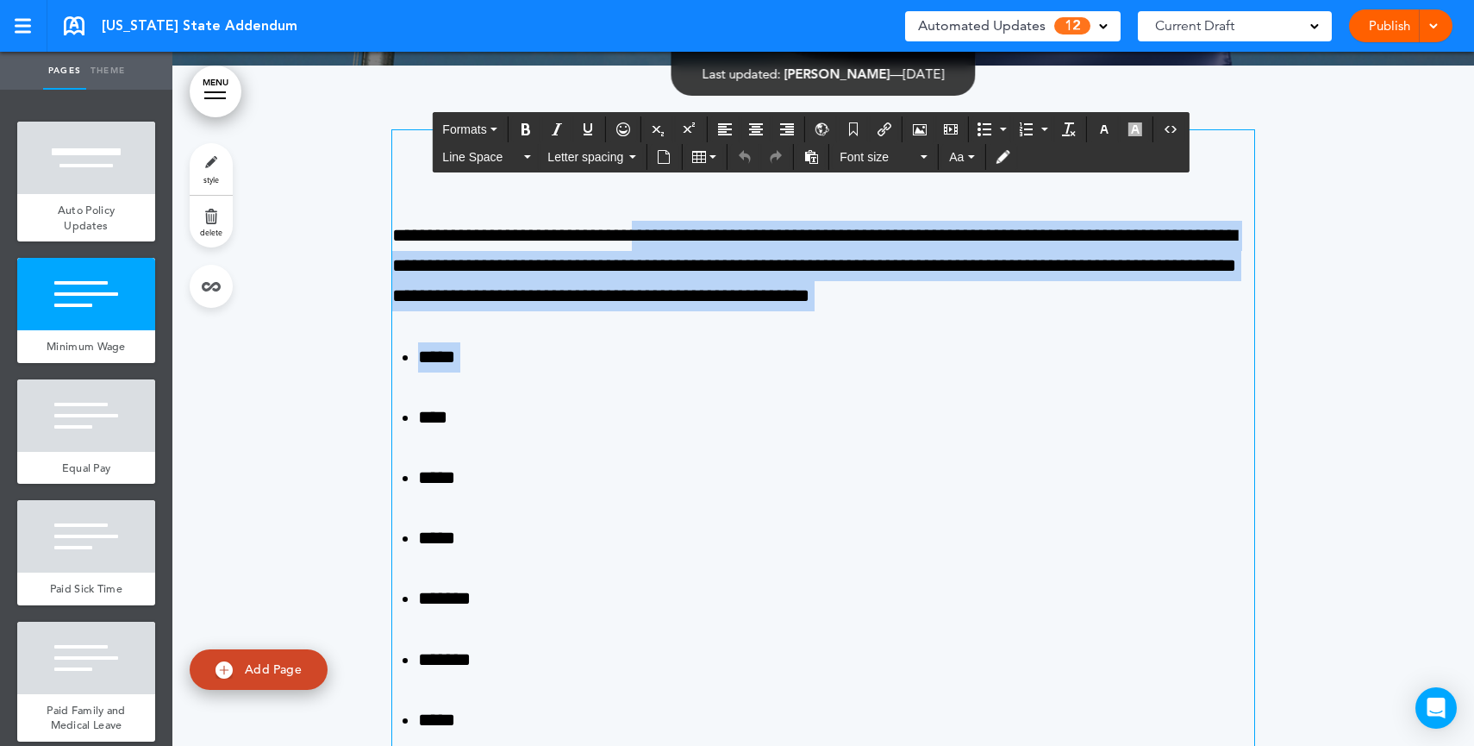
scroll to position [672, 0]
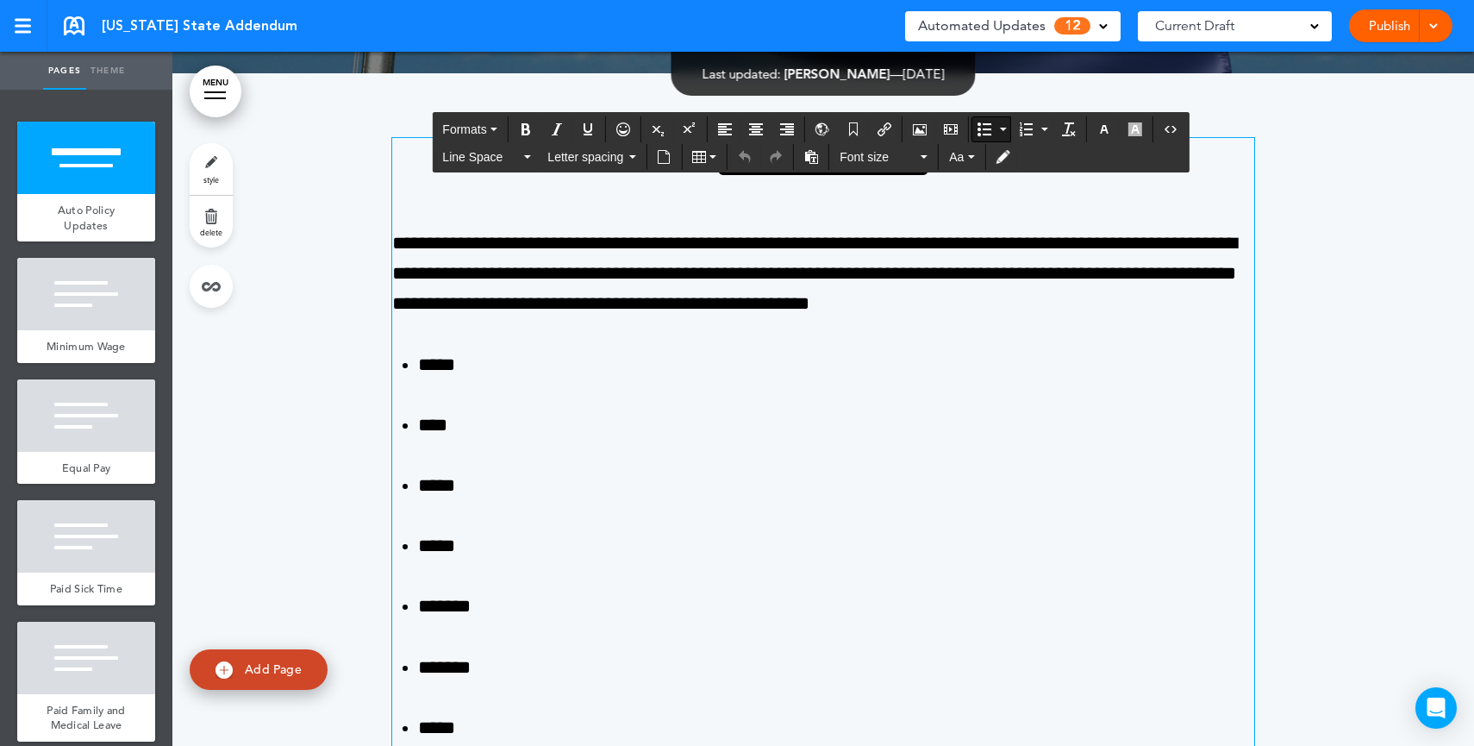
click at [1009, 23] on span "Automated Updates" at bounding box center [982, 26] width 128 height 24
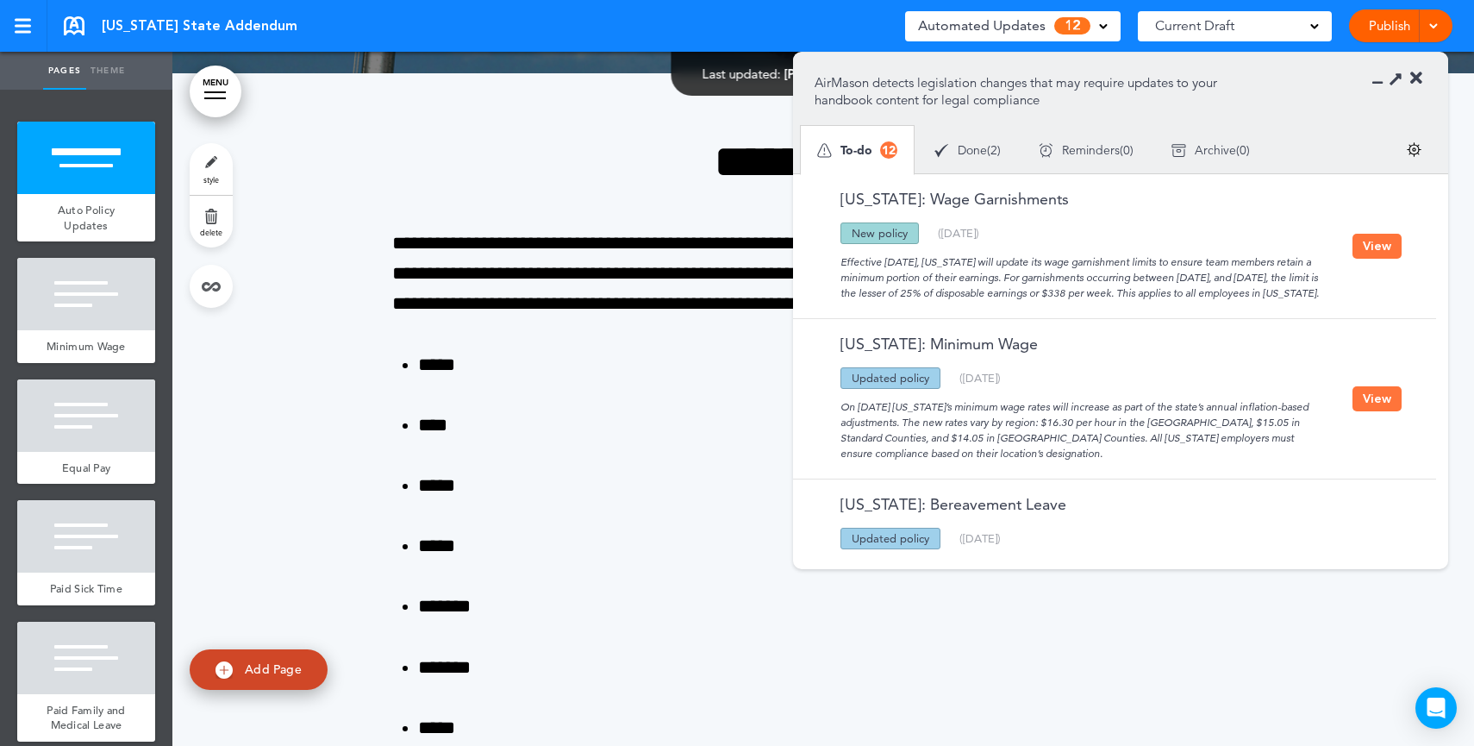
drag, startPoint x: 1011, startPoint y: 252, endPoint x: 1057, endPoint y: 310, distance: 73.7
click at [1057, 301] on div "Effective July 1, 2025, Oregon will update its wage garnishment limits to ensur…" at bounding box center [1084, 272] width 538 height 57
drag, startPoint x: 856, startPoint y: 265, endPoint x: 940, endPoint y: 322, distance: 101.2
click at [940, 263] on div "Effective July 1, 2025, Oregon will update its wage garnishment limits to ensur…" at bounding box center [1084, 272] width 538 height 57
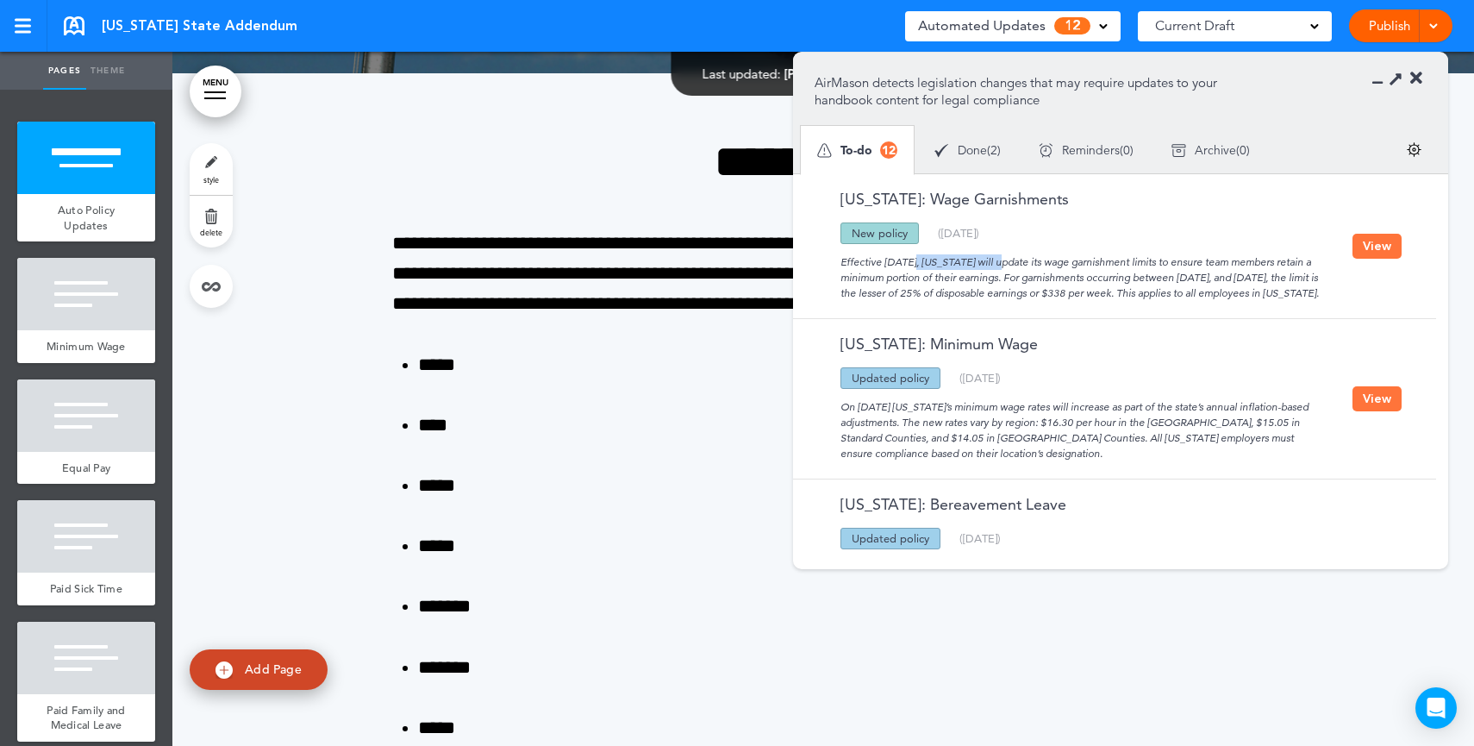
click at [1375, 251] on button "View" at bounding box center [1377, 246] width 49 height 25
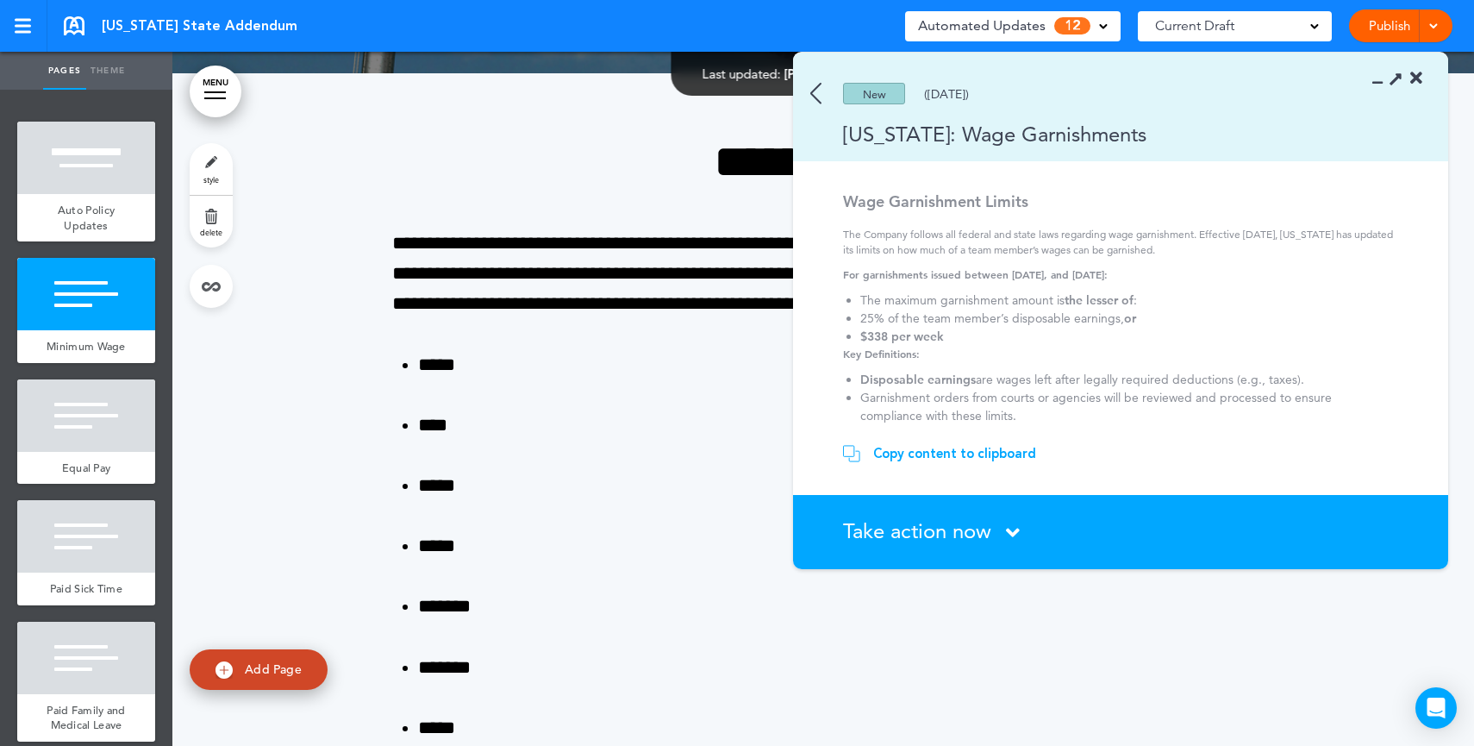
click at [932, 453] on div "Copy content to clipboard" at bounding box center [954, 453] width 163 height 17
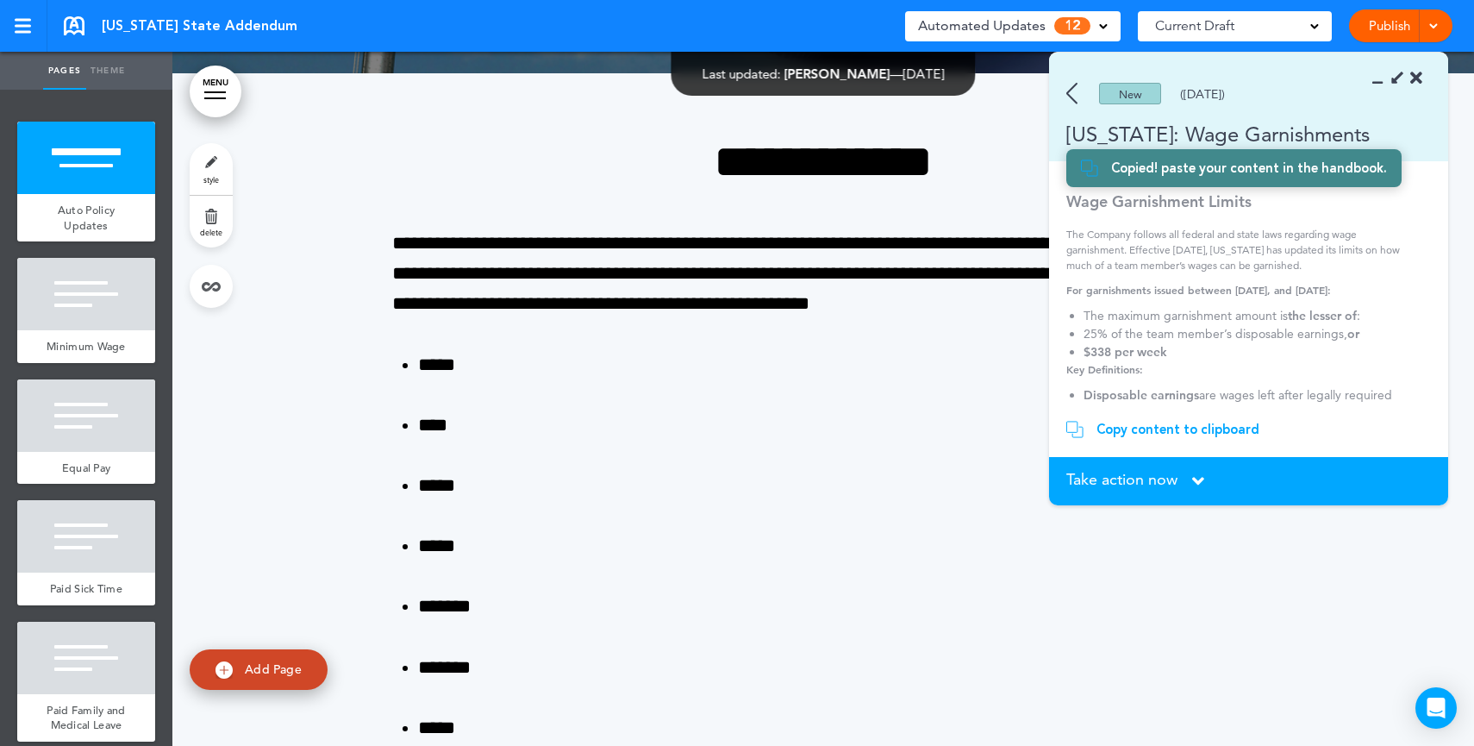
click at [1372, 25] on link "Publish" at bounding box center [1389, 25] width 54 height 33
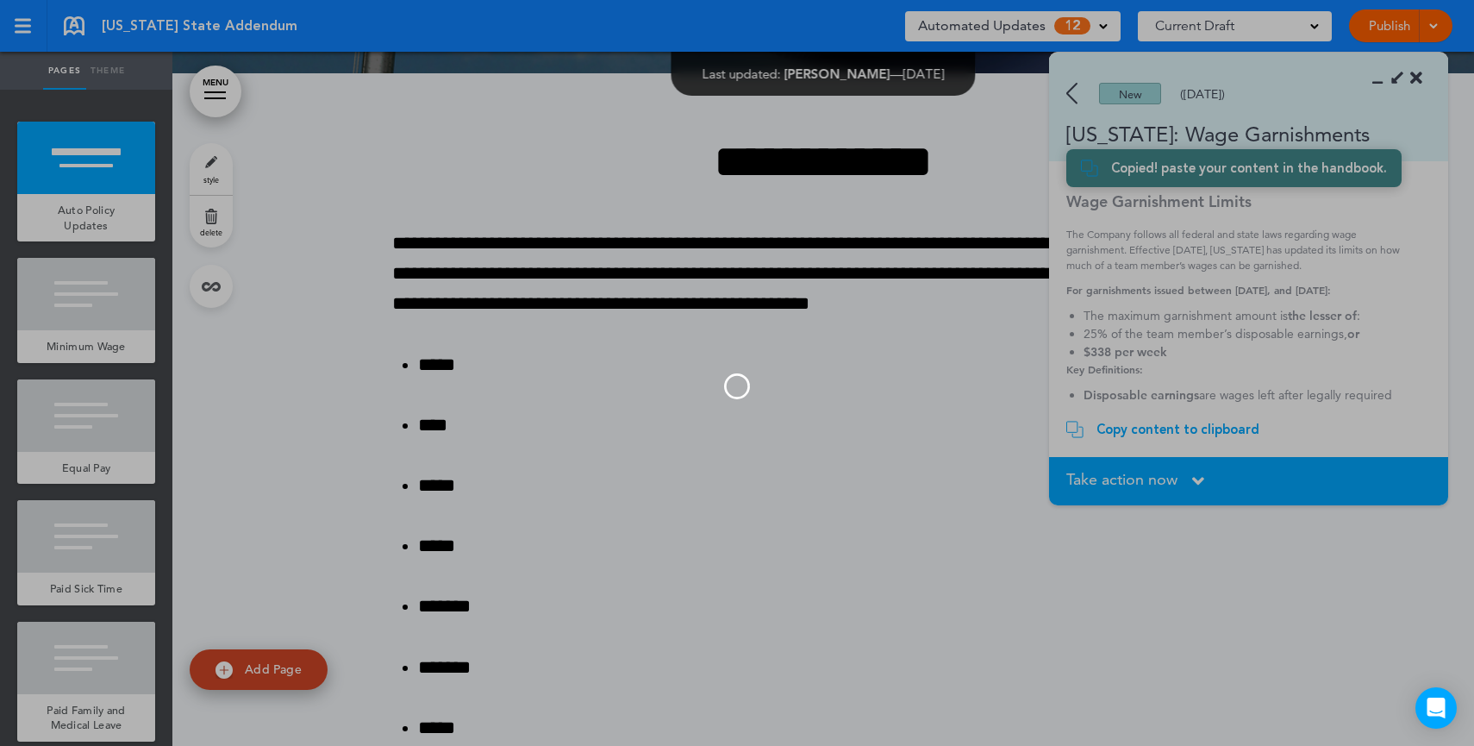
scroll to position [0, 0]
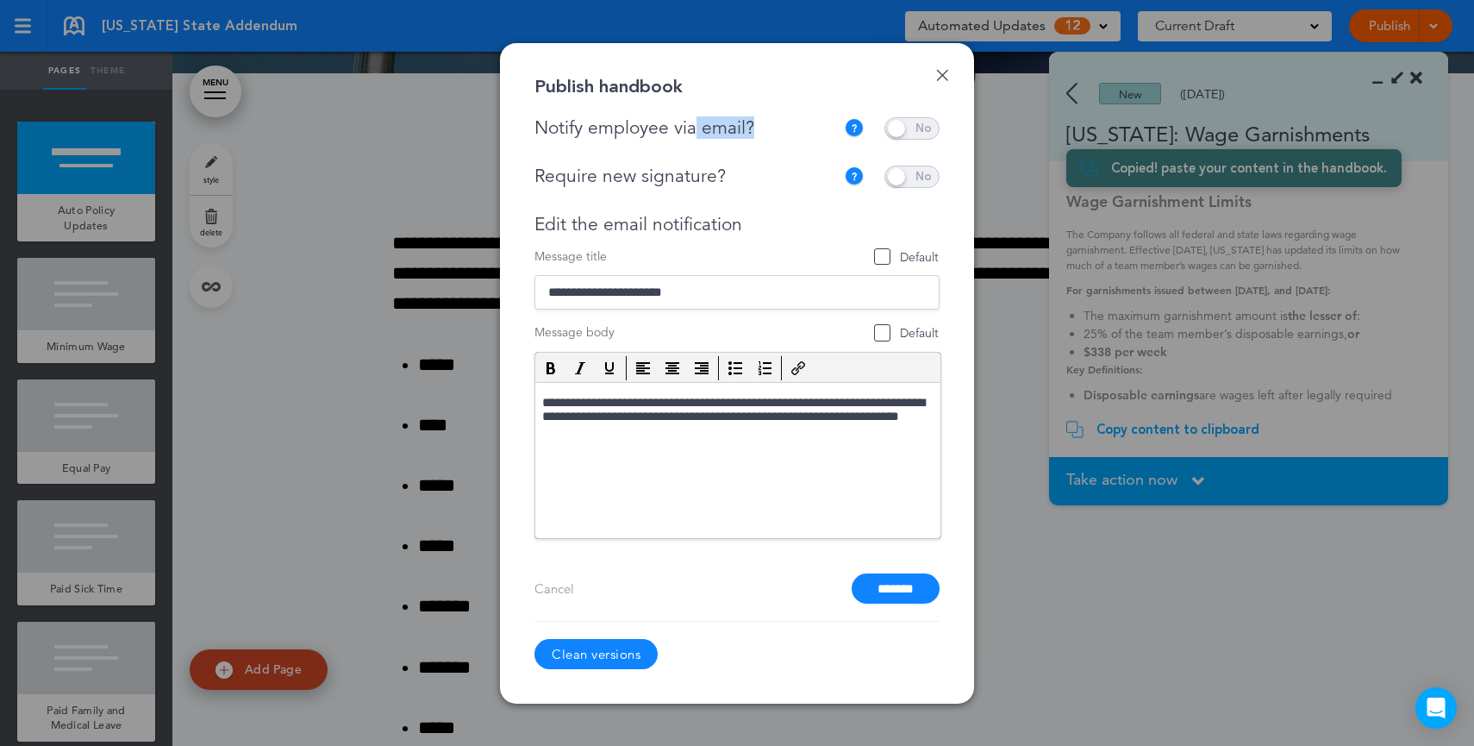
drag, startPoint x: 766, startPoint y: 128, endPoint x: 704, endPoint y: 128, distance: 62.9
click at [699, 128] on div "Notify employee via email?" at bounding box center [690, 128] width 310 height 22
drag, startPoint x: 736, startPoint y: 179, endPoint x: 636, endPoint y: 180, distance: 100.0
click at [636, 180] on div "Require new signature?" at bounding box center [685, 177] width 301 height 22
click at [946, 78] on link "Done" at bounding box center [942, 75] width 12 height 12
